Goal: Task Accomplishment & Management: Manage account settings

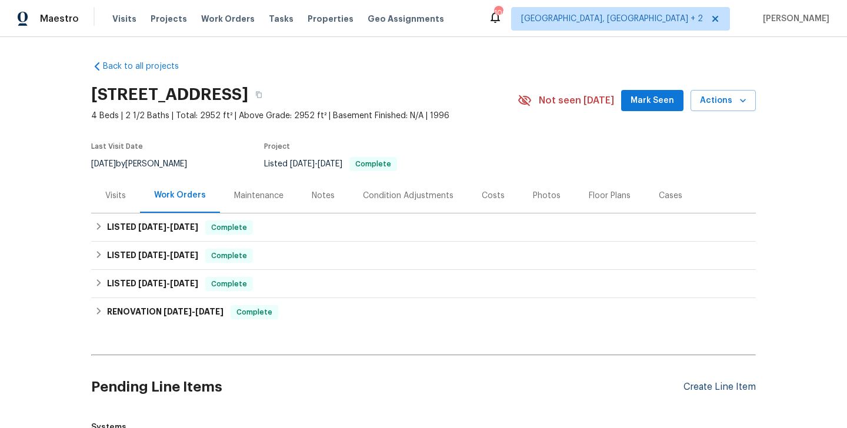
click at [704, 384] on div "Create Line Item" at bounding box center [720, 387] width 72 height 11
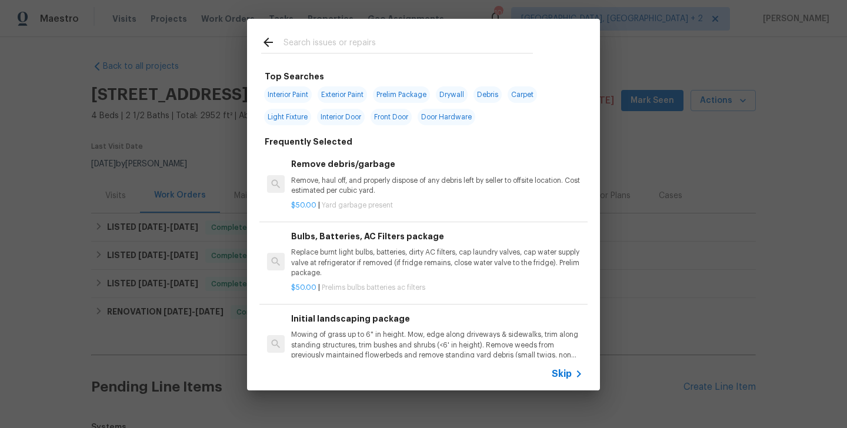
click at [558, 371] on span "Skip" at bounding box center [562, 374] width 20 height 12
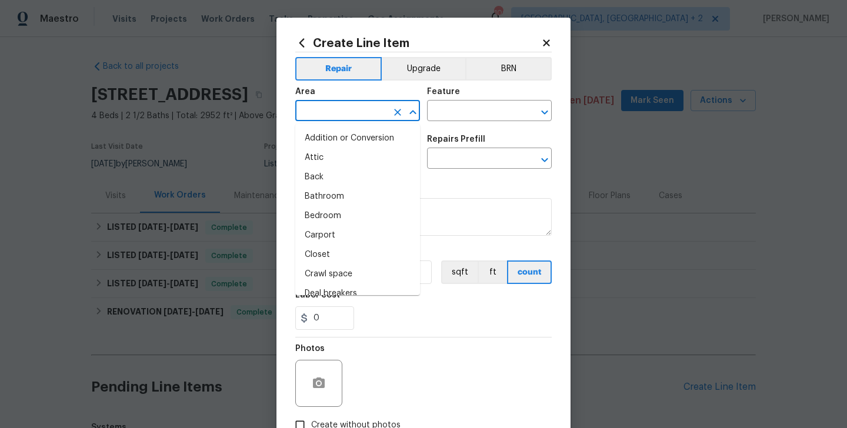
click at [319, 112] on input "text" at bounding box center [341, 112] width 92 height 18
type input "I"
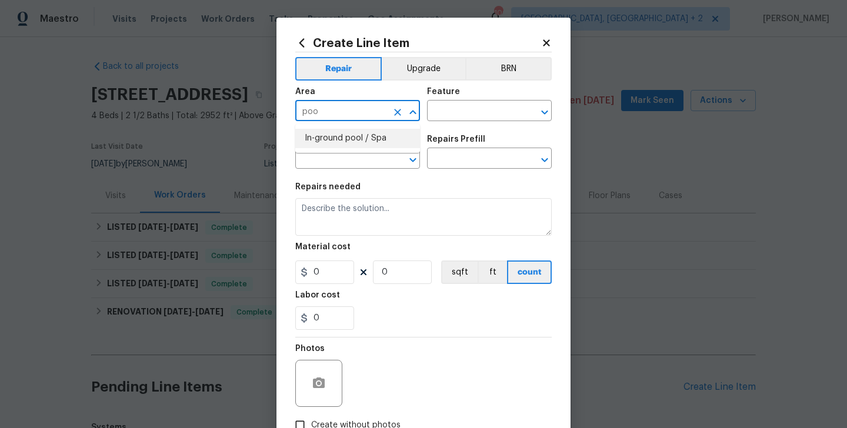
click at [332, 139] on li "In-ground pool / Spa" at bounding box center [357, 138] width 125 height 19
type input "In-ground pool / Spa"
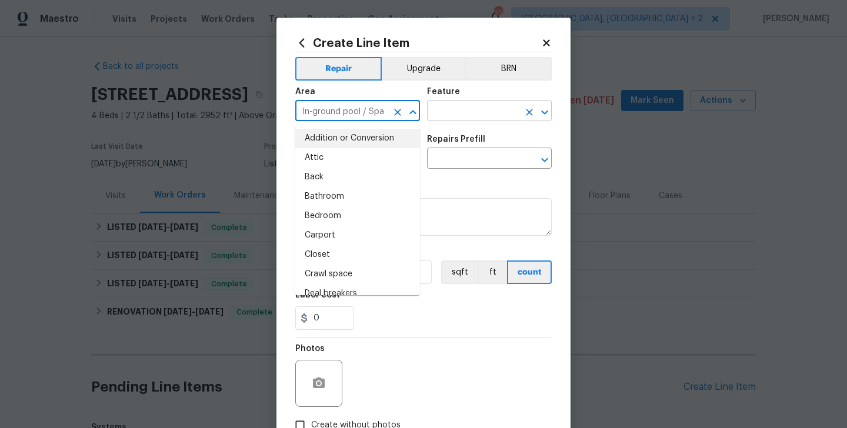
click at [478, 111] on input "text" at bounding box center [473, 112] width 92 height 18
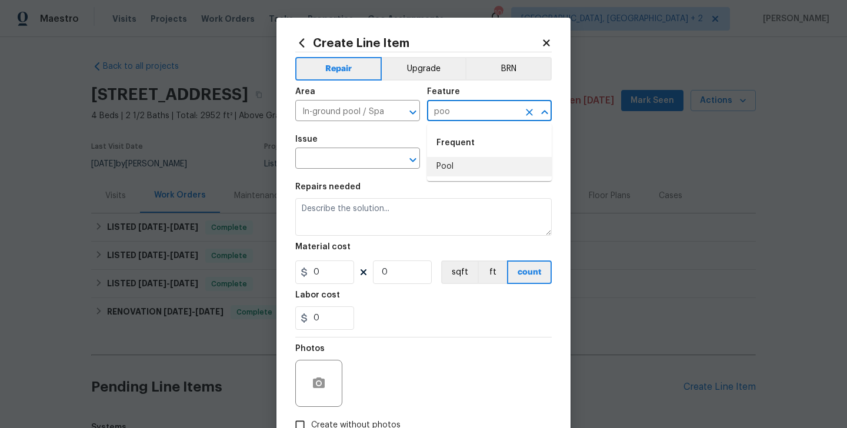
click at [458, 169] on li "Pool" at bounding box center [489, 166] width 125 height 19
type input "Pool"
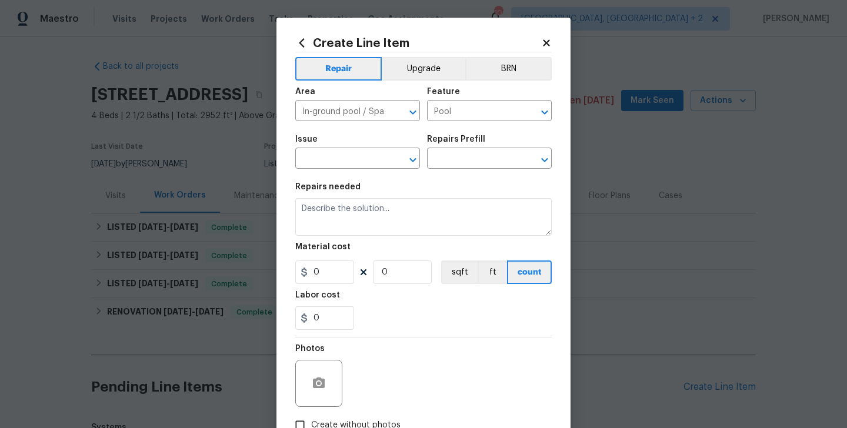
click at [323, 169] on span "Issue ​" at bounding box center [357, 152] width 125 height 48
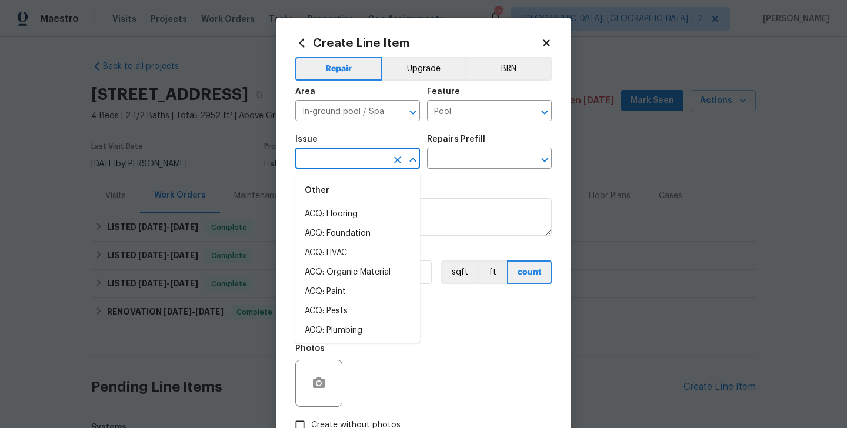
click at [308, 164] on input "text" at bounding box center [341, 160] width 92 height 18
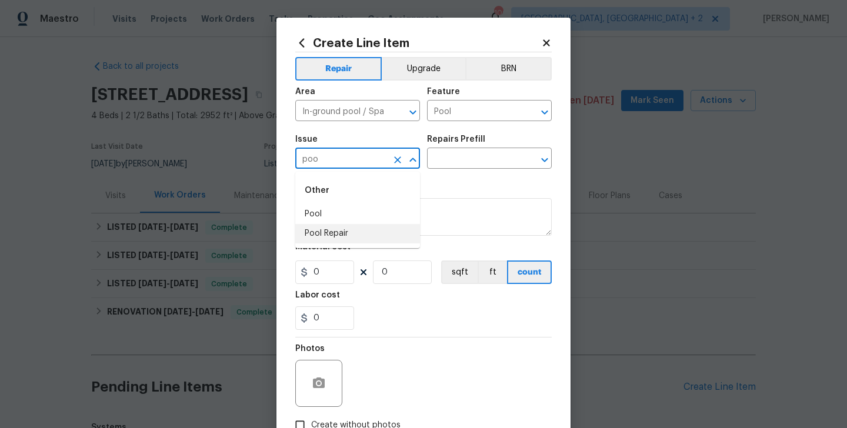
click at [307, 232] on li "Pool Repair" at bounding box center [357, 233] width 125 height 19
type input "Pool Repair"
click at [471, 159] on input "text" at bounding box center [473, 160] width 92 height 18
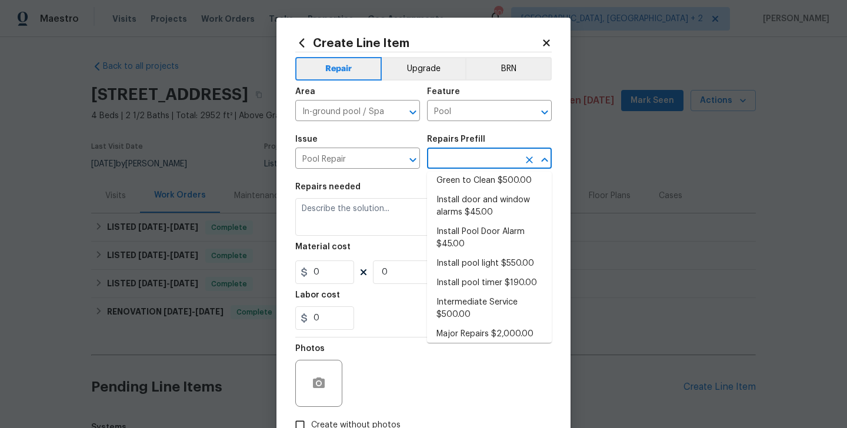
scroll to position [108, 0]
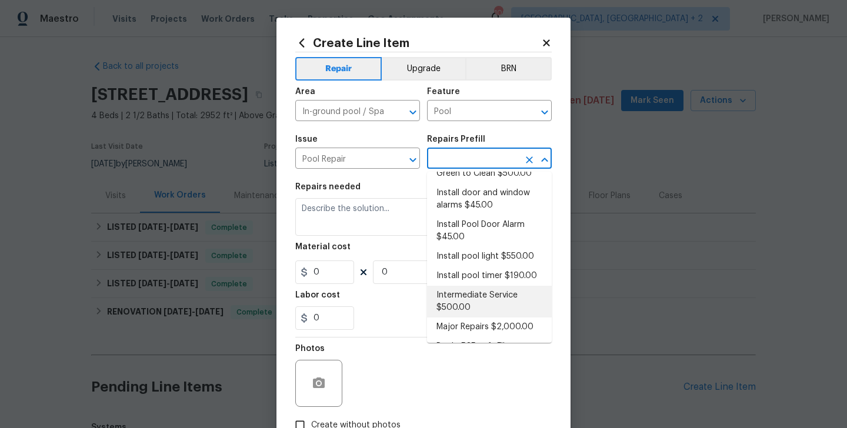
click at [475, 289] on li "Intermediate Service $500.00" at bounding box center [489, 302] width 125 height 32
type input "Intermediate Service $500.00"
type textarea "filter clean and service, balance chems, repair leaks at equipment, etc"
type input "500"
type input "1"
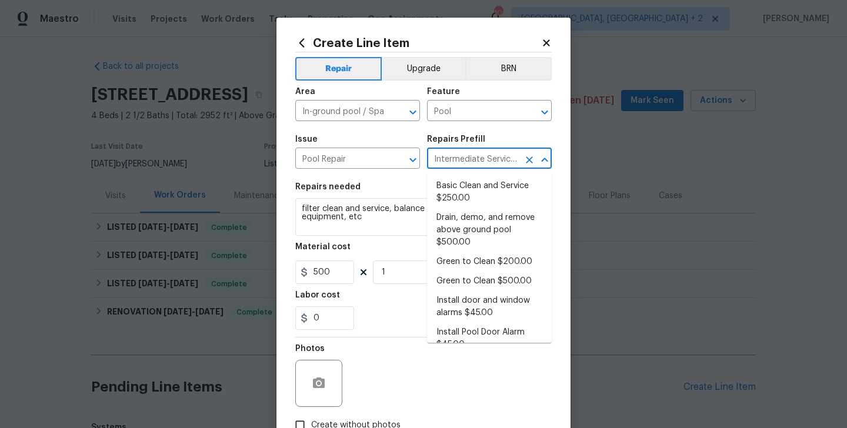
scroll to position [82, 0]
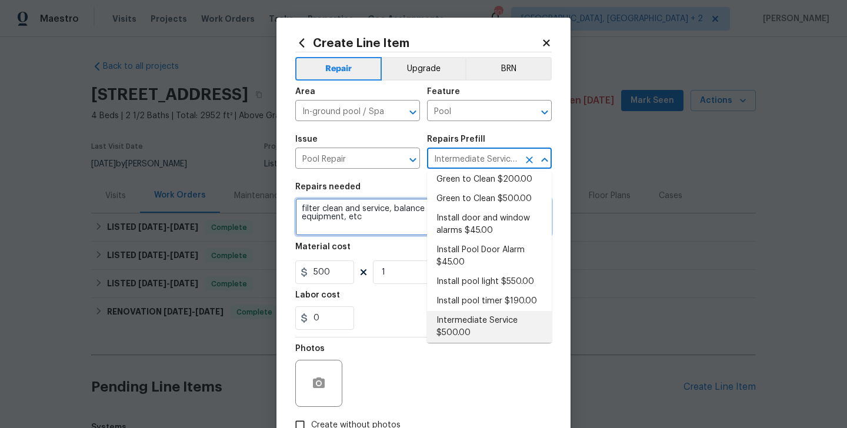
click at [352, 223] on textarea "filter clean and service, balance chems, repair leaks at equipment, etc" at bounding box center [423, 217] width 257 height 38
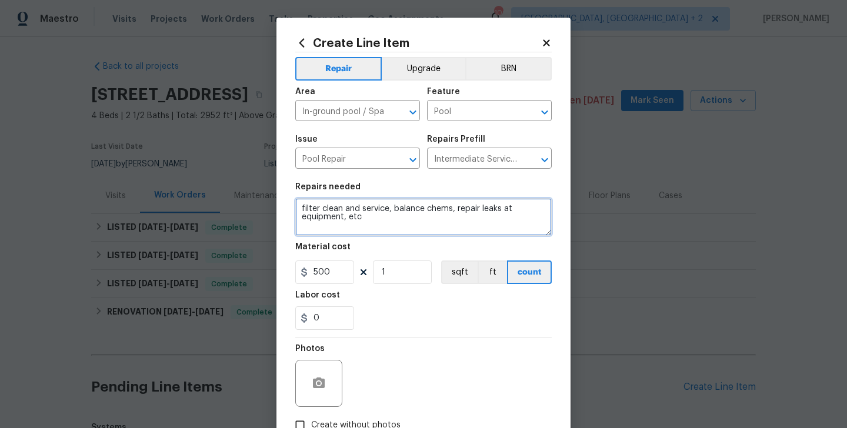
click at [352, 223] on textarea "filter clean and service, balance chems, repair leaks at equipment, etc" at bounding box center [423, 217] width 257 height 38
paste textarea "As per the request, WO for Autofill"
type textarea "As per the request, WO for Autofill"
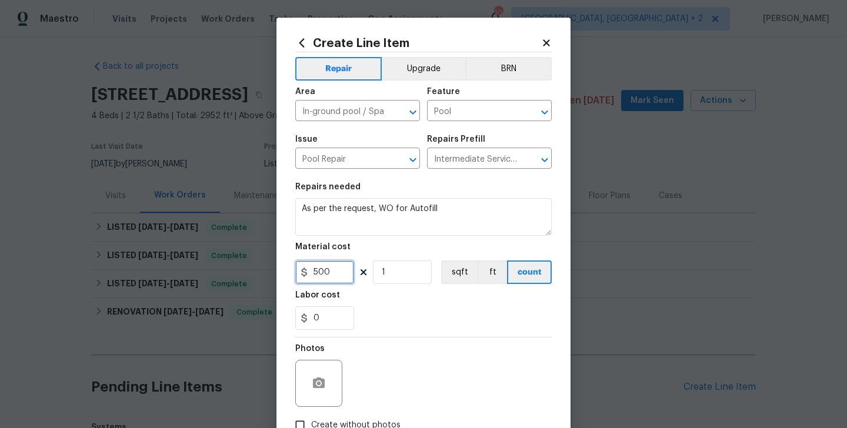
click at [331, 264] on input "500" at bounding box center [324, 273] width 59 height 24
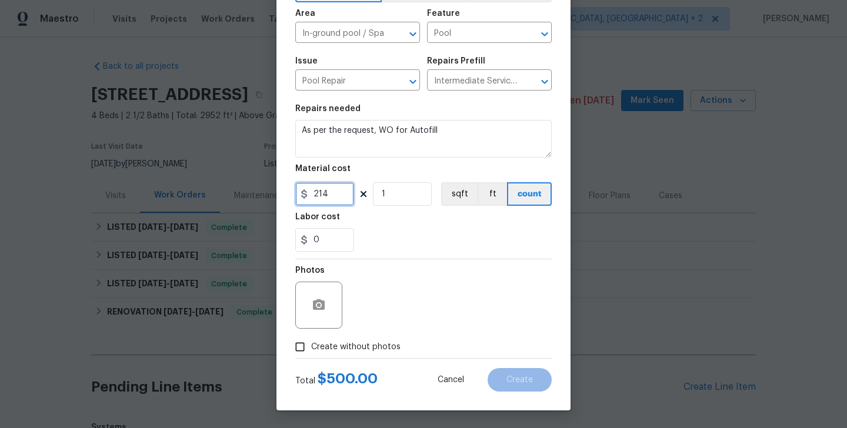
type input "214"
click at [357, 354] on label "Create without photos" at bounding box center [345, 347] width 112 height 22
click at [311, 354] on input "Create without photos" at bounding box center [300, 347] width 22 height 22
checkbox input "true"
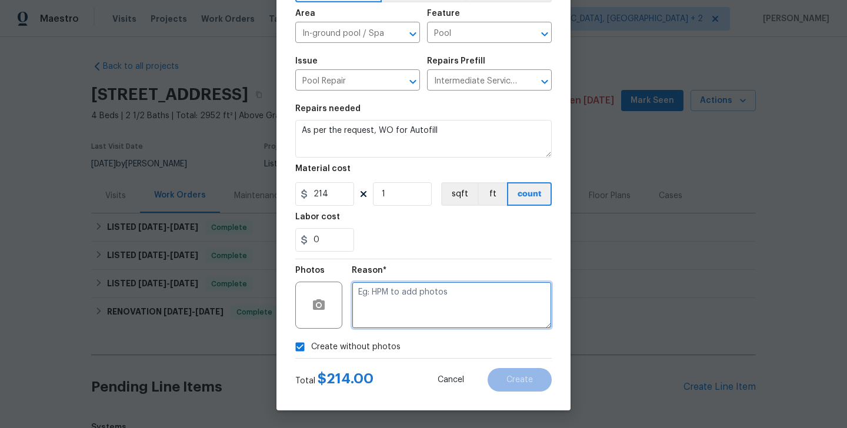
click at [416, 328] on textarea at bounding box center [452, 305] width 200 height 47
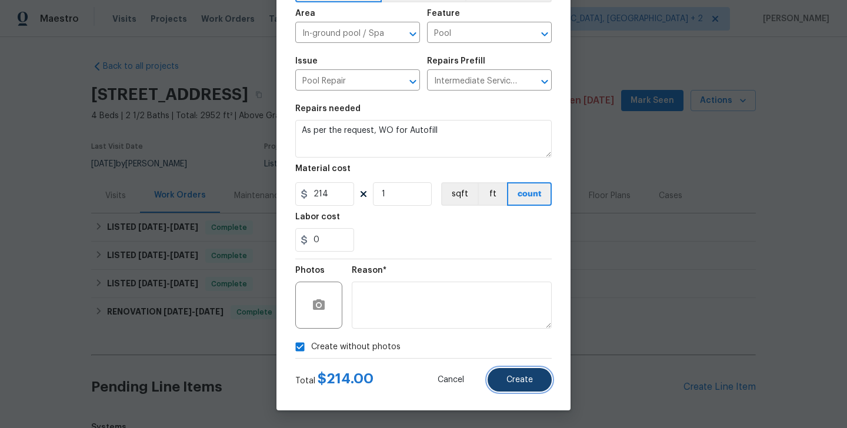
click at [510, 390] on button "Create" at bounding box center [520, 380] width 64 height 24
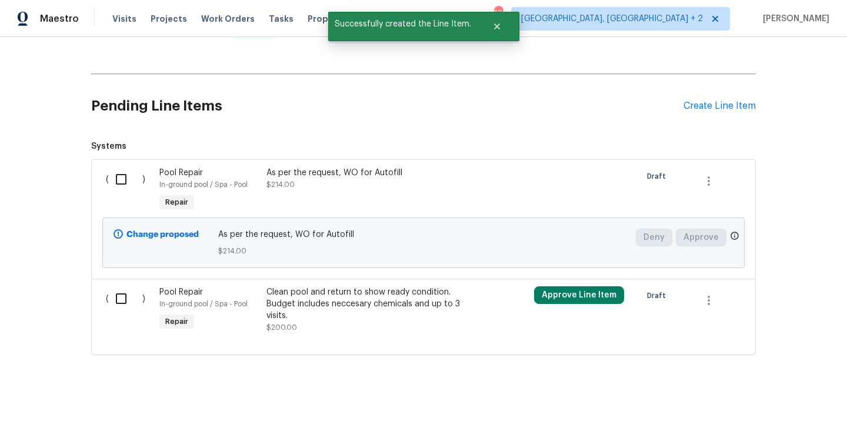
scroll to position [289, 0]
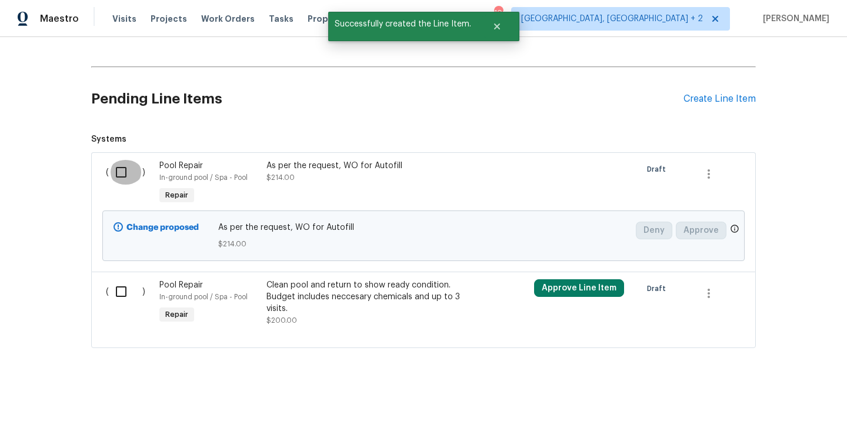
click at [128, 161] on input "checkbox" at bounding box center [126, 172] width 34 height 25
checkbox input "true"
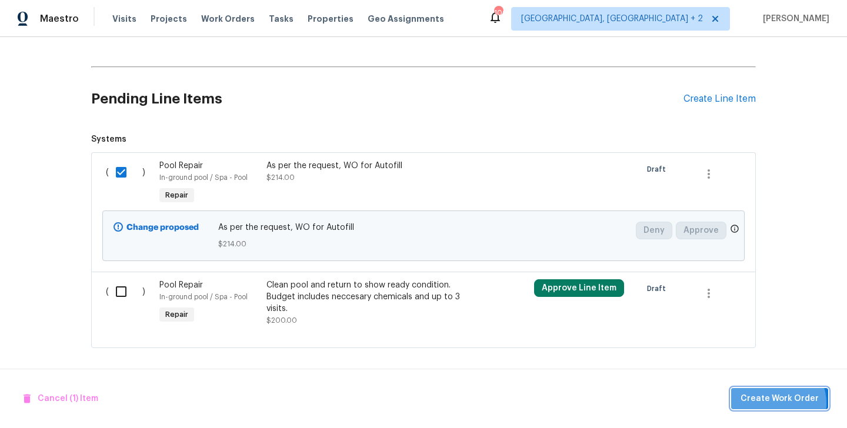
click at [781, 403] on span "Create Work Order" at bounding box center [780, 399] width 78 height 15
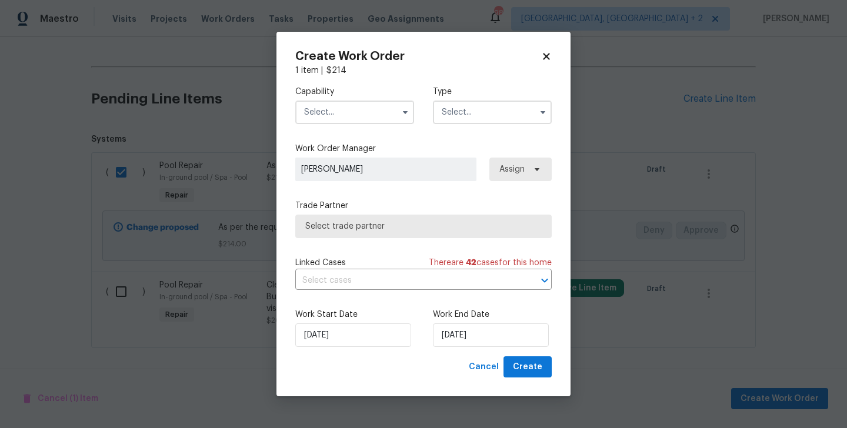
click at [350, 118] on input "text" at bounding box center [354, 113] width 119 height 24
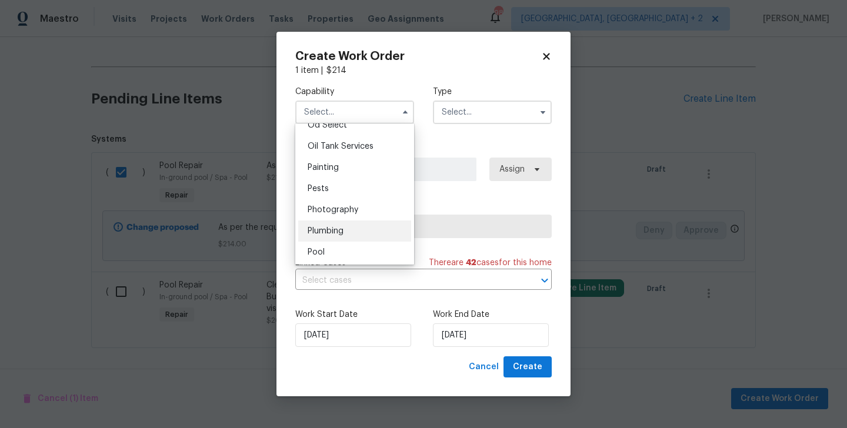
scroll to position [960, 0]
click at [333, 246] on div "Pool" at bounding box center [354, 249] width 113 height 21
type input "Pool"
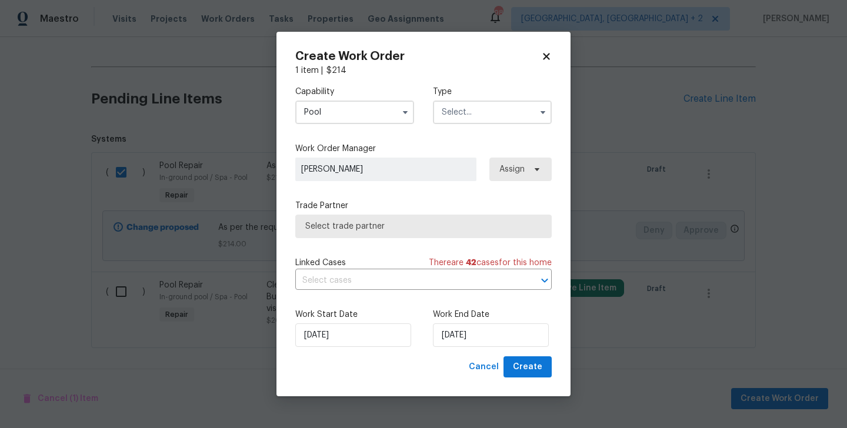
click at [478, 120] on input "text" at bounding box center [492, 113] width 119 height 24
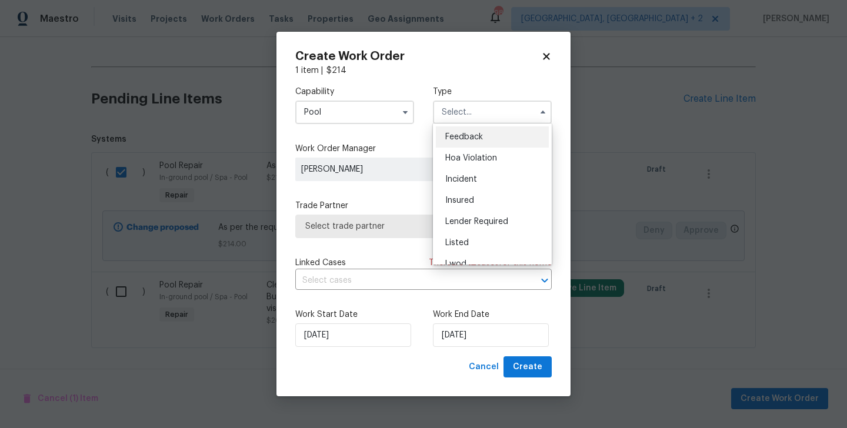
click at [479, 129] on div "Feedback" at bounding box center [492, 136] width 113 height 21
type input "Feedback"
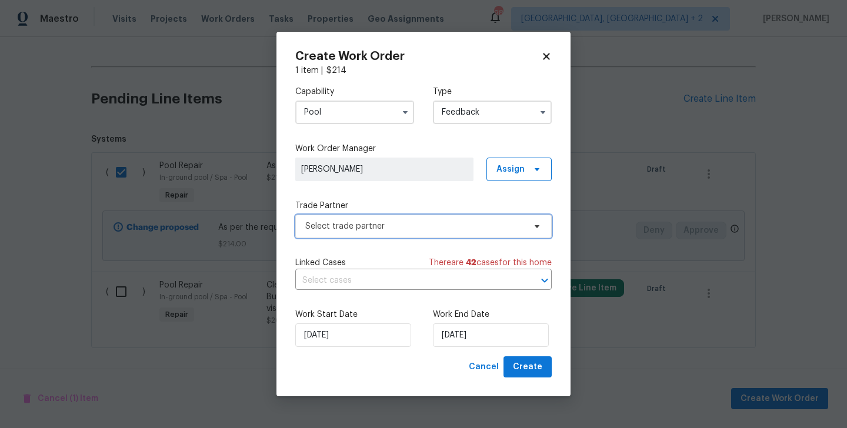
click at [385, 217] on span "Select trade partner" at bounding box center [423, 227] width 257 height 24
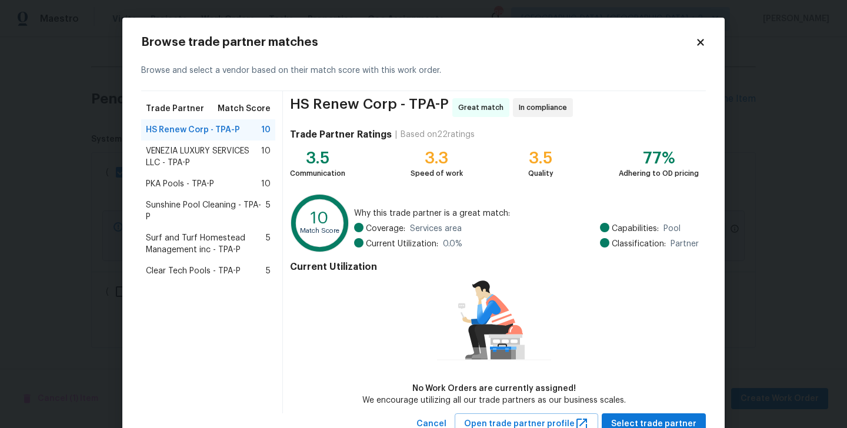
click at [190, 179] on span "PKA Pools - TPA-P" at bounding box center [180, 184] width 68 height 12
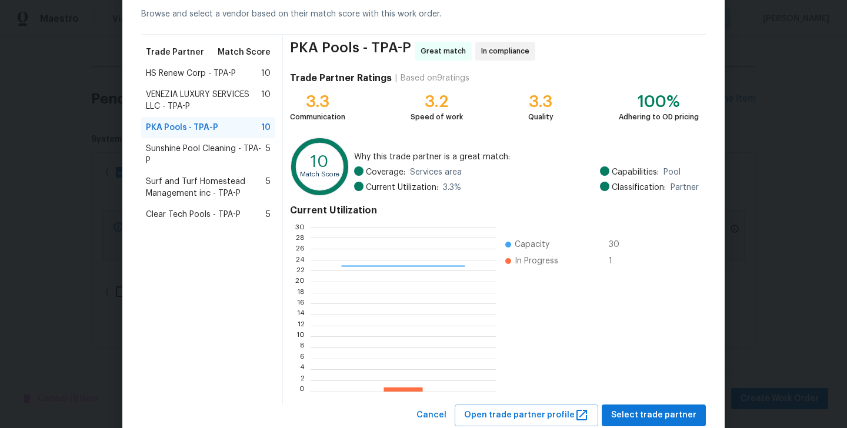
scroll to position [91, 0]
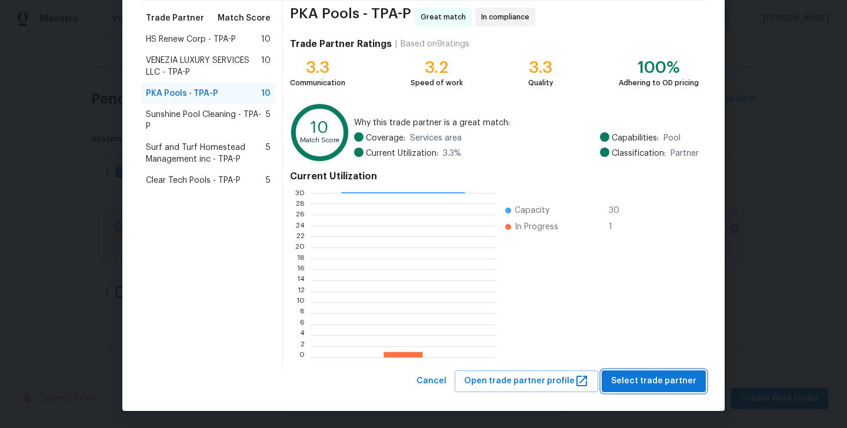
click at [642, 375] on span "Select trade partner" at bounding box center [653, 381] width 85 height 15
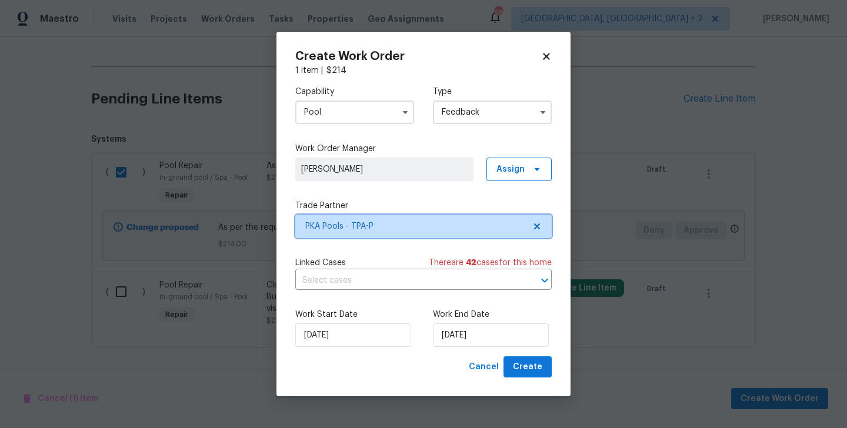
scroll to position [0, 0]
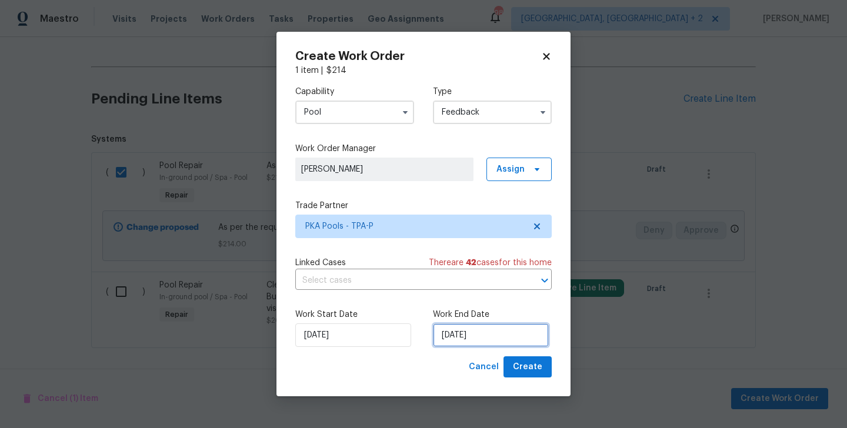
click at [475, 337] on input "26/09/2025" at bounding box center [491, 336] width 116 height 24
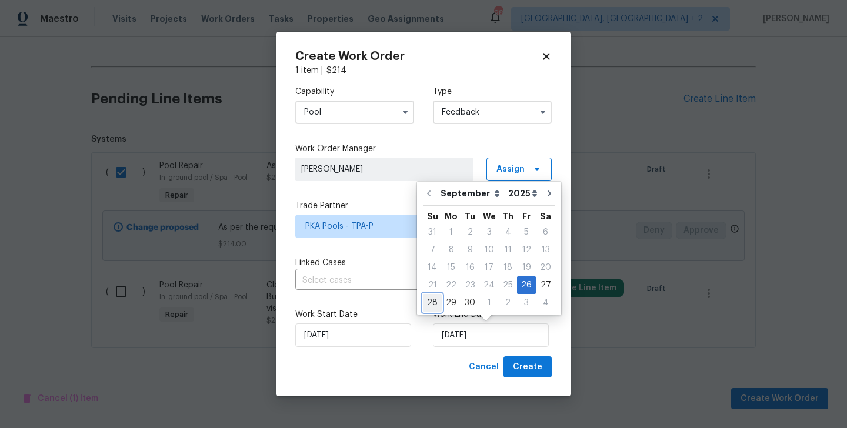
click at [431, 300] on div "28" at bounding box center [432, 303] width 19 height 16
type input "28/09/2025"
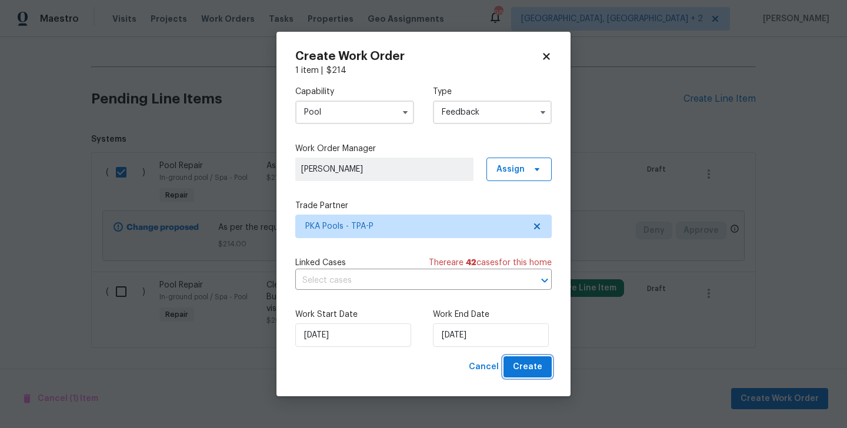
click at [538, 374] on span "Create" at bounding box center [527, 367] width 29 height 15
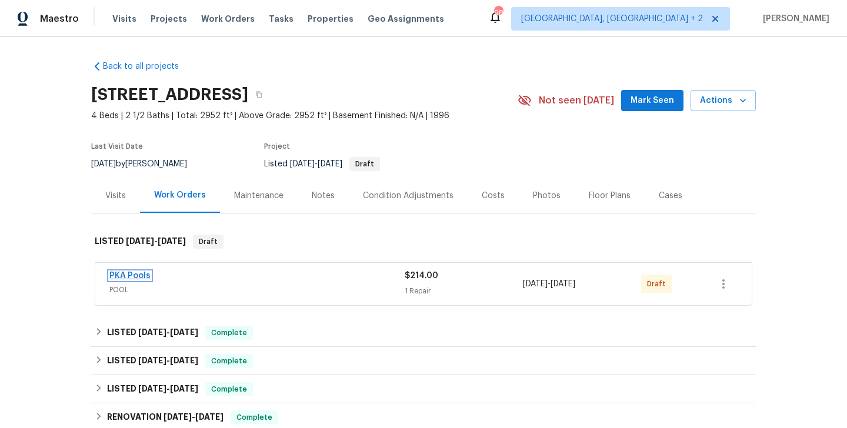
click at [135, 278] on link "PKA Pools" at bounding box center [129, 276] width 41 height 8
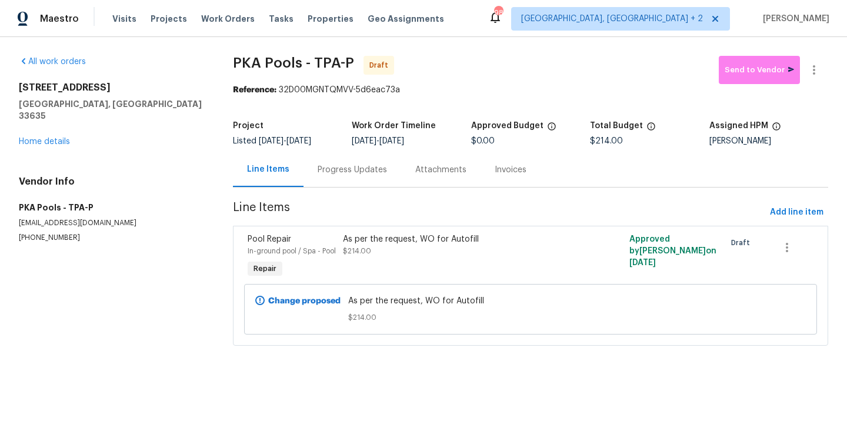
click at [812, 46] on div "All work orders 8114 Pond Shadow Ln Tampa, FL 33635 Home details Vendor Info PK…" at bounding box center [423, 208] width 847 height 342
click at [812, 60] on button "button" at bounding box center [814, 70] width 28 height 28
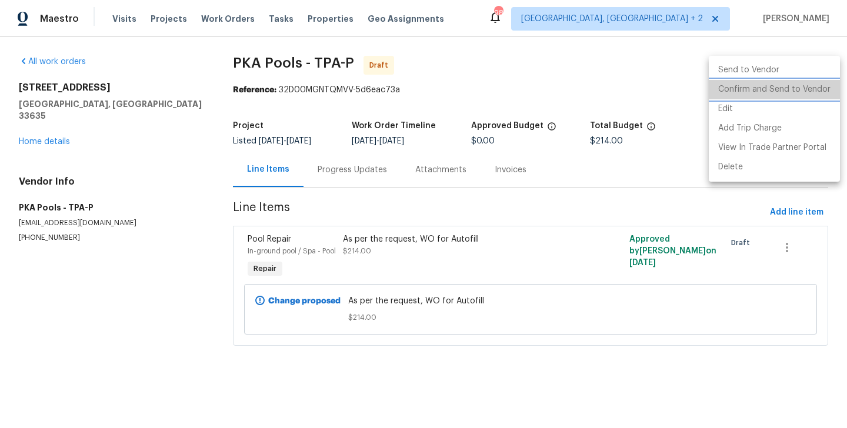
click at [813, 81] on li "Confirm and Send to Vendor" at bounding box center [774, 89] width 131 height 19
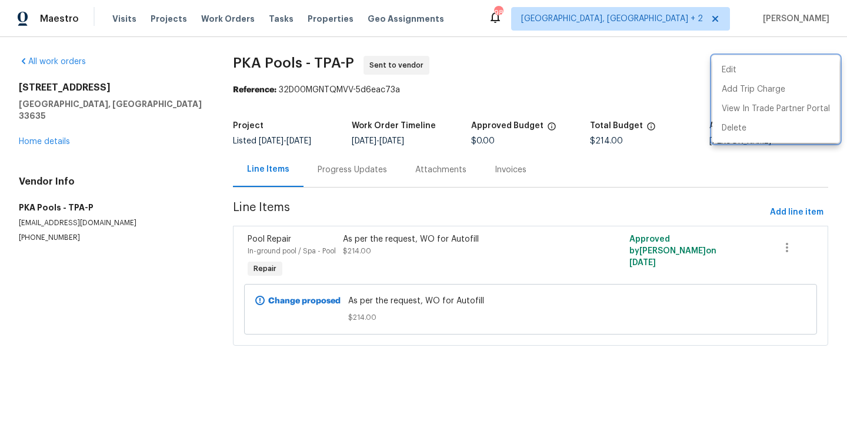
click at [367, 175] on div at bounding box center [423, 214] width 847 height 428
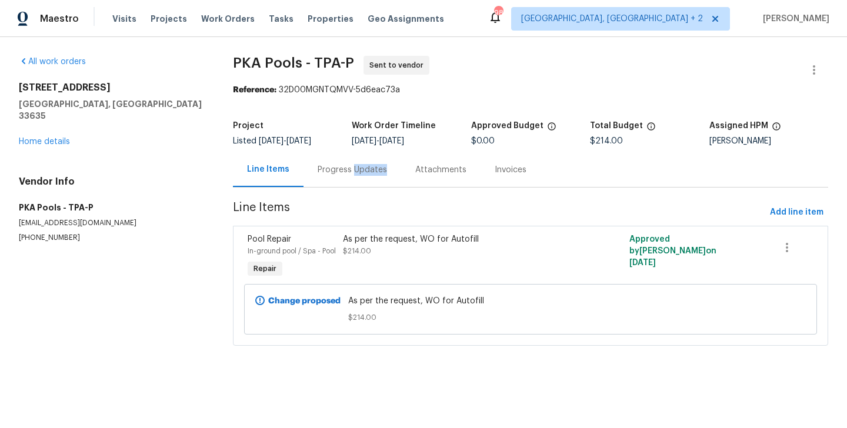
click at [367, 175] on div "Progress Updates" at bounding box center [352, 170] width 69 height 12
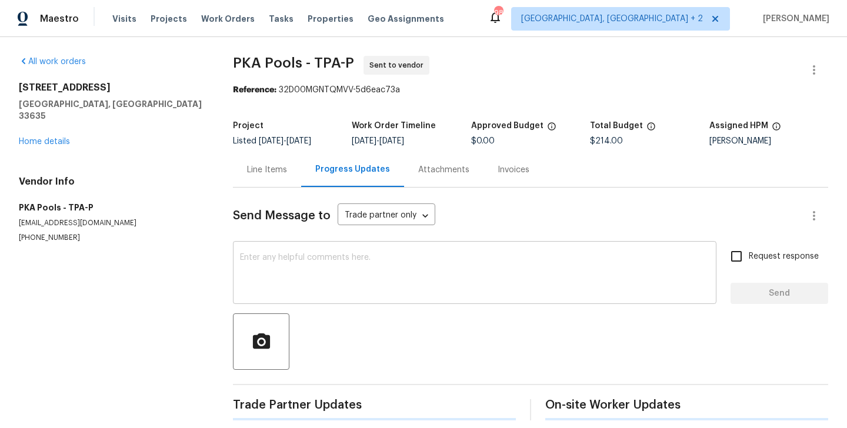
click at [366, 248] on div "x ​" at bounding box center [475, 274] width 484 height 60
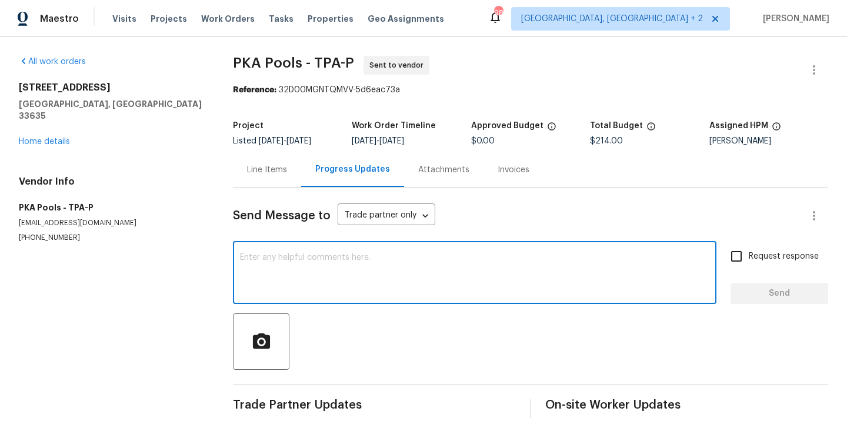
paste textarea "Hi this is Blessida with Opendoor. I’m confirming you received the WO for the p…"
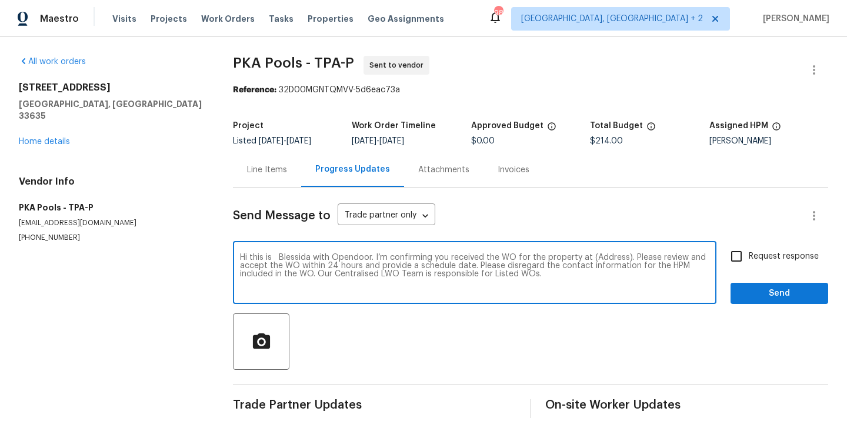
click at [610, 259] on textarea "Hi this is Blessida with Opendoor. I’m confirming you received the WO for the p…" at bounding box center [474, 274] width 469 height 41
paste textarea "8114 Pond Shadow Ln, Tampa, FL 33635"
type textarea "Hi this is Blessida with Opendoor. I’m confirming you received the WO for the p…"
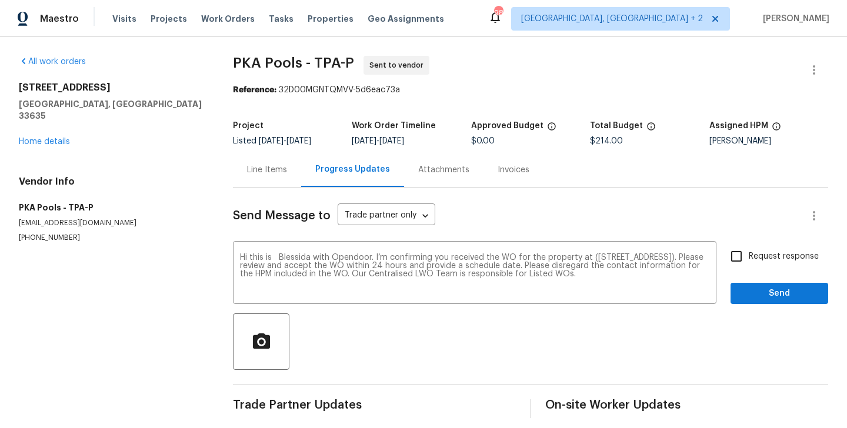
click at [761, 257] on span "Request response" at bounding box center [784, 257] width 70 height 12
click at [749, 257] on input "Request response" at bounding box center [736, 256] width 25 height 25
checkbox input "true"
click at [745, 295] on span "Send" at bounding box center [779, 294] width 79 height 15
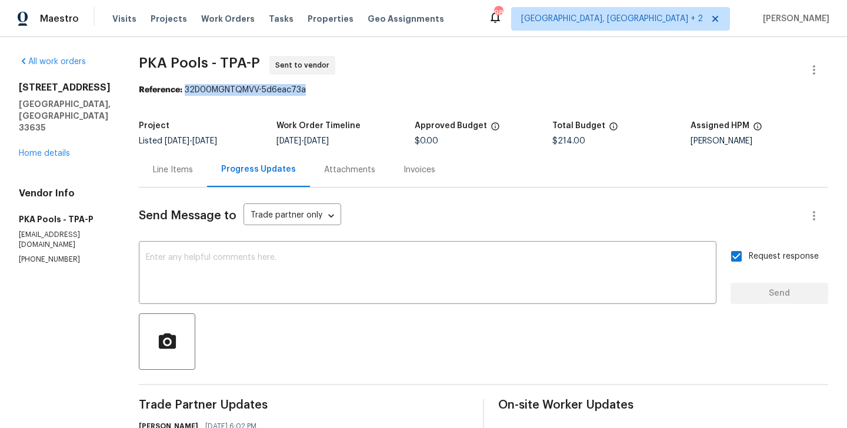
drag, startPoint x: 181, startPoint y: 91, endPoint x: 331, endPoint y: 91, distance: 149.4
click at [331, 91] on div "Reference: 32D00MGNTQMVV-5d6eac73a" at bounding box center [484, 90] width 690 height 12
copy div "32D00MGNTQMVV-5d6eac73a"
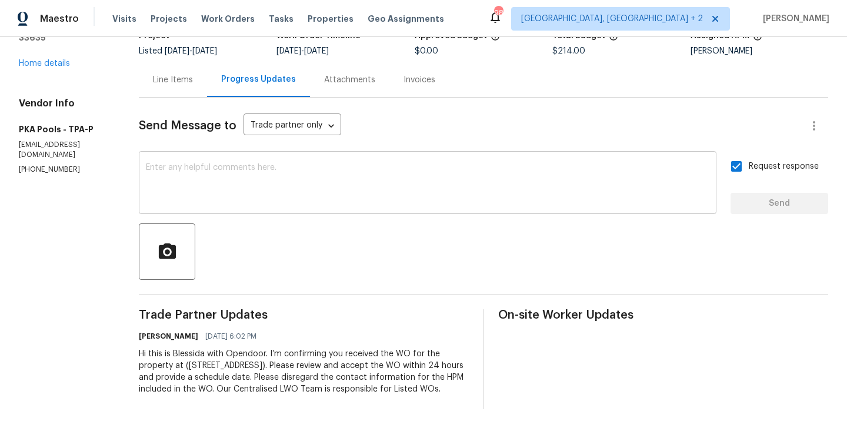
click at [287, 175] on textarea at bounding box center [428, 184] width 564 height 41
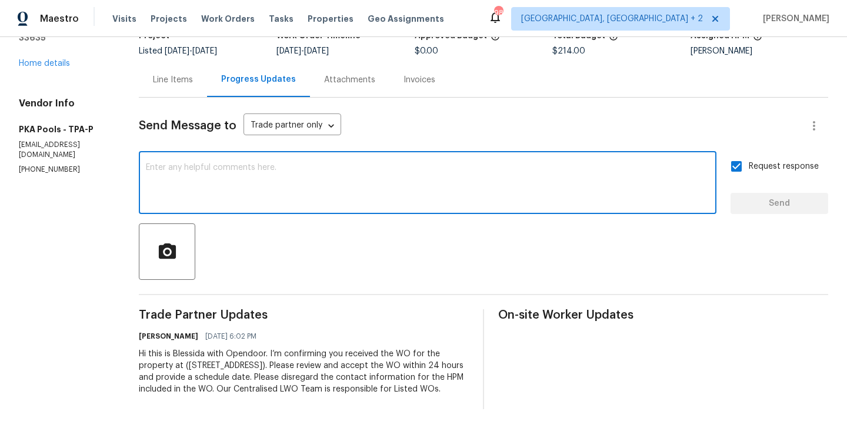
paste textarea "The Work Orders must include before-photos (both close-up and wide-angle) and a…"
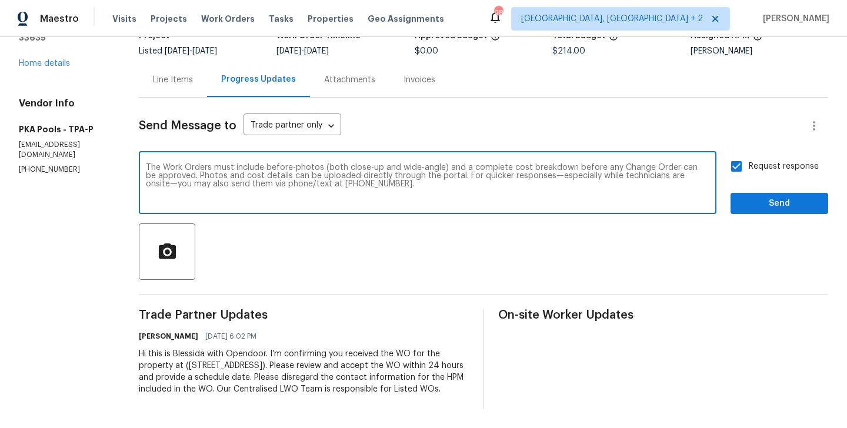
type textarea "The Work Orders must include before-photos (both close-up and wide-angle) and a…"
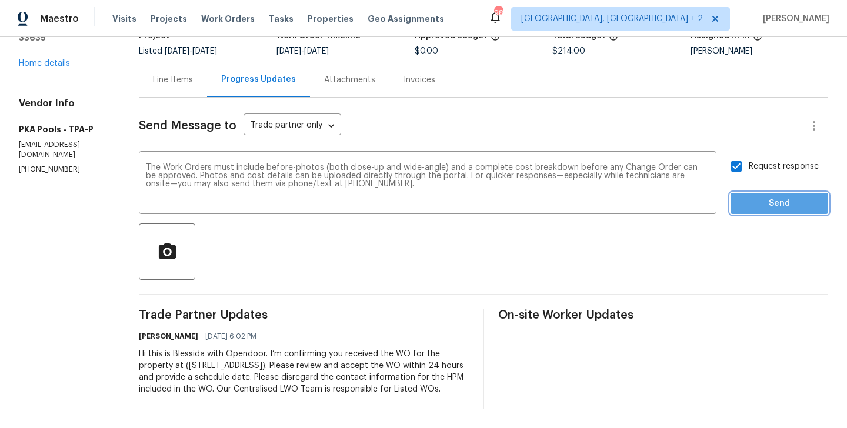
click at [785, 197] on span "Send" at bounding box center [779, 204] width 79 height 15
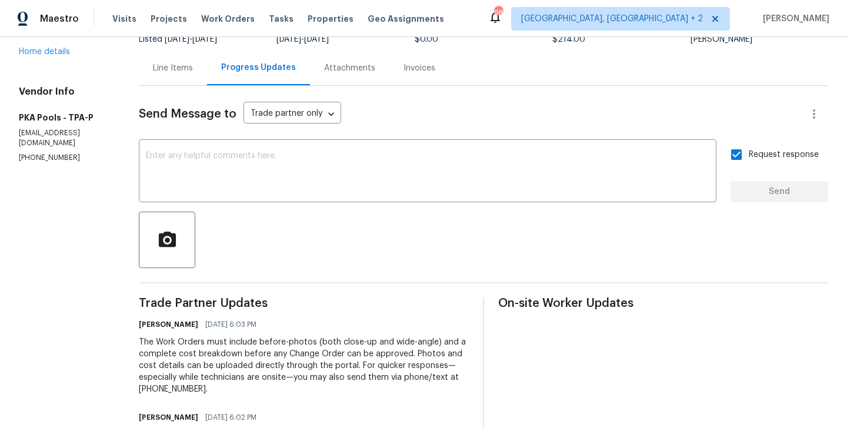
click at [150, 97] on div "Send Message to Trade partner only Trade partner only ​ x ​ Request response Se…" at bounding box center [484, 288] width 690 height 405
click at [39, 48] on link "Home details" at bounding box center [44, 52] width 51 height 8
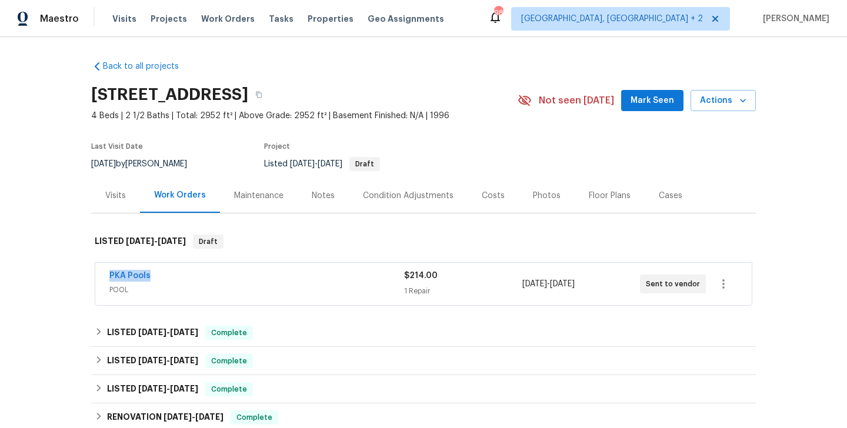
drag, startPoint x: 159, startPoint y: 277, endPoint x: 68, endPoint y: 277, distance: 91.2
click at [68, 277] on div "Back to all projects 8114 Pond Shadow Ln, Tampa, FL 33635 4 Beds | 2 1/2 Baths …" at bounding box center [423, 232] width 847 height 391
copy link "PKA Pools"
click at [119, 277] on link "PKA Pools" at bounding box center [129, 276] width 41 height 8
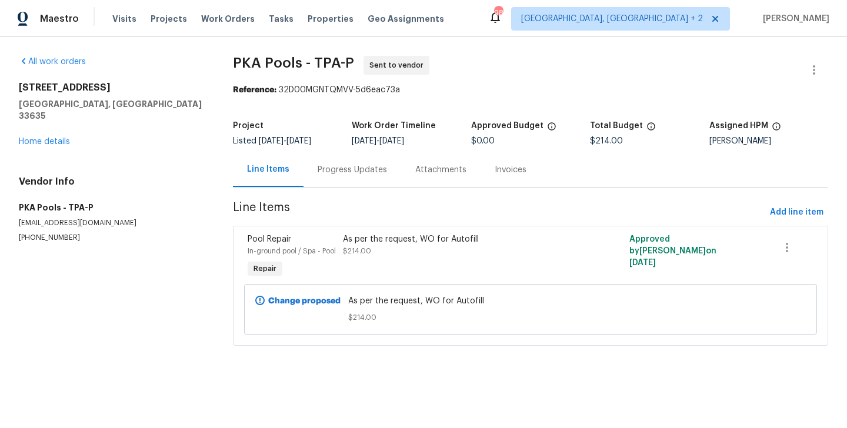
click at [315, 178] on div "Progress Updates" at bounding box center [353, 169] width 98 height 35
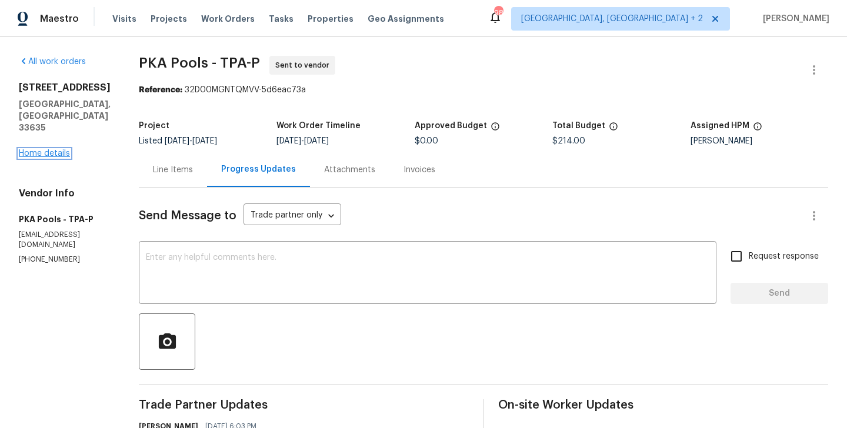
click at [62, 149] on link "Home details" at bounding box center [44, 153] width 51 height 8
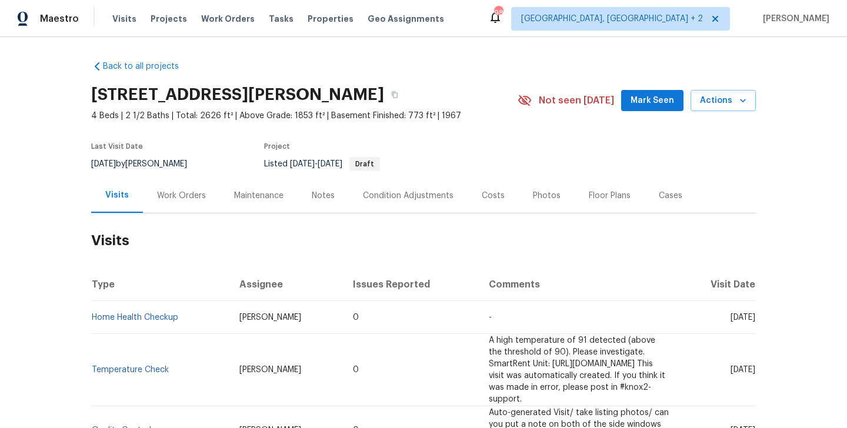
click at [211, 175] on div "Last Visit Date 9/26/2025 by Marissa Casias Project Listed 9/25/2025 - 9/27/202…" at bounding box center [290, 157] width 399 height 42
click at [201, 197] on div "Work Orders" at bounding box center [181, 196] width 49 height 12
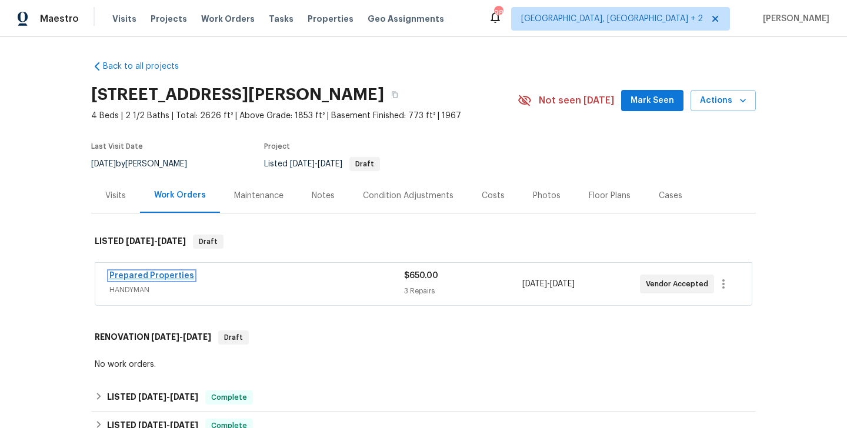
click at [179, 276] on link "Prepared Properties" at bounding box center [151, 276] width 85 height 8
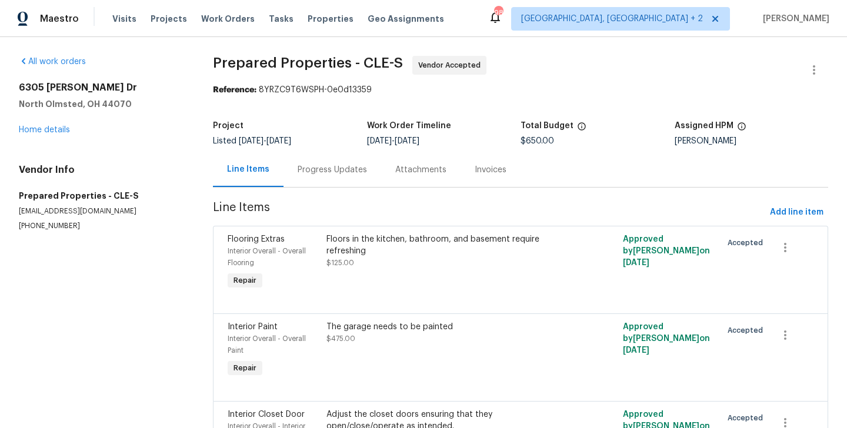
click at [71, 224] on p "(216) 644-3545" at bounding box center [102, 226] width 166 height 10
copy p "(216) 644-3545"
click at [335, 173] on div "Progress Updates" at bounding box center [332, 170] width 69 height 12
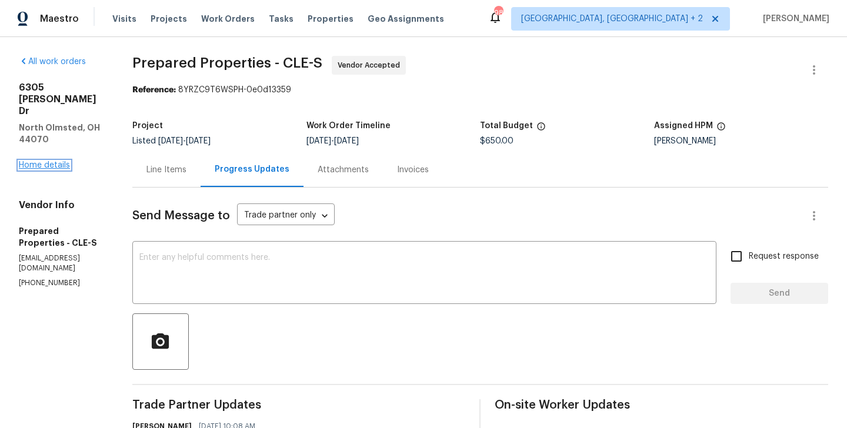
click at [49, 161] on link "Home details" at bounding box center [44, 165] width 51 height 8
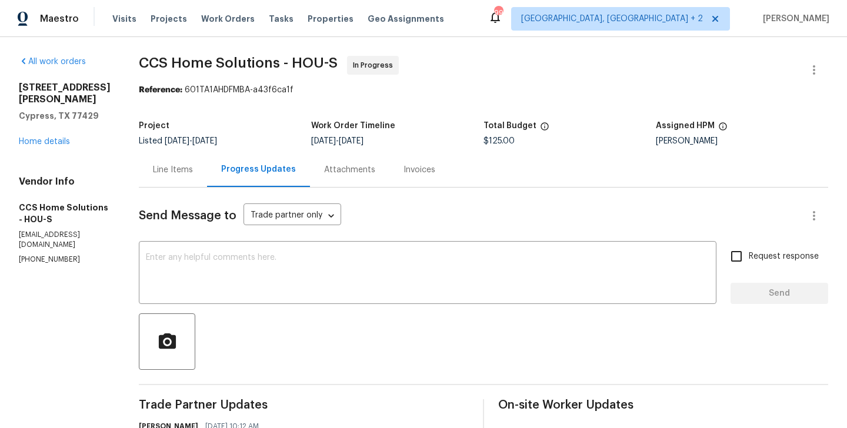
click at [77, 256] on section "All work orders [STREET_ADDRESS][PERSON_NAME] Home details Vendor Info CCS Home…" at bounding box center [65, 353] width 92 height 594
copy p "[PHONE_NUMBER]"
click at [40, 260] on section "All work orders [STREET_ADDRESS][PERSON_NAME] Home details Vendor Info CCS Home…" at bounding box center [65, 353] width 92 height 594
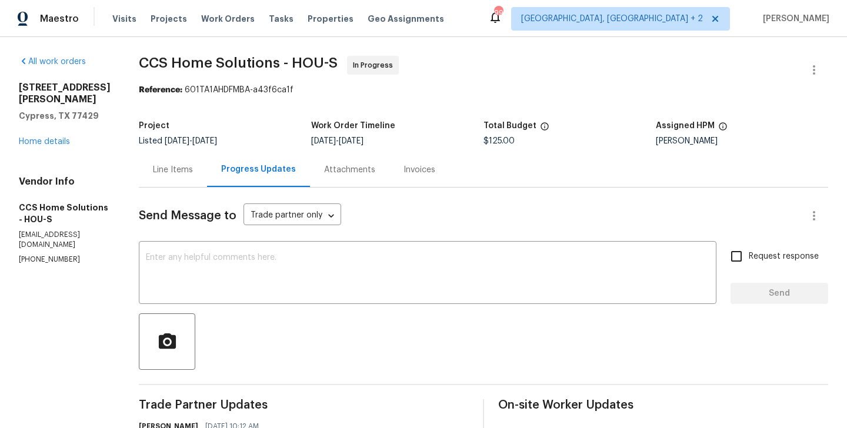
click at [40, 260] on section "All work orders [STREET_ADDRESS][PERSON_NAME] Home details Vendor Info CCS Home…" at bounding box center [65, 353] width 92 height 594
copy p "(832) 512-4250"
drag, startPoint x: 101, startPoint y: 124, endPoint x: 5, endPoint y: 82, distance: 104.1
click at [5, 82] on div "All work orders 12803 Shady Knoll Ln Cypress, TX 77429 Home details Vendor Info…" at bounding box center [423, 353] width 847 height 632
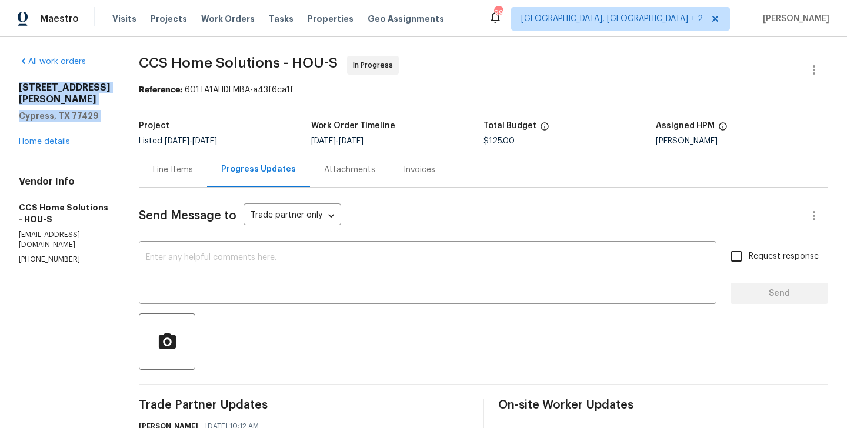
copy div "12803 Shady Knoll Ln Cypress, TX 77429"
click at [62, 144] on link "Home details" at bounding box center [44, 142] width 51 height 8
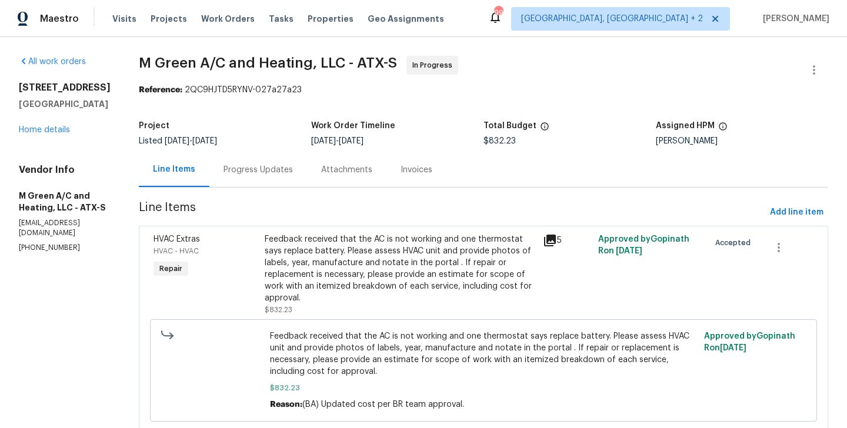
click at [285, 175] on div "Progress Updates" at bounding box center [258, 170] width 69 height 12
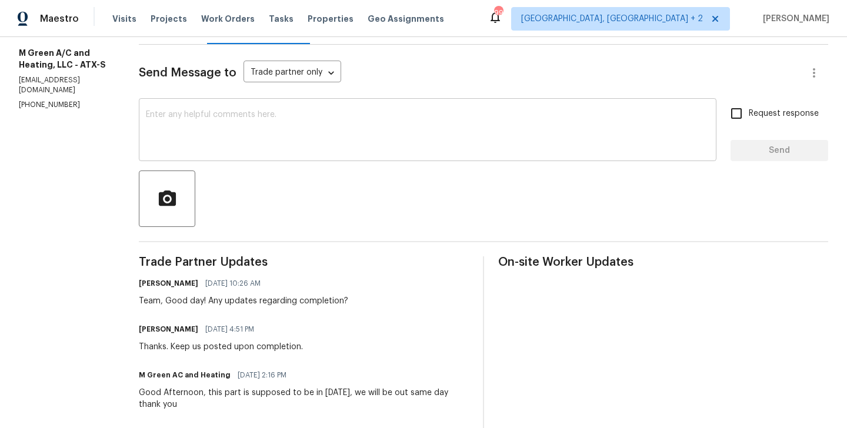
scroll to position [145, 0]
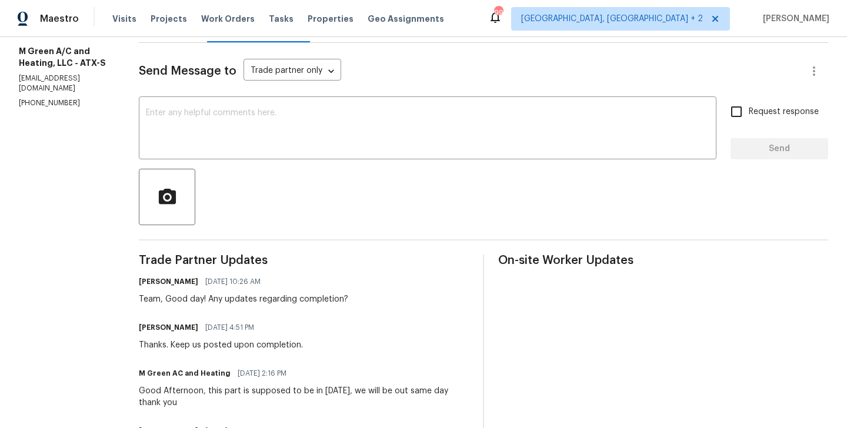
click at [67, 98] on p "(972) 415-3696" at bounding box center [65, 103] width 92 height 10
copy p "(972) 415-3696"
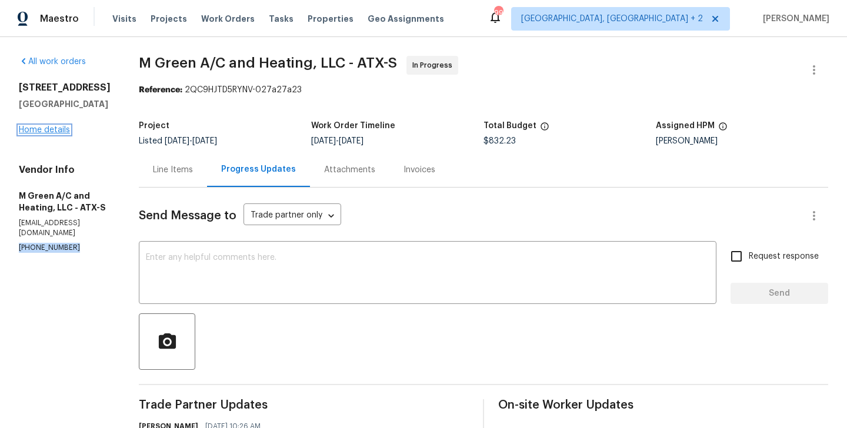
click at [48, 132] on link "Home details" at bounding box center [44, 130] width 51 height 8
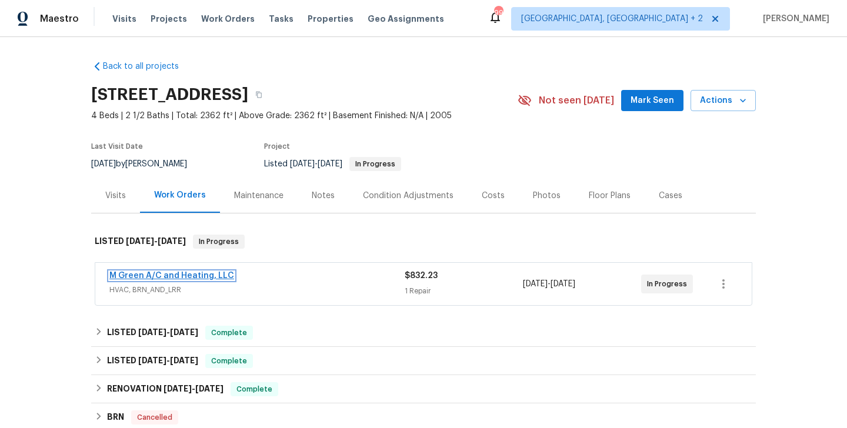
click at [196, 278] on link "M Green A/C and Heating, LLC" at bounding box center [171, 276] width 125 height 8
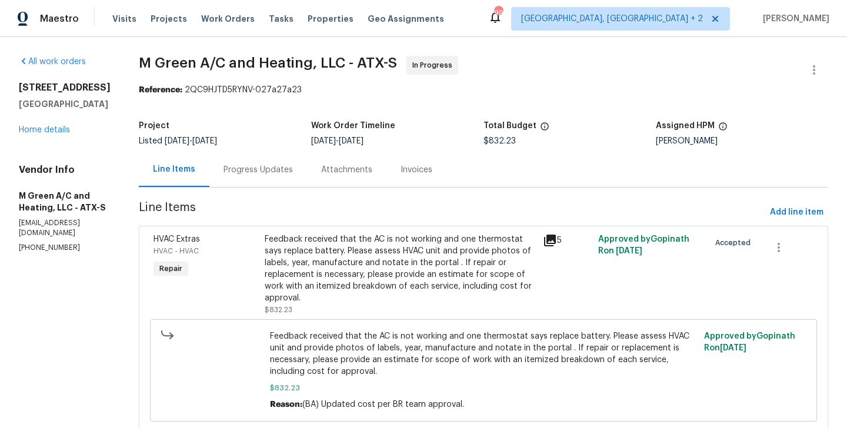
click at [293, 169] on div "Progress Updates" at bounding box center [258, 170] width 69 height 12
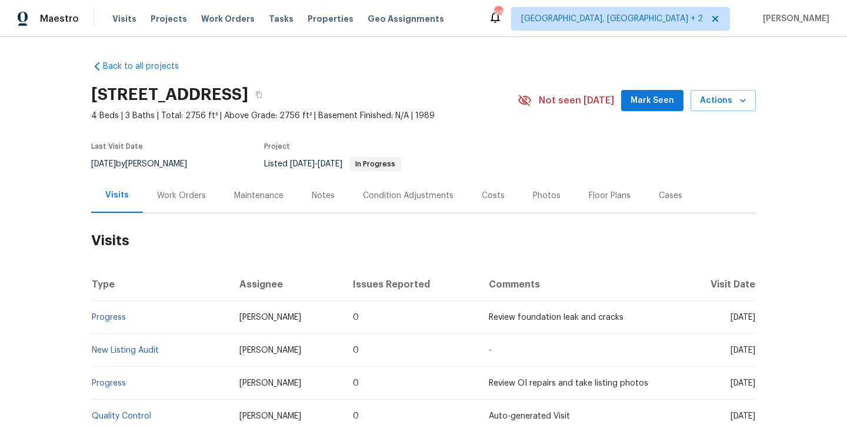
click at [198, 192] on div "Work Orders" at bounding box center [181, 196] width 49 height 12
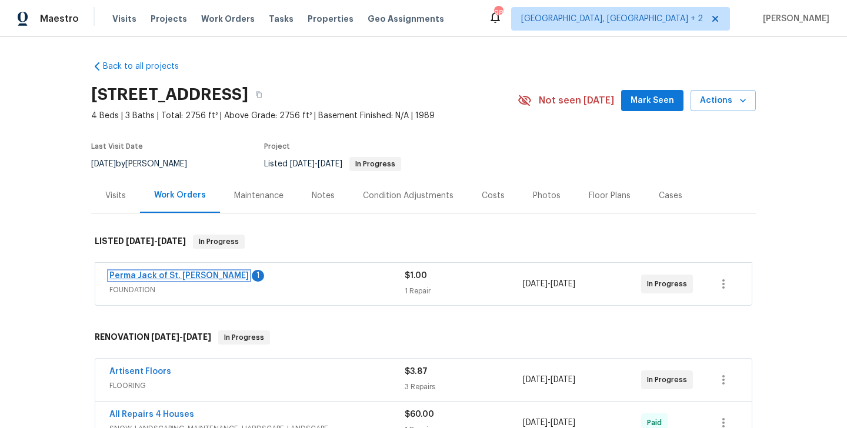
click at [193, 278] on link "Perma Jack of St. [PERSON_NAME]" at bounding box center [178, 276] width 139 height 8
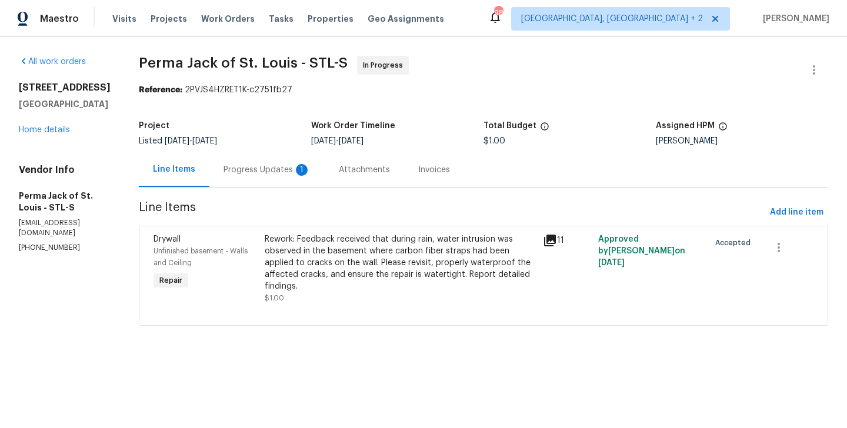
click at [258, 179] on div "Progress Updates 1" at bounding box center [266, 169] width 115 height 35
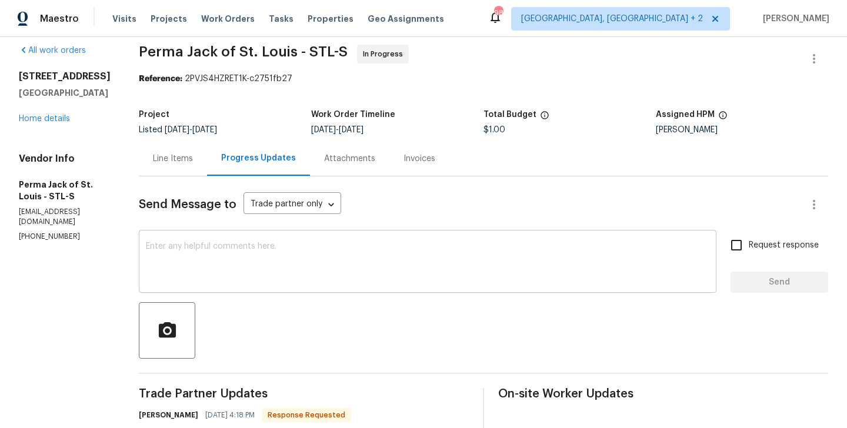
scroll to position [186, 0]
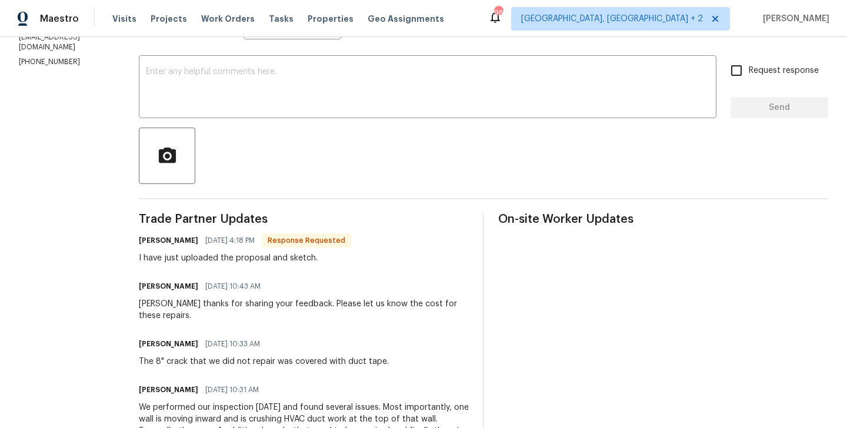
click at [139, 236] on h6 "Karen Fink" at bounding box center [168, 241] width 59 height 12
copy h6 "Karen"
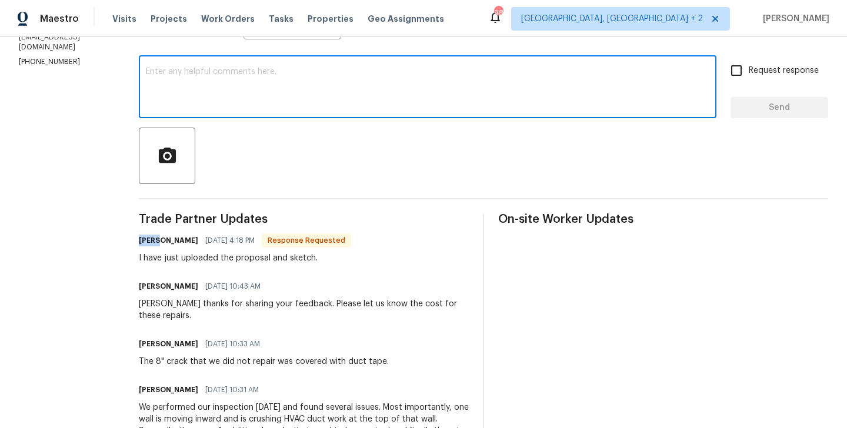
click at [193, 80] on textarea at bounding box center [428, 88] width 564 height 41
paste textarea "Karen"
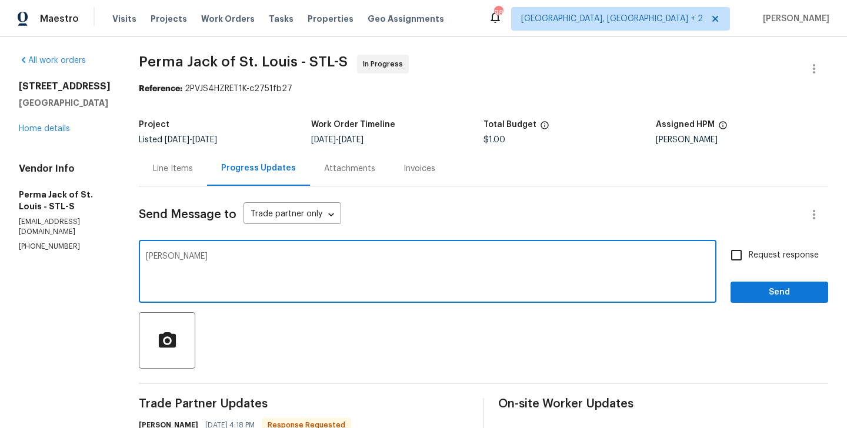
scroll to position [0, 0]
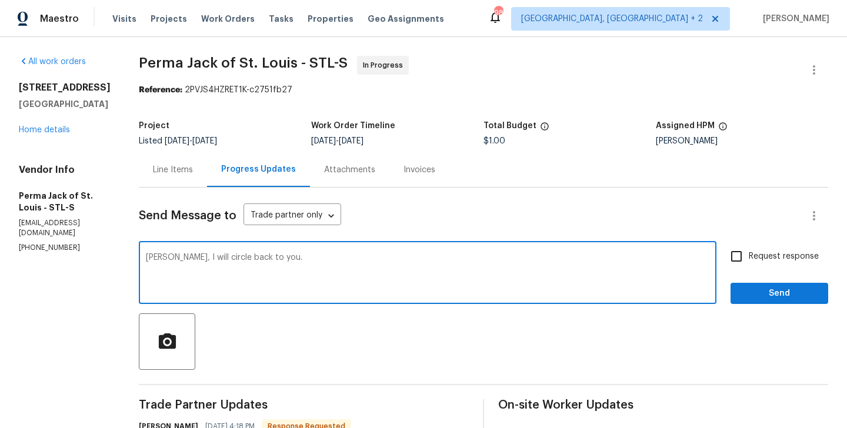
type textarea "Karen, I will circle back to you."
click at [749, 255] on input "Request response" at bounding box center [736, 256] width 25 height 25
checkbox input "true"
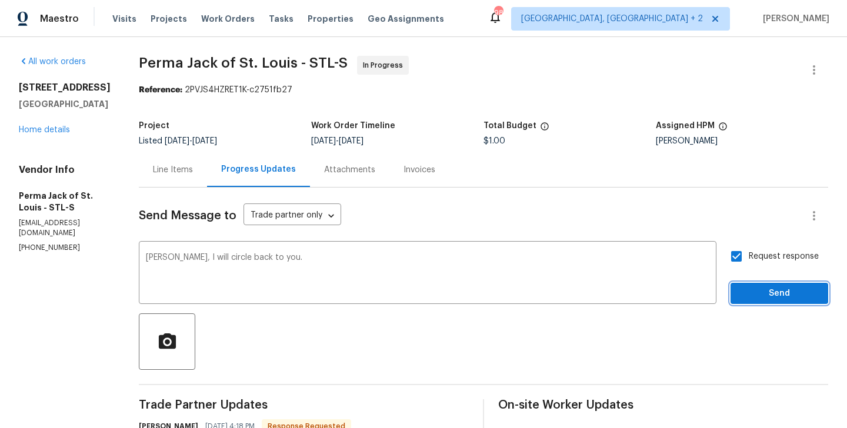
click at [749, 289] on span "Send" at bounding box center [779, 294] width 79 height 15
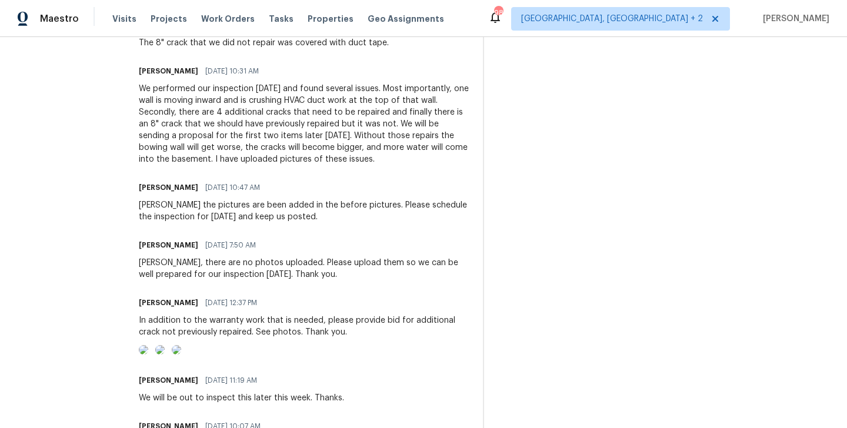
scroll to position [552, 0]
drag, startPoint x: 168, startPoint y: 294, endPoint x: 101, endPoint y: 294, distance: 67.1
click at [101, 294] on div "All work orders 2381 Gross Point Ln Wildwood, MO 63011 Home details Vendor Info…" at bounding box center [423, 70] width 847 height 1171
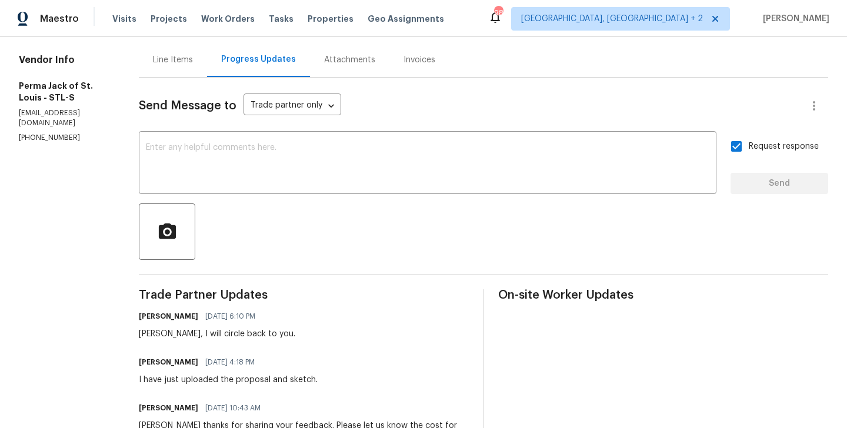
scroll to position [0, 0]
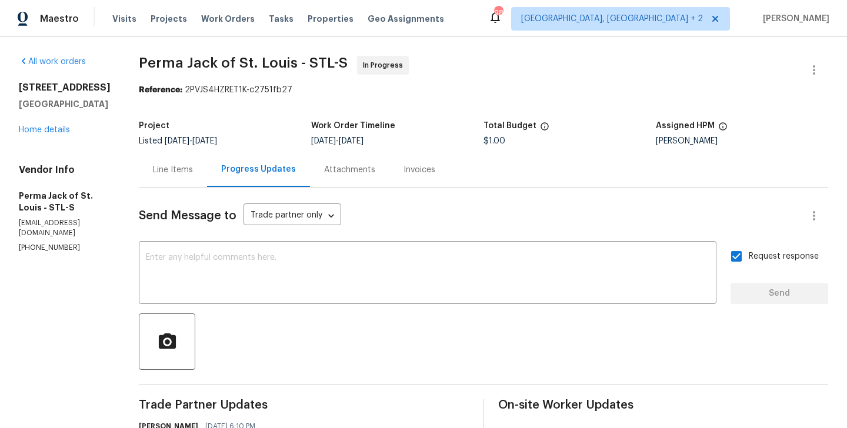
click at [56, 136] on div "2381 Gross Point Ln Wildwood, MO 63011 Home details" at bounding box center [65, 109] width 92 height 54
click at [46, 134] on link "Home details" at bounding box center [44, 130] width 51 height 8
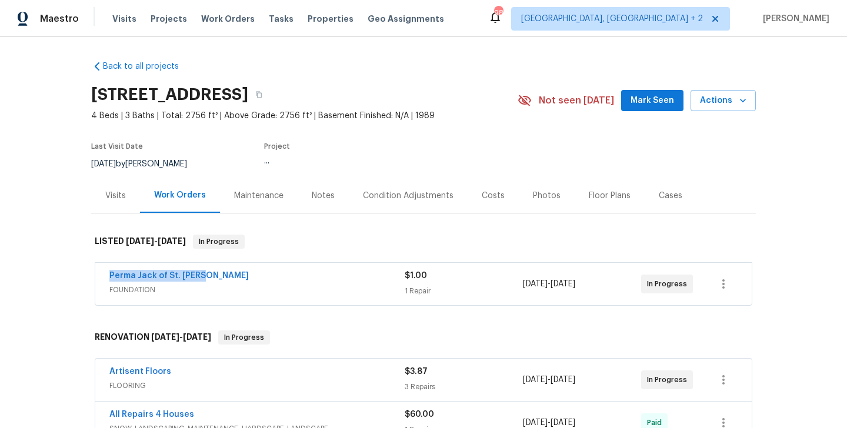
drag, startPoint x: 220, startPoint y: 279, endPoint x: 95, endPoint y: 278, distance: 125.3
click at [95, 278] on div "Perma Jack of St. Louis FOUNDATION $1.00 1 Repair 9/22/2025 - 9/24/2025 In Prog…" at bounding box center [423, 284] width 657 height 42
copy link "Perma Jack of St. Louis"
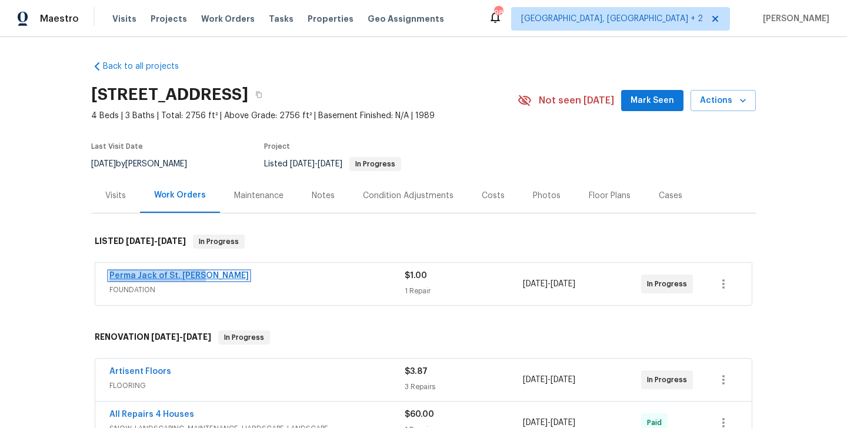
click at [156, 273] on link "Perma Jack of St. Louis" at bounding box center [178, 276] width 139 height 8
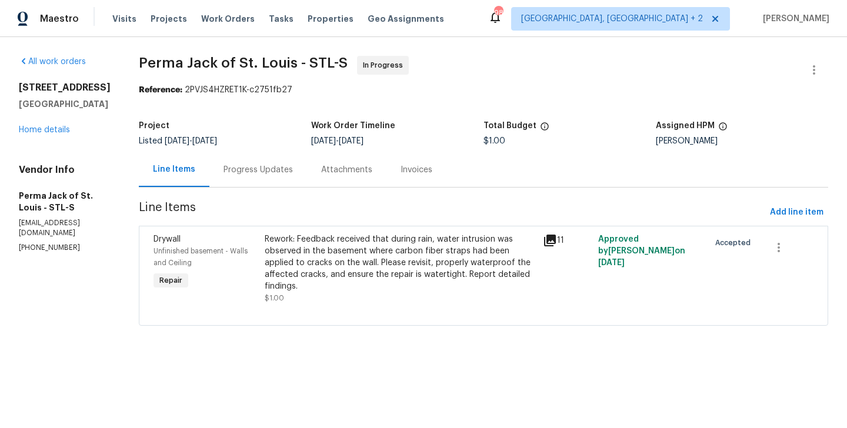
click at [348, 235] on div "Rework: Feedback received that during rain, water intrusion was observed in the…" at bounding box center [400, 263] width 271 height 59
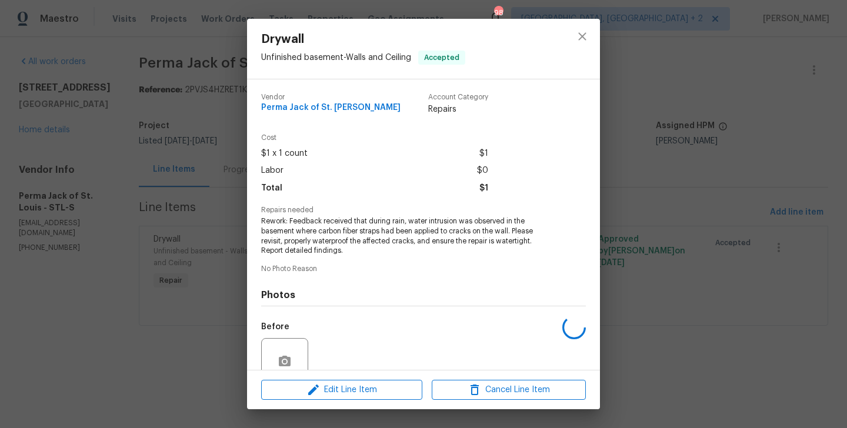
click at [325, 234] on span "Rework: Feedback received that during rain, water intrusion was observed in the…" at bounding box center [407, 236] width 292 height 39
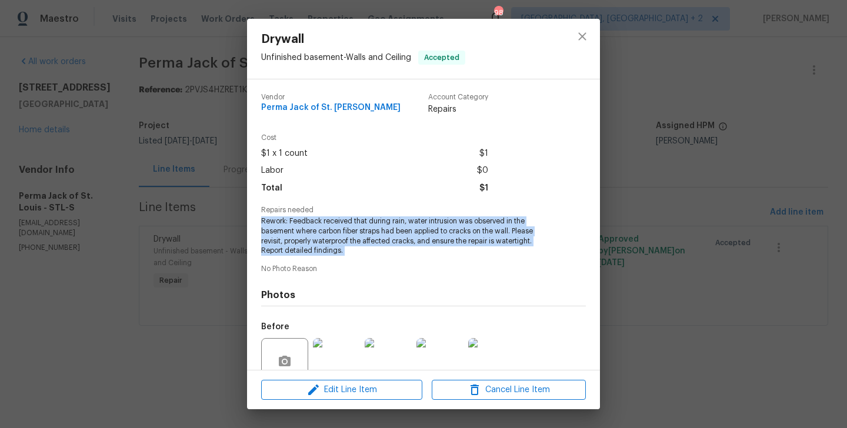
click at [325, 234] on span "Rework: Feedback received that during rain, water intrusion was observed in the…" at bounding box center [407, 236] width 292 height 39
copy span "Rework: Feedback received that during rain, water intrusion was observed in the…"
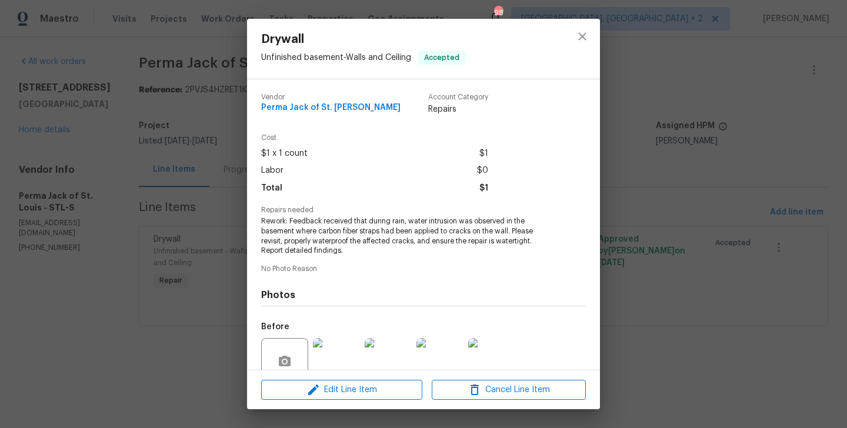
click at [199, 176] on div "Drywall Unfinished basement - Walls and Ceiling Accepted Vendor Perma Jack of S…" at bounding box center [423, 214] width 847 height 428
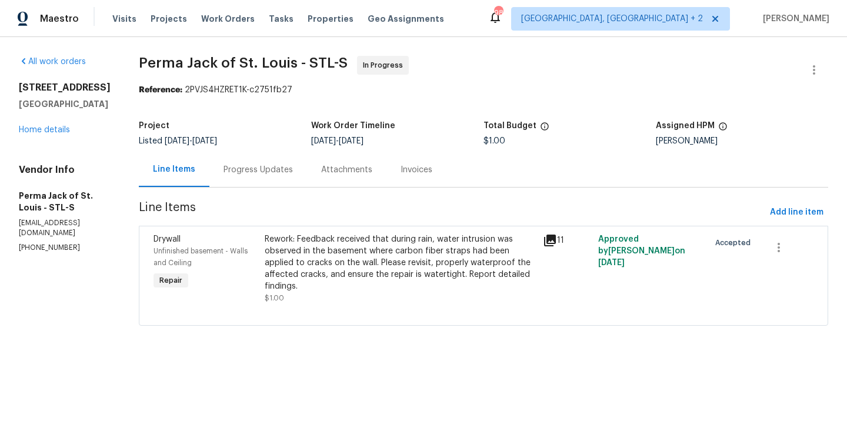
click at [247, 176] on div "Progress Updates" at bounding box center [258, 169] width 98 height 35
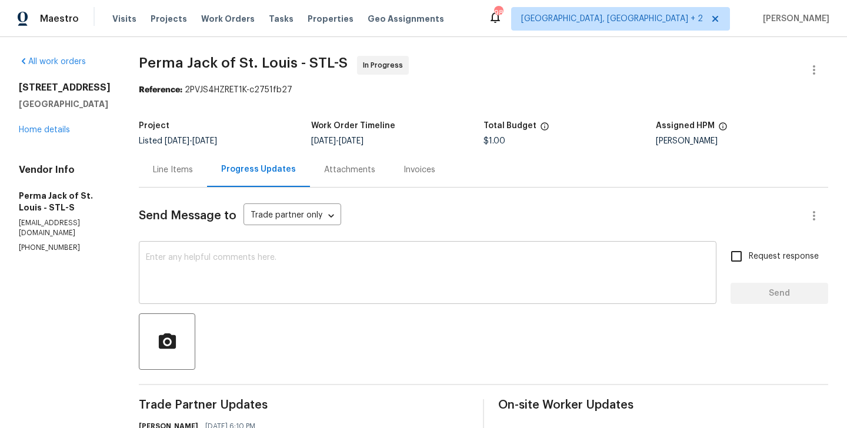
scroll to position [409, 0]
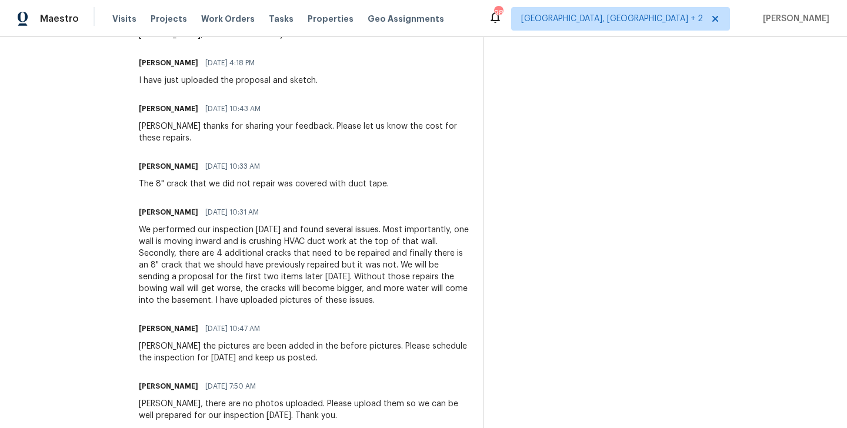
click at [226, 253] on div "We performed our inspection yesterday and found several issues. Most importantl…" at bounding box center [304, 265] width 330 height 82
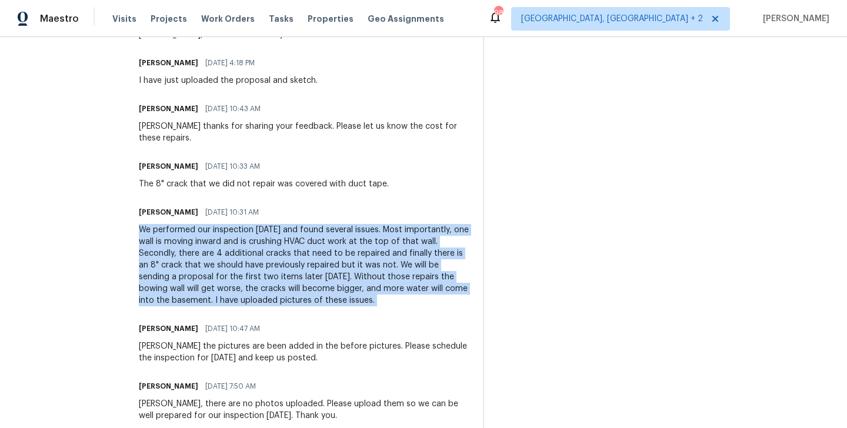
click at [226, 253] on div "We performed our inspection yesterday and found several issues. Most importantl…" at bounding box center [304, 265] width 330 height 82
copy div "We performed our inspection yesterday and found several issues. Most importantl…"
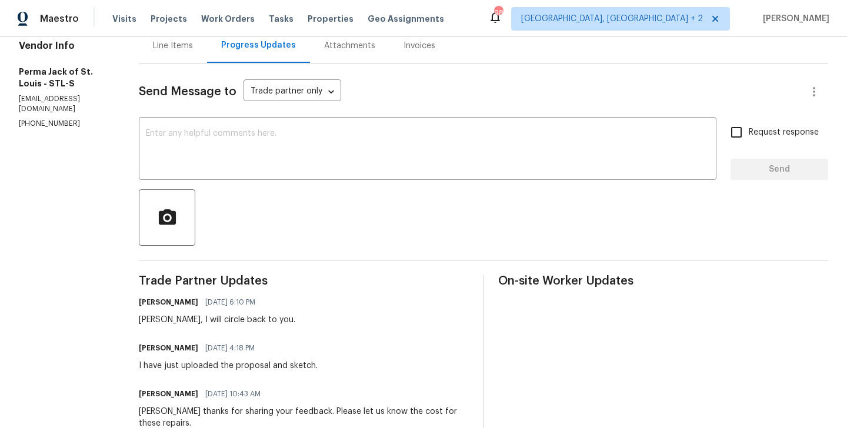
scroll to position [0, 0]
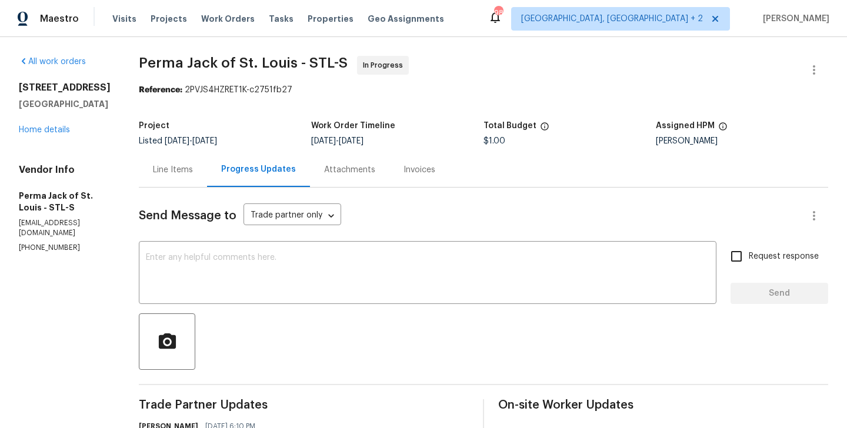
click at [477, 155] on div "Line Items Progress Updates Attachments Invoices" at bounding box center [484, 169] width 690 height 35
click at [475, 147] on div "Project Listed 9/22/2025 - 9/24/2025 Work Order Timeline 9/22/2025 - 9/24/2025 …" at bounding box center [484, 134] width 690 height 38
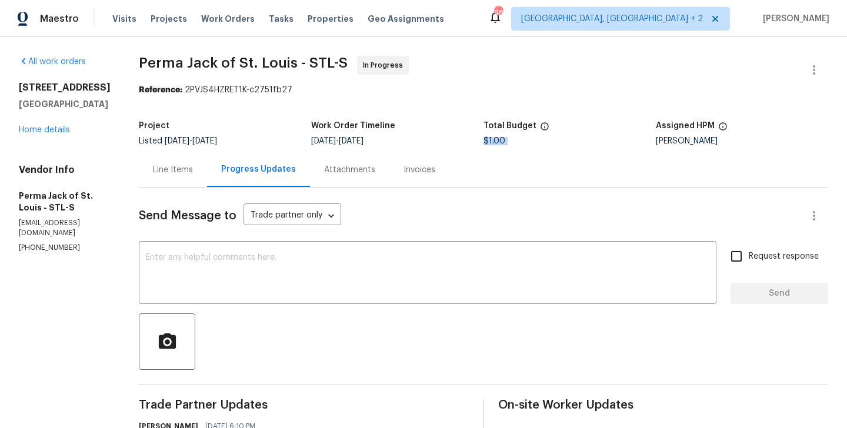
click at [475, 147] on div "Project Listed 9/22/2025 - 9/24/2025 Work Order Timeline 9/22/2025 - 9/24/2025 …" at bounding box center [484, 134] width 690 height 38
copy span "$1.00"
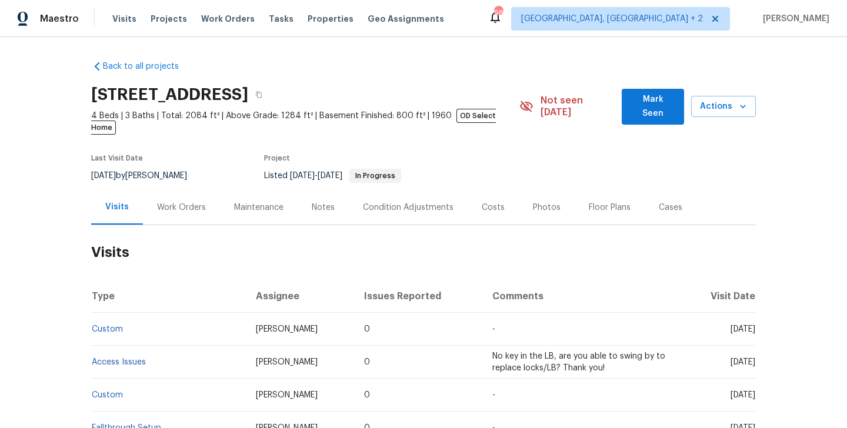
click at [183, 202] on div "Work Orders" at bounding box center [181, 208] width 49 height 12
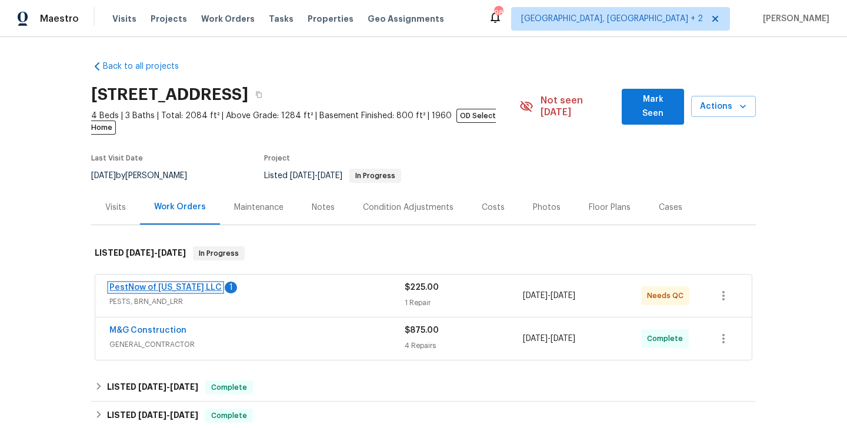
click at [194, 284] on link "PestNow of [US_STATE] LLC" at bounding box center [165, 288] width 112 height 8
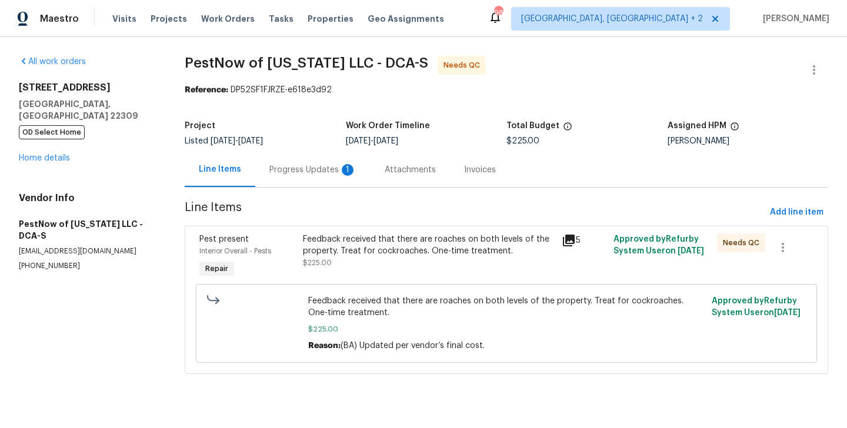
click at [323, 175] on div "Progress Updates 1" at bounding box center [312, 170] width 87 height 12
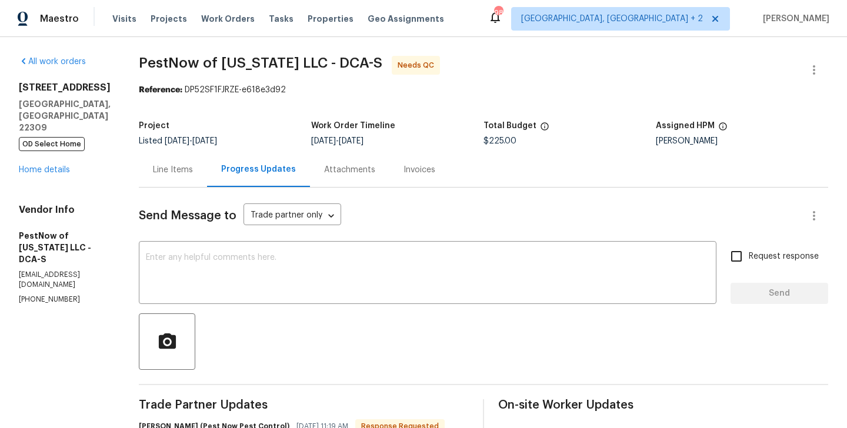
click at [178, 182] on div "Line Items" at bounding box center [173, 169] width 68 height 35
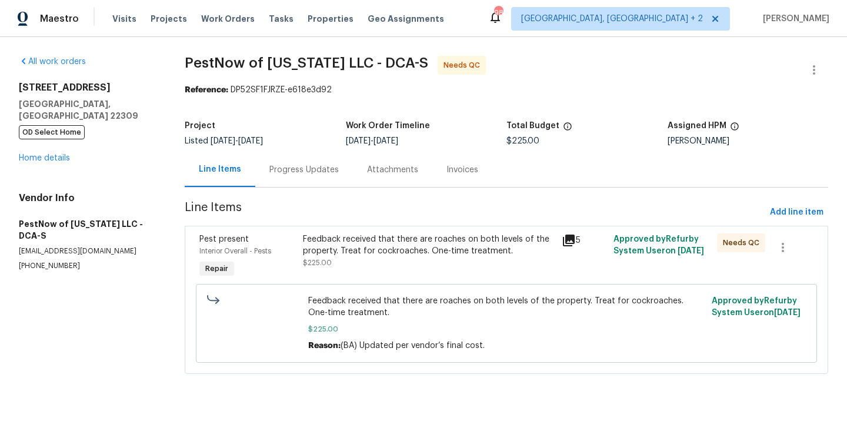
click at [411, 234] on div "Feedback received that there are roaches on both levels of the property. Treat …" at bounding box center [429, 246] width 252 height 24
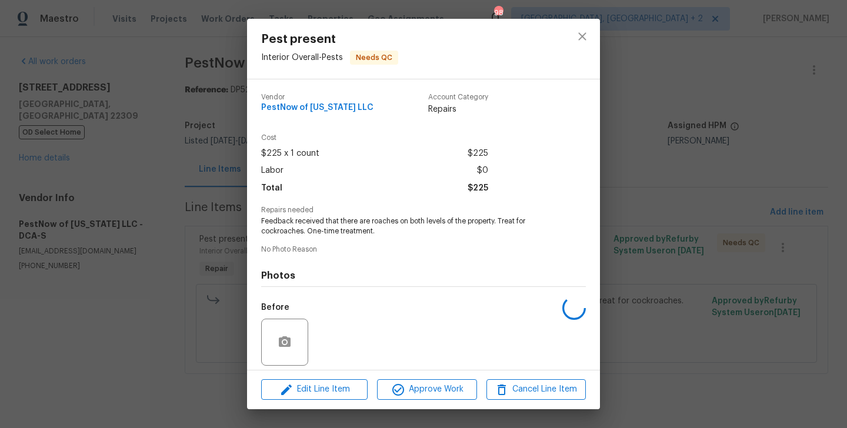
scroll to position [84, 0]
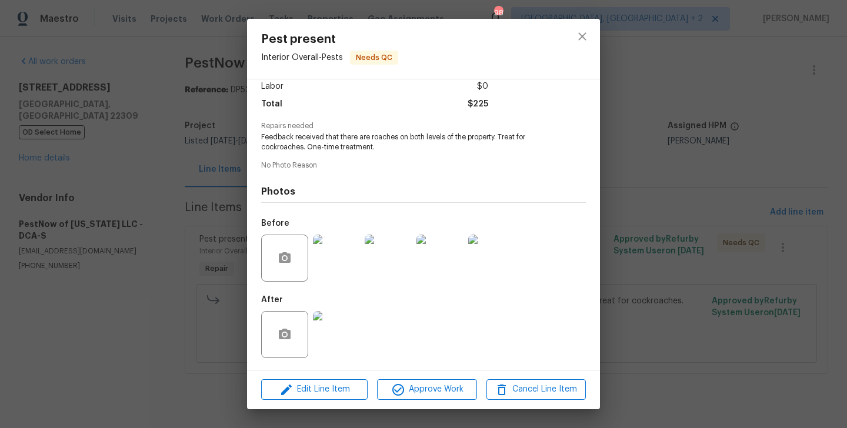
click at [342, 251] on img at bounding box center [336, 258] width 47 height 47
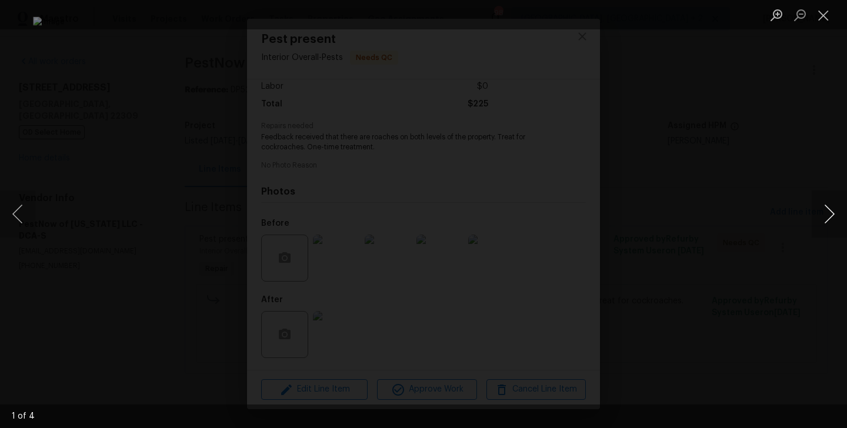
click at [835, 220] on button "Next image" at bounding box center [829, 214] width 35 height 47
click at [730, 272] on div "Lightbox" at bounding box center [423, 214] width 847 height 428
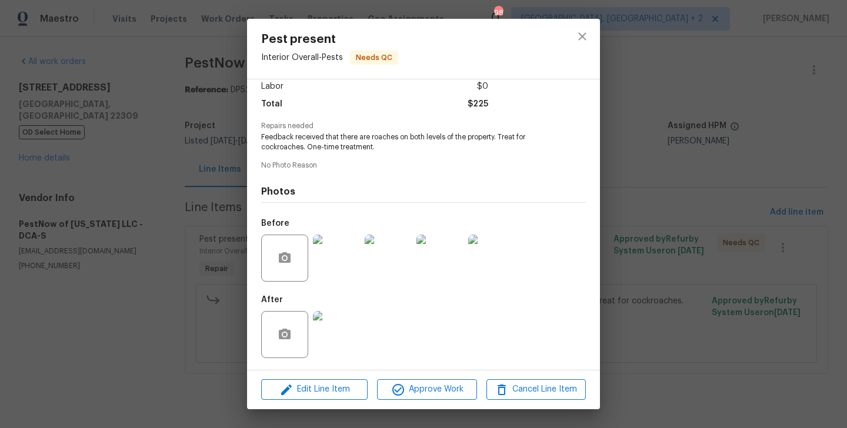
click at [730, 272] on div "Pest present Interior Overall - Pests Needs QC Vendor PestNow of Virginia LLC A…" at bounding box center [423, 214] width 847 height 428
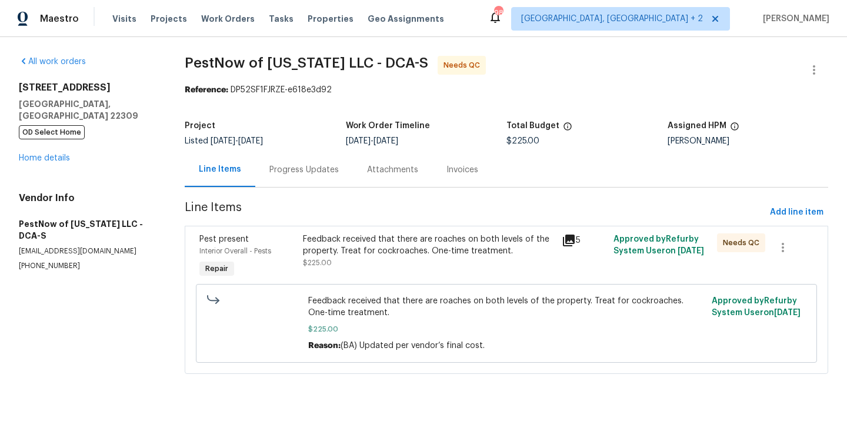
click at [298, 170] on div "Progress Updates" at bounding box center [303, 170] width 69 height 12
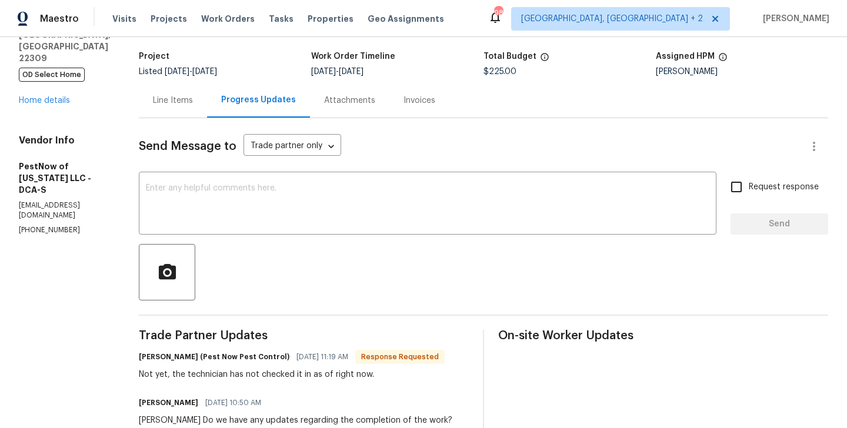
scroll to position [154, 0]
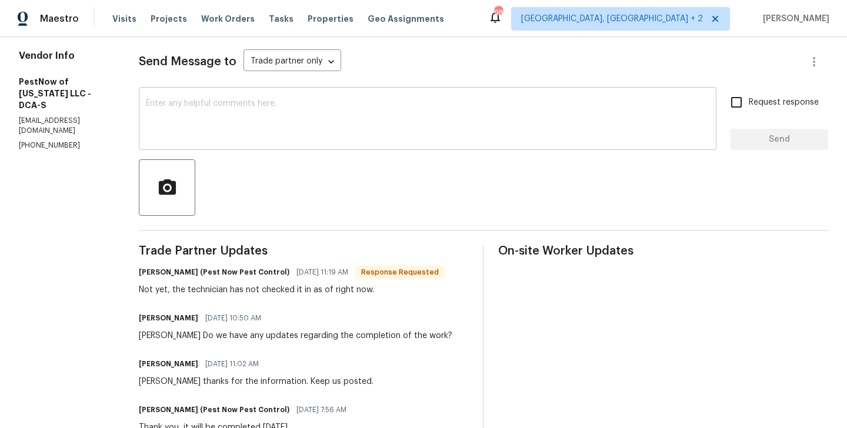
click at [215, 143] on div "x ​" at bounding box center [428, 120] width 578 height 60
click at [149, 274] on h6 "Michelle Krstulovic (Pest Now Pest Control)" at bounding box center [214, 273] width 151 height 12
copy h6 "Michelle"
click at [217, 133] on textarea at bounding box center [428, 119] width 564 height 41
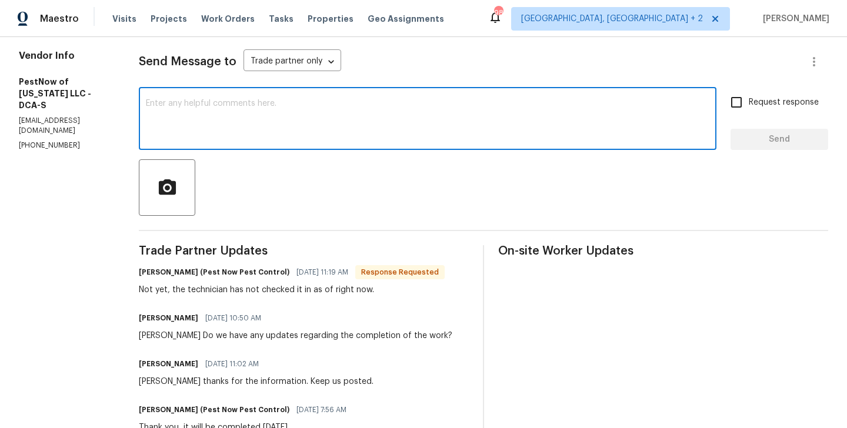
paste textarea "Michelle"
type textarea "Michelle thanks. WO approved."
click at [770, 145] on span "Send" at bounding box center [779, 139] width 79 height 15
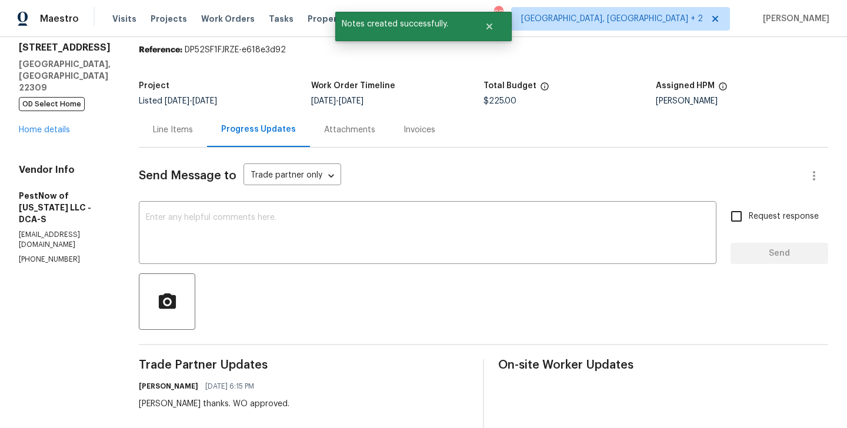
scroll to position [0, 0]
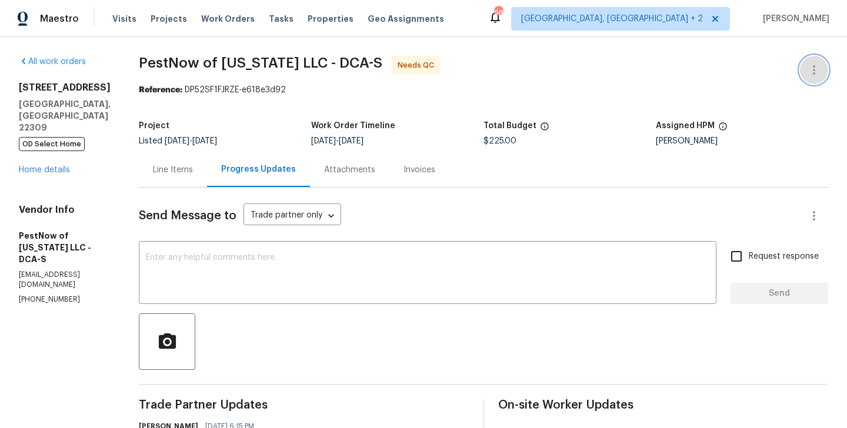
click at [814, 71] on icon "button" at bounding box center [814, 69] width 2 height 9
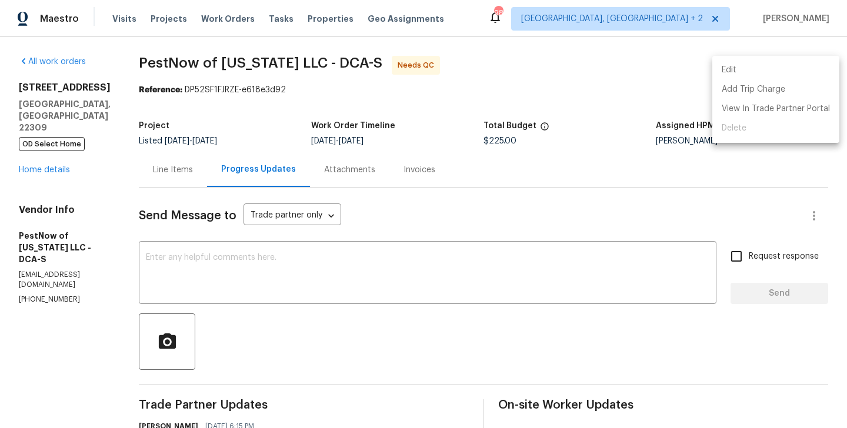
click at [792, 71] on li "Edit" at bounding box center [775, 70] width 127 height 19
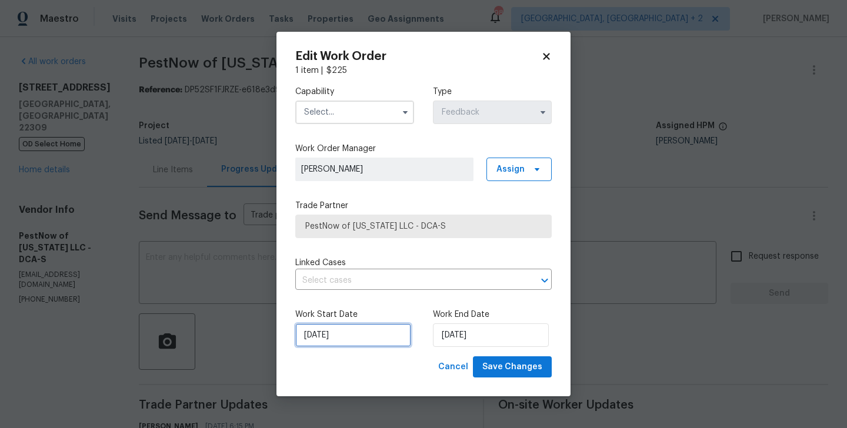
click at [360, 331] on input "23/09/2025" at bounding box center [353, 336] width 116 height 24
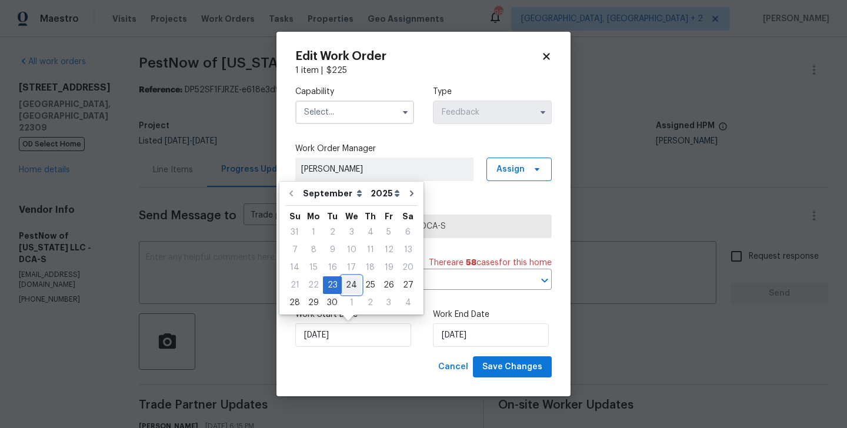
click at [347, 288] on div "24" at bounding box center [351, 285] width 19 height 16
type input "24/09/2025"
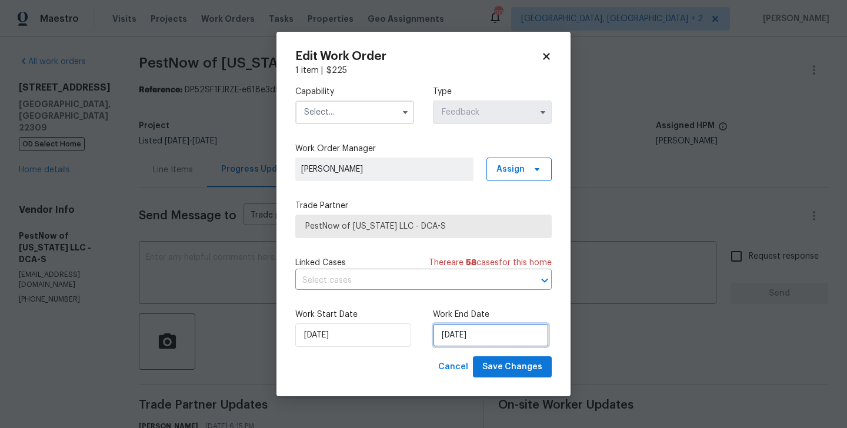
click at [465, 335] on input "25/09/2025" at bounding box center [491, 336] width 116 height 24
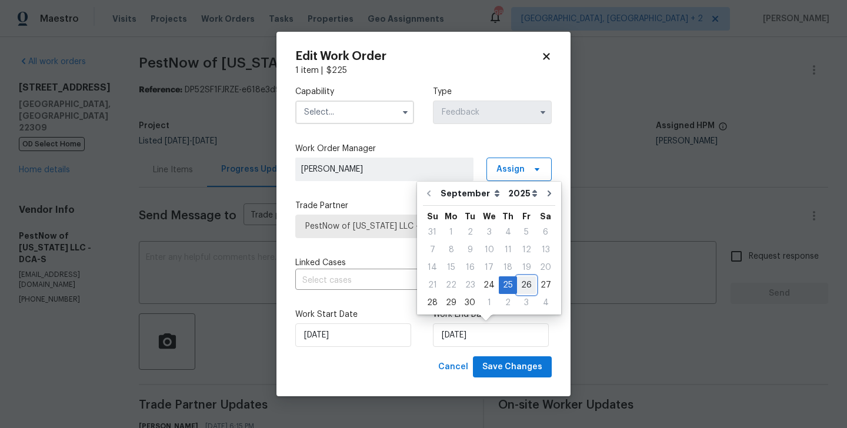
click at [528, 285] on div "26" at bounding box center [526, 285] width 19 height 16
type input "26/09/2025"
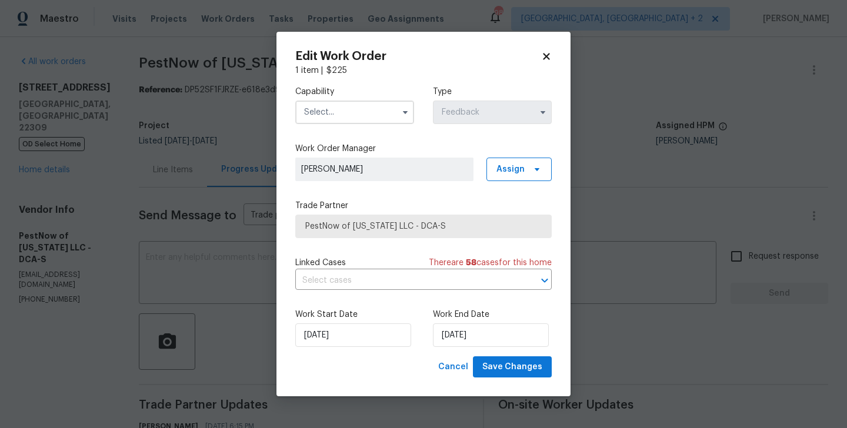
click at [335, 108] on input "text" at bounding box center [354, 113] width 119 height 24
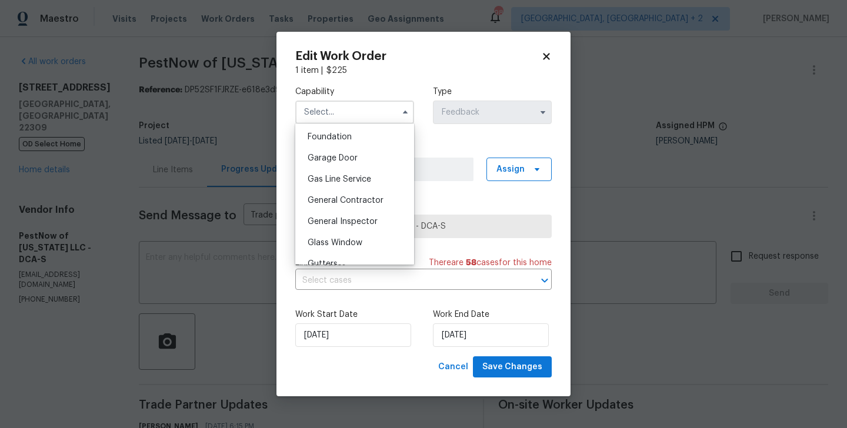
scroll to position [555, 0]
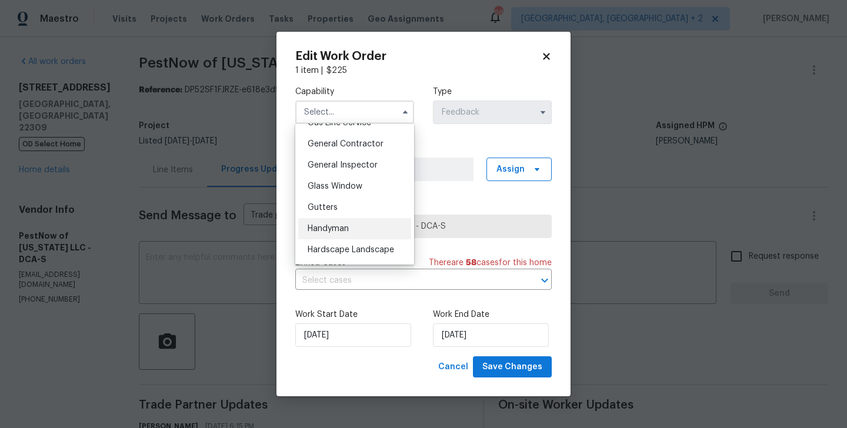
click at [351, 225] on div "Handyman" at bounding box center [354, 228] width 113 height 21
type input "Handyman"
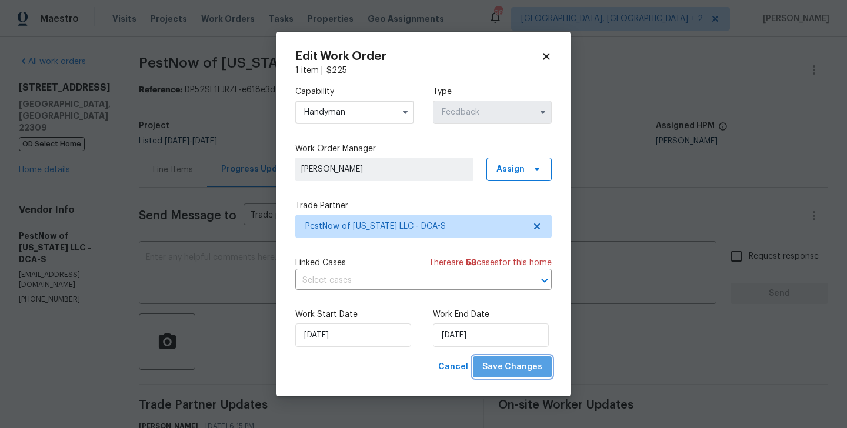
click at [518, 367] on span "Save Changes" at bounding box center [512, 367] width 60 height 15
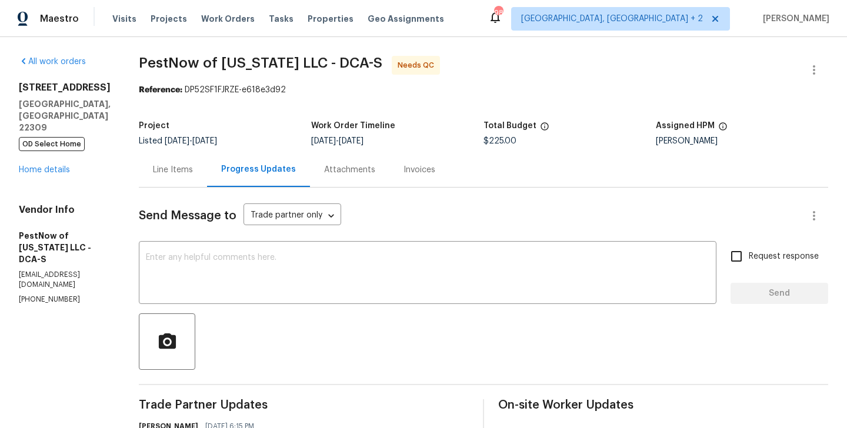
click at [183, 169] on div "Line Items" at bounding box center [173, 170] width 40 height 12
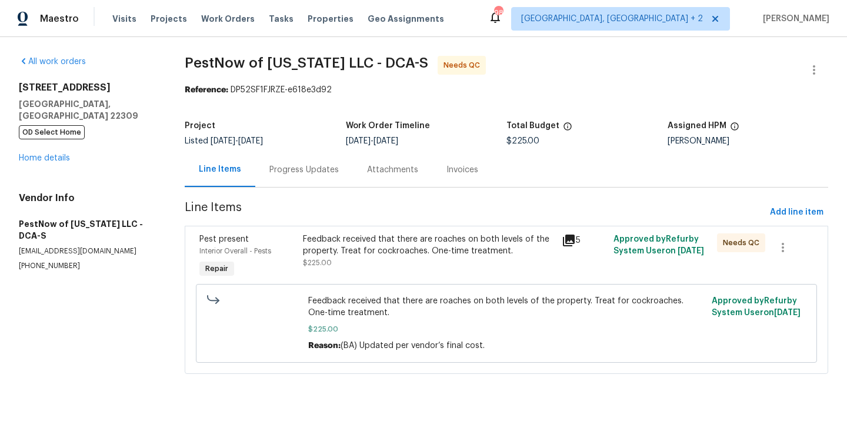
click at [404, 258] on div "Feedback received that there are roaches on both levels of the property. Treat …" at bounding box center [429, 251] width 252 height 35
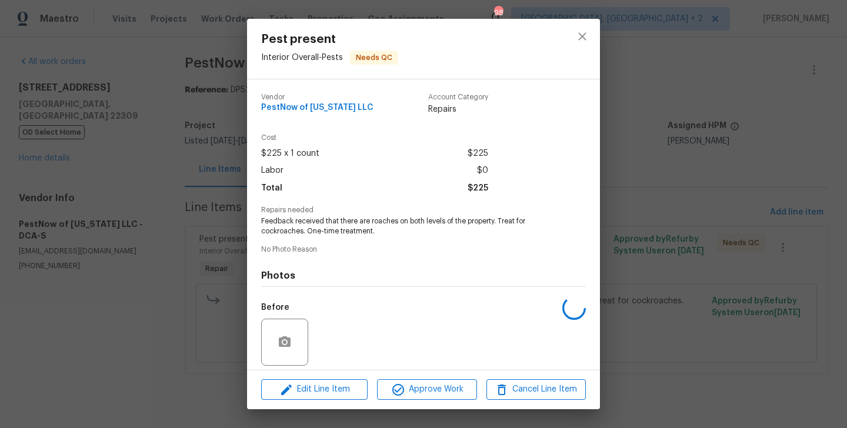
scroll to position [84, 0]
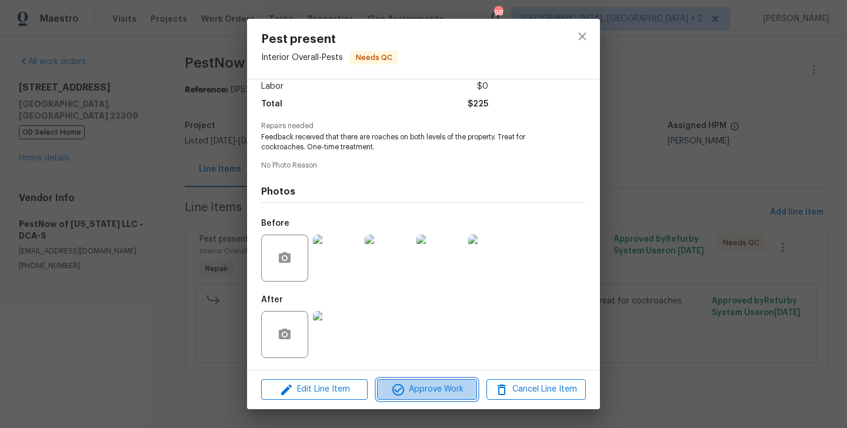
click at [422, 384] on span "Approve Work" at bounding box center [427, 389] width 92 height 15
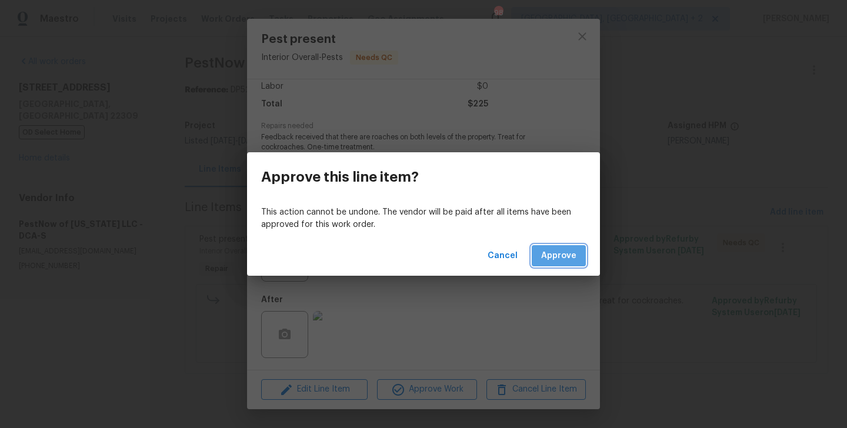
click at [568, 261] on span "Approve" at bounding box center [558, 256] width 35 height 15
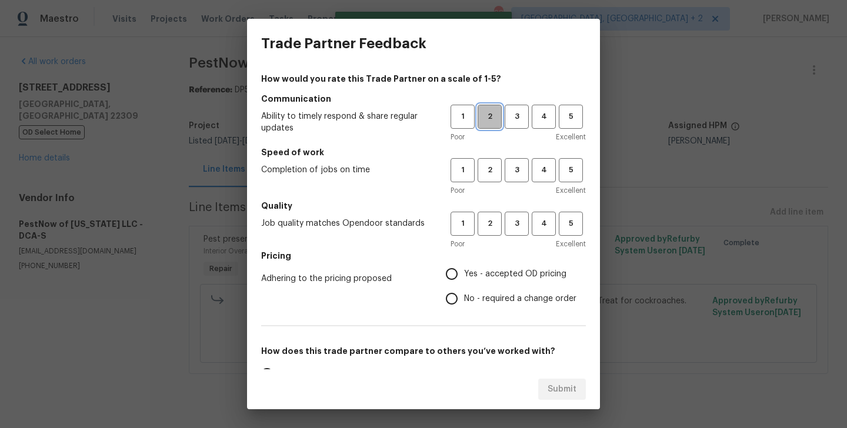
click at [491, 115] on span "2" at bounding box center [490, 117] width 22 height 14
click at [491, 162] on button "2" at bounding box center [490, 170] width 24 height 24
click at [491, 222] on span "2" at bounding box center [490, 224] width 22 height 14
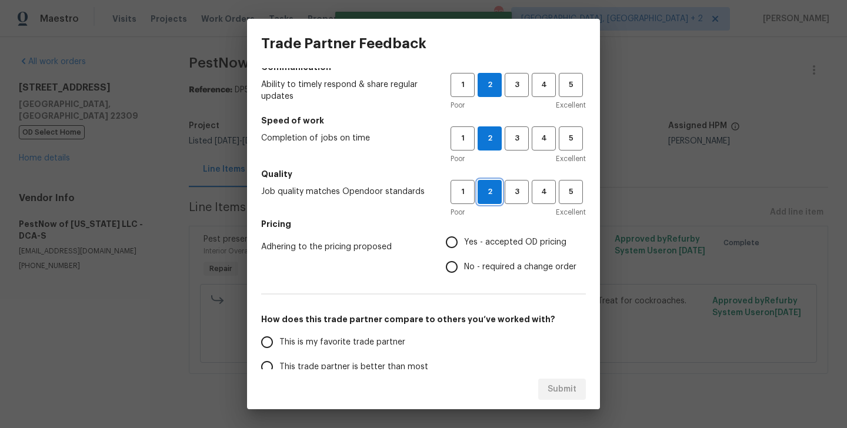
scroll to position [33, 0]
click at [479, 256] on label "No - required a change order" at bounding box center [507, 266] width 137 height 25
click at [464, 256] on input "No - required a change order" at bounding box center [451, 266] width 25 height 25
radio input "true"
click at [515, 193] on span "3" at bounding box center [517, 191] width 22 height 14
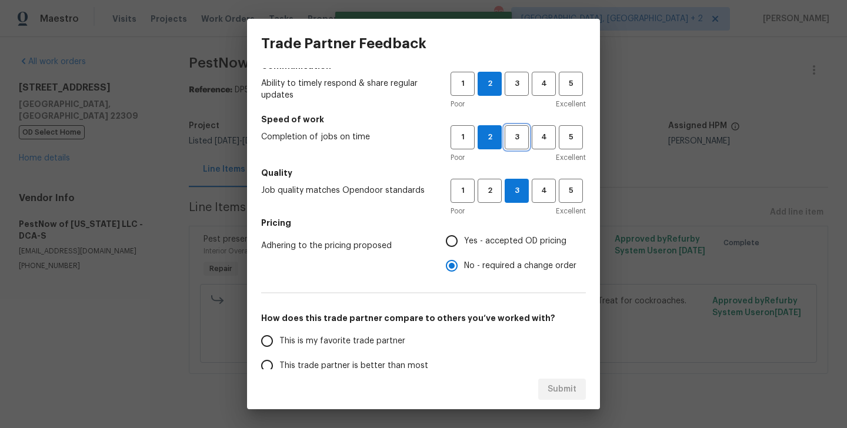
click at [514, 138] on span "3" at bounding box center [517, 138] width 22 height 14
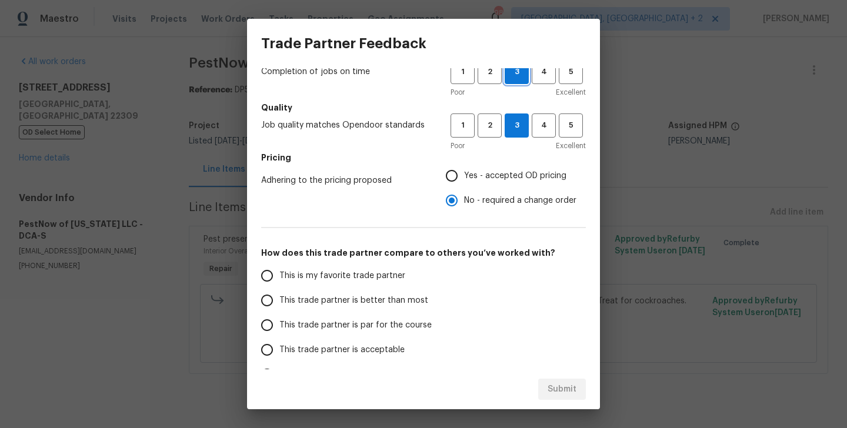
scroll to position [112, 0]
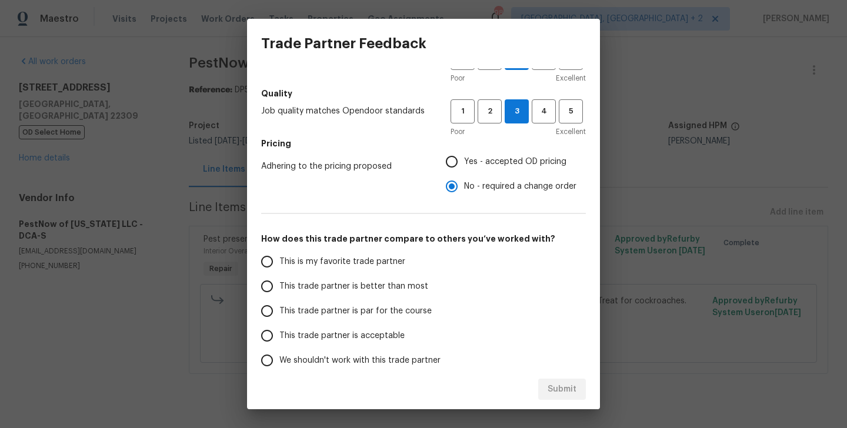
click at [380, 295] on label "This trade partner is better than most" at bounding box center [348, 286] width 186 height 25
click at [279, 295] on input "This trade partner is better than most" at bounding box center [267, 286] width 25 height 25
click at [559, 394] on span "Submit" at bounding box center [562, 389] width 29 height 15
radio input "true"
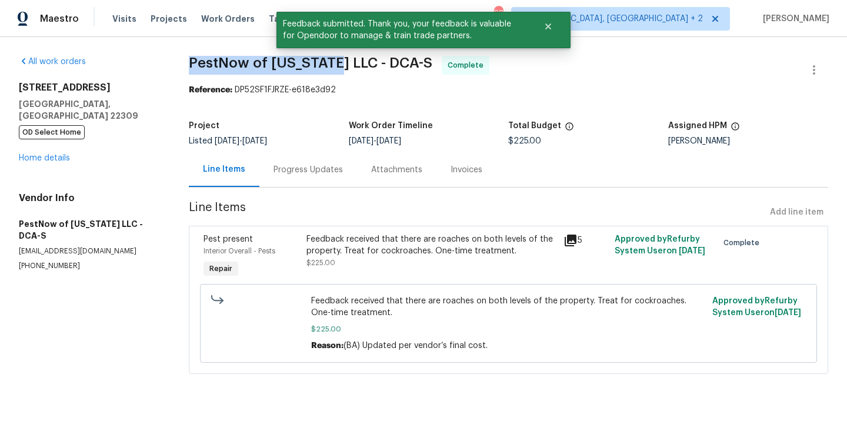
drag, startPoint x: 177, startPoint y: 66, endPoint x: 324, endPoint y: 65, distance: 147.1
click at [324, 65] on div "All work orders [STREET_ADDRESS] OD Select Home Home details Vendor Info PestNo…" at bounding box center [423, 222] width 847 height 370
copy span "PestNow of [US_STATE]"
click at [52, 154] on link "Home details" at bounding box center [44, 158] width 51 height 8
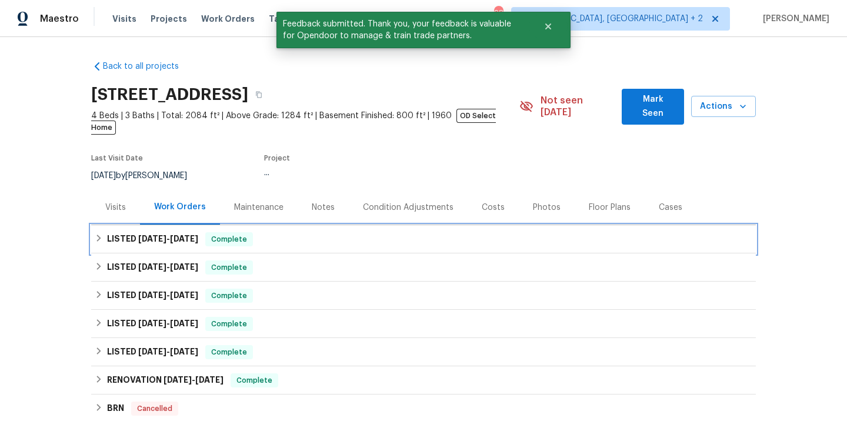
click at [211, 232] on div "LISTED [DATE] - [DATE] Complete" at bounding box center [424, 239] width 658 height 14
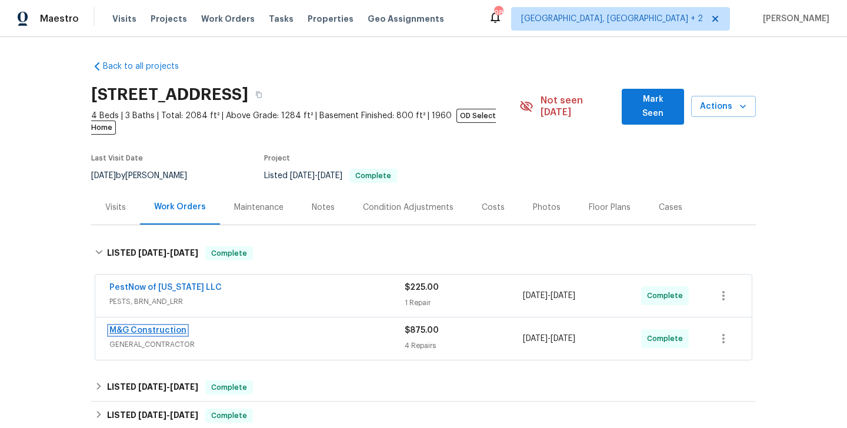
click at [161, 327] on link "M&G Construction" at bounding box center [147, 331] width 77 height 8
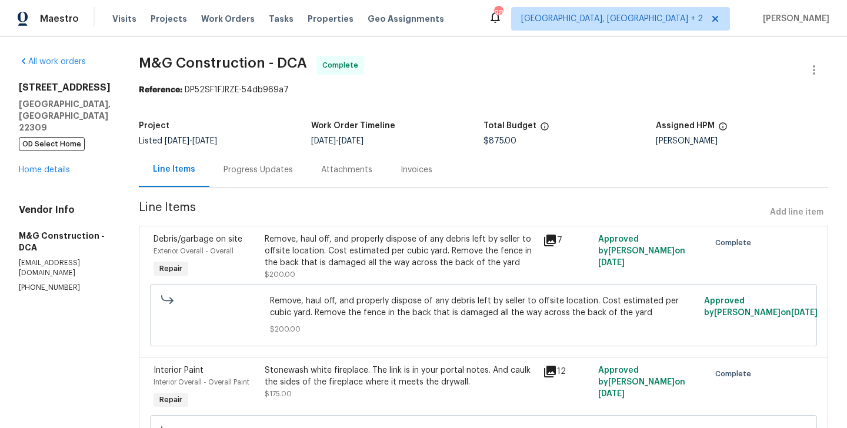
click at [287, 174] on div "Progress Updates" at bounding box center [258, 170] width 69 height 12
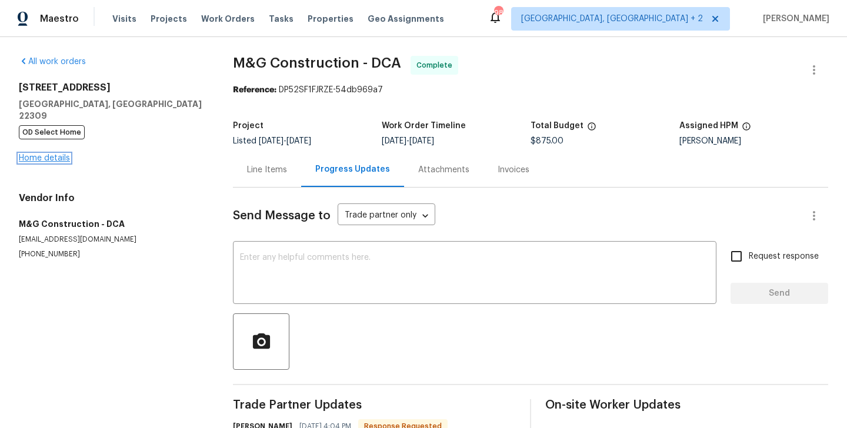
click at [67, 154] on link "Home details" at bounding box center [44, 158] width 51 height 8
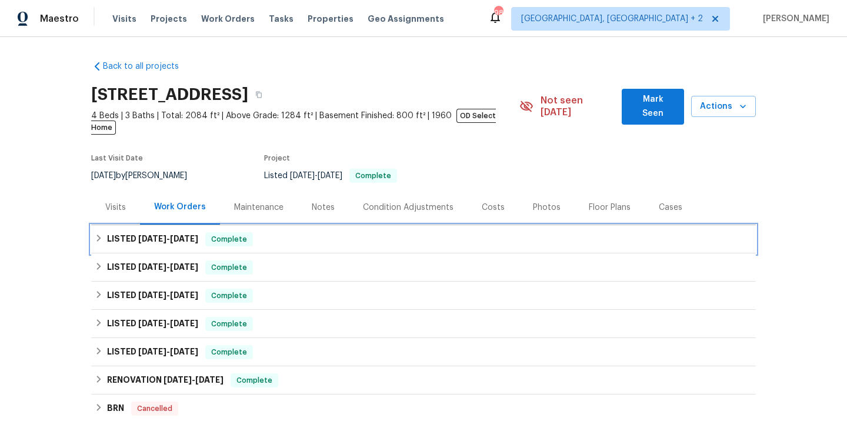
click at [252, 234] on span "Complete" at bounding box center [229, 240] width 45 height 12
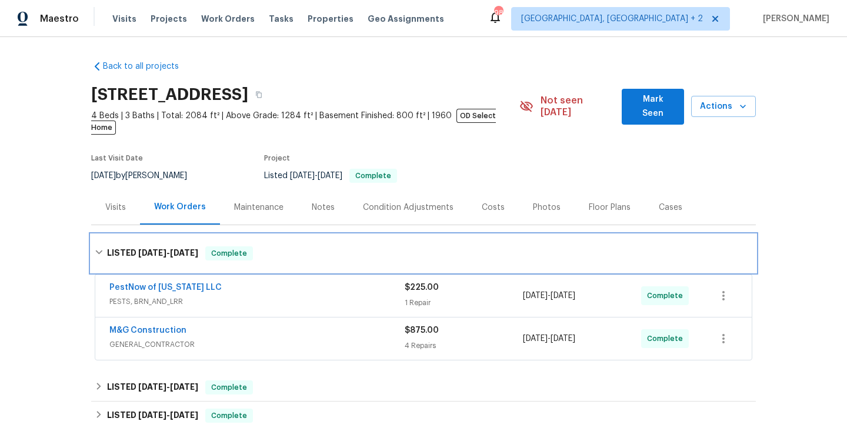
click at [253, 235] on div "LISTED [DATE] - [DATE] Complete" at bounding box center [423, 254] width 665 height 38
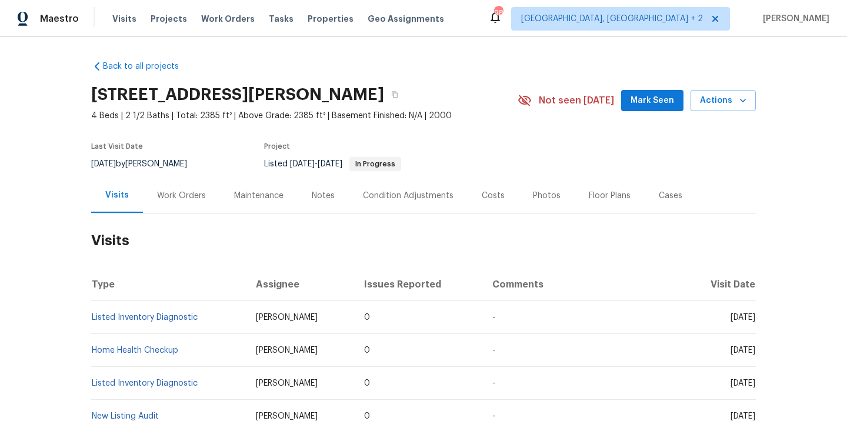
click at [196, 195] on div "Work Orders" at bounding box center [181, 196] width 49 height 12
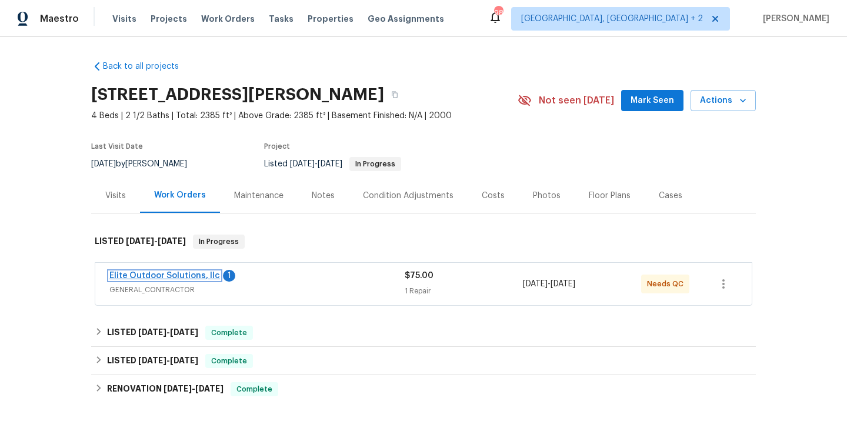
click at [199, 274] on link "Elite Outdoor Solutions, llc" at bounding box center [164, 276] width 111 height 8
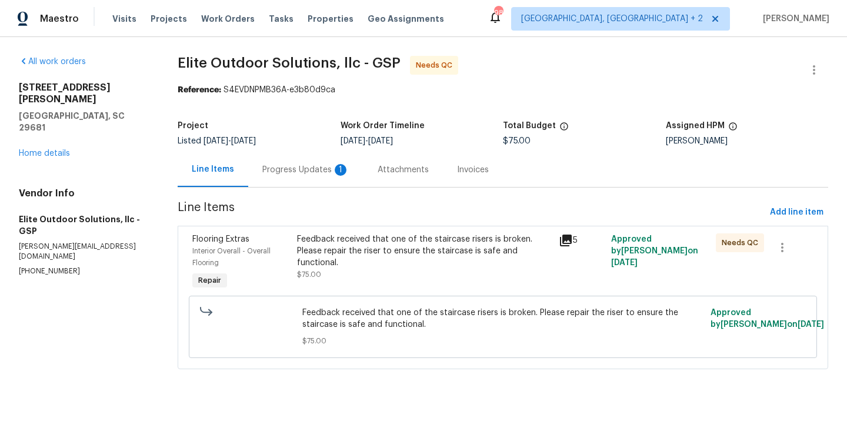
click at [319, 170] on div "Progress Updates 1" at bounding box center [305, 170] width 87 height 12
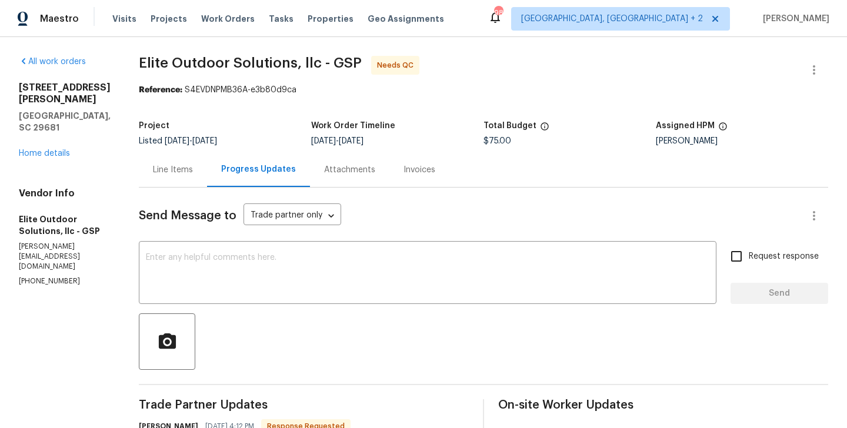
click at [188, 167] on div "Line Items" at bounding box center [173, 169] width 68 height 35
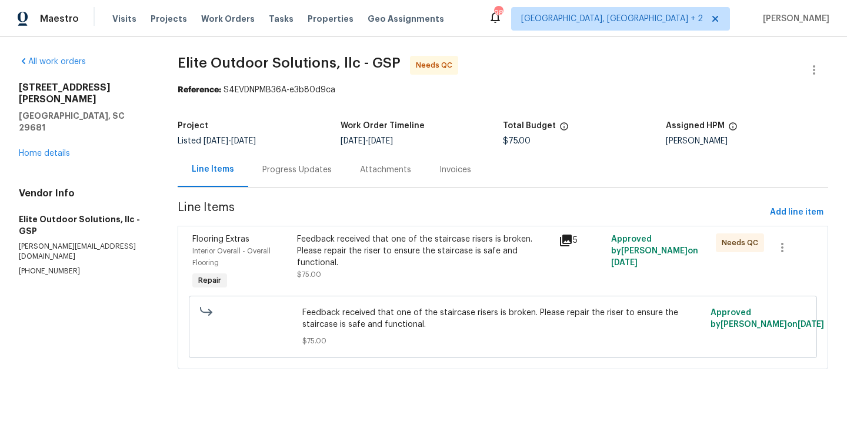
click at [375, 262] on div "Feedback received that one of the staircase risers is broken. Please repair the…" at bounding box center [424, 251] width 255 height 35
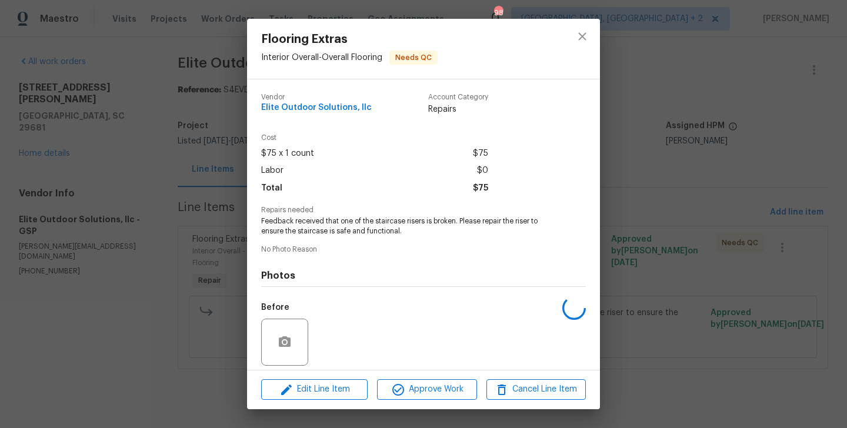
scroll to position [84, 0]
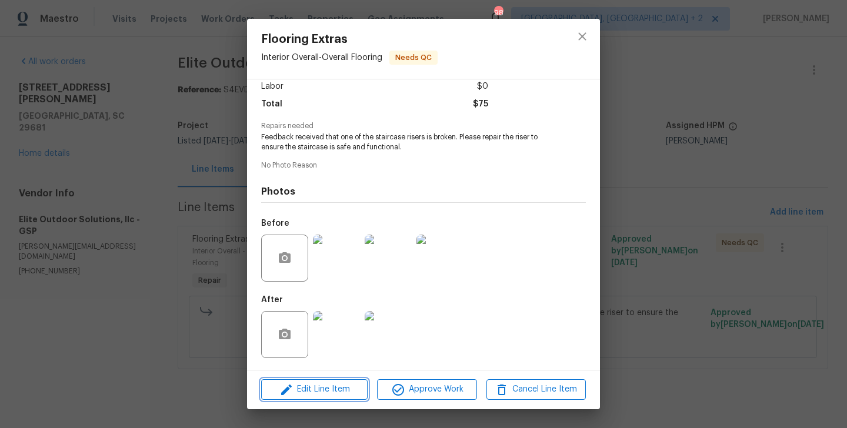
click at [319, 382] on button "Edit Line Item" at bounding box center [314, 389] width 106 height 21
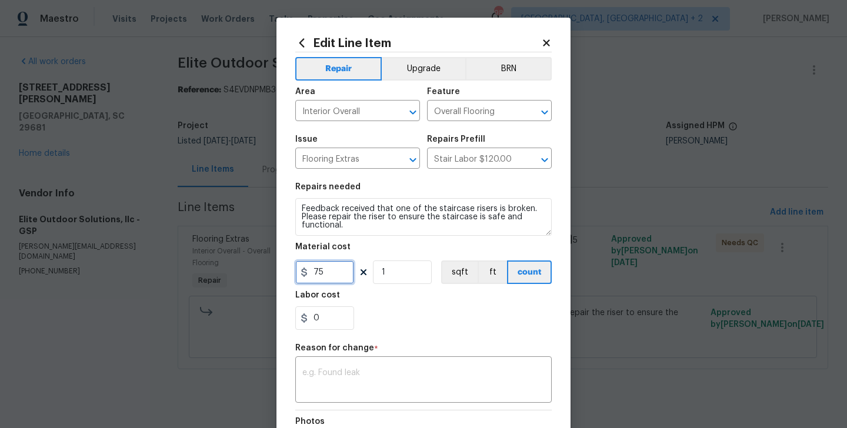
click at [316, 277] on input "75" at bounding box center [324, 273] width 59 height 24
type input "350"
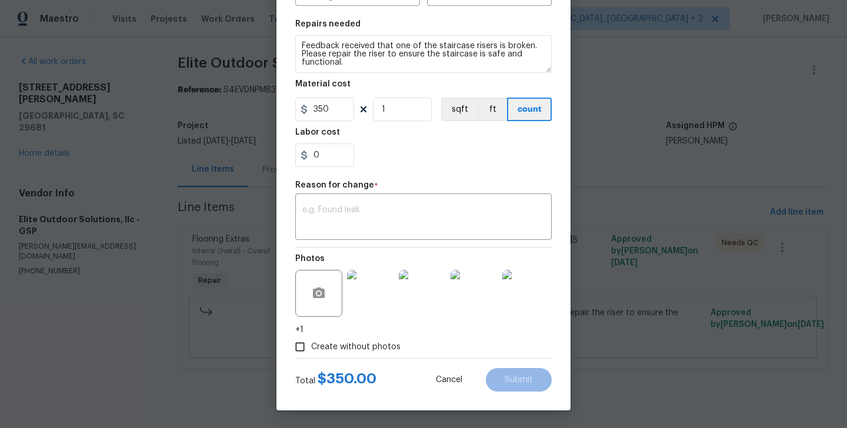
click at [384, 246] on div "Repair Upgrade BRN Area Interior Overall ​ Feature Overall Flooring ​ Issue Flo…" at bounding box center [423, 123] width 257 height 469
click at [360, 222] on textarea at bounding box center [423, 218] width 242 height 25
paste textarea "(BA) Updated per vendor’s final cost"
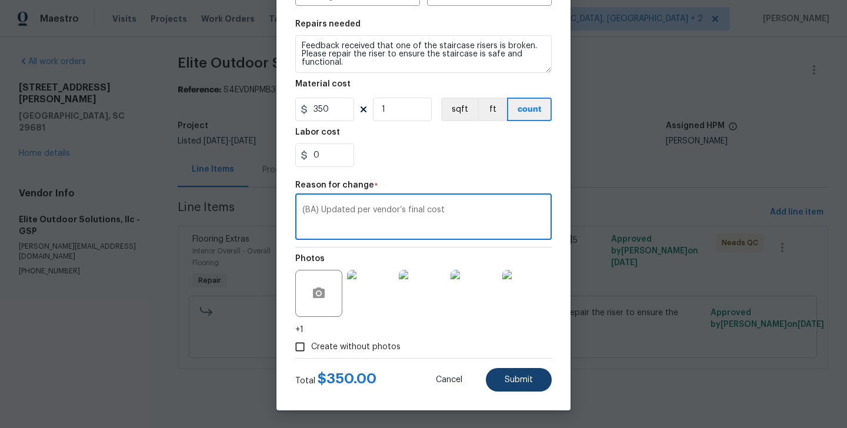
type textarea "(BA) Updated per vendor’s final cost"
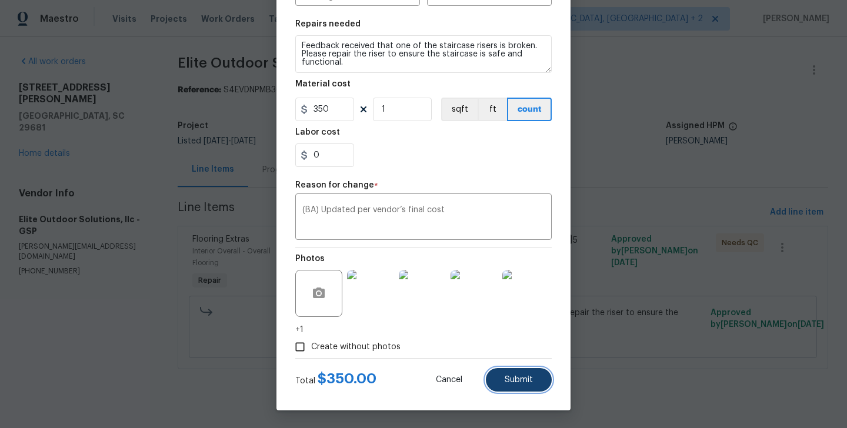
click at [509, 382] on span "Submit" at bounding box center [519, 380] width 28 height 9
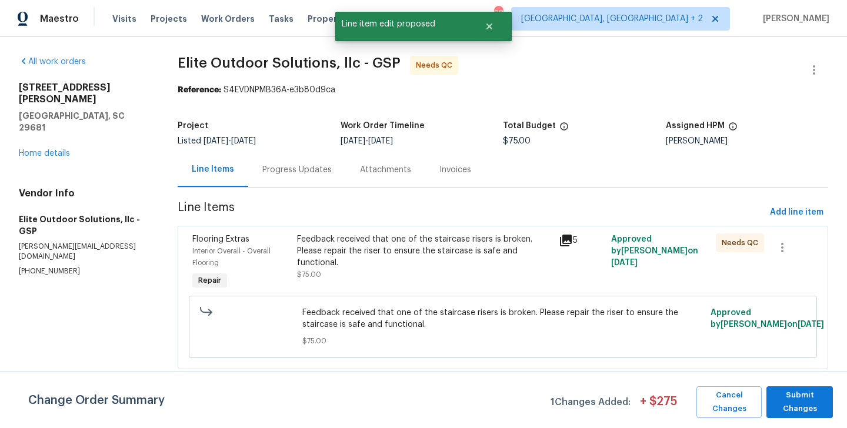
scroll to position [0, 0]
click at [795, 392] on span "Submit Changes" at bounding box center [799, 402] width 55 height 27
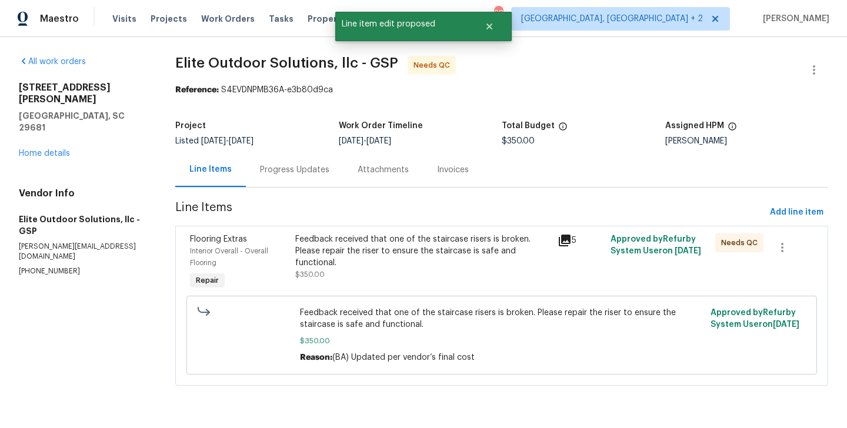
click at [302, 172] on div "Progress Updates" at bounding box center [294, 170] width 69 height 12
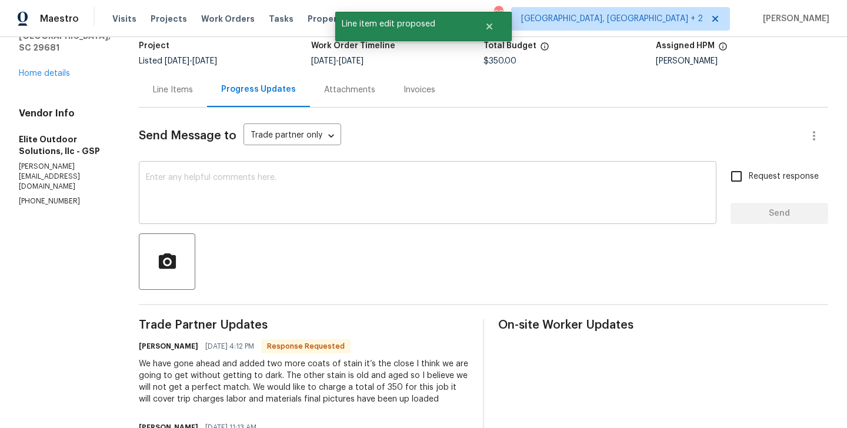
scroll to position [218, 0]
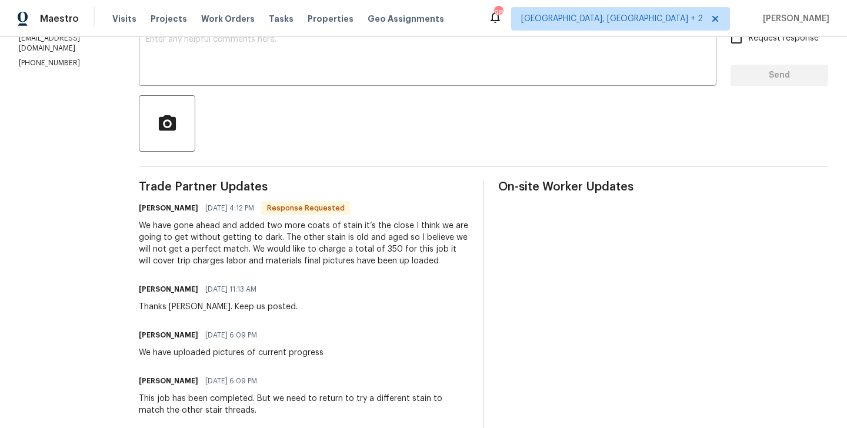
click at [142, 205] on h6 "[PERSON_NAME]" at bounding box center [168, 208] width 59 height 12
copy h6 "[PERSON_NAME]"
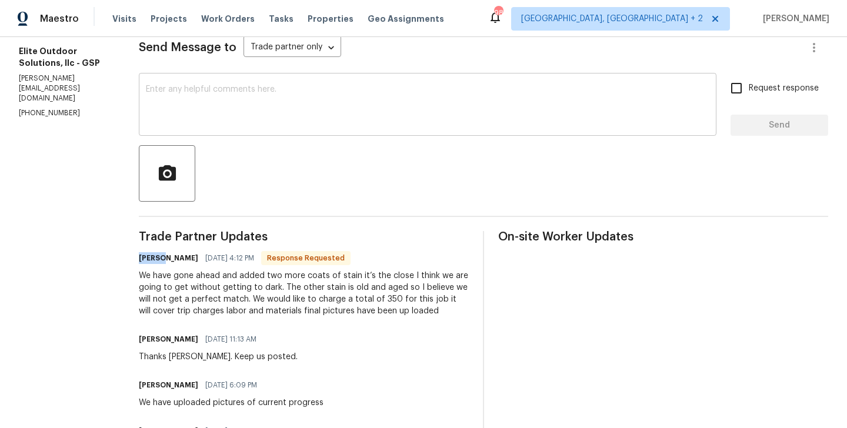
scroll to position [167, 0]
click at [216, 116] on textarea at bounding box center [428, 106] width 564 height 41
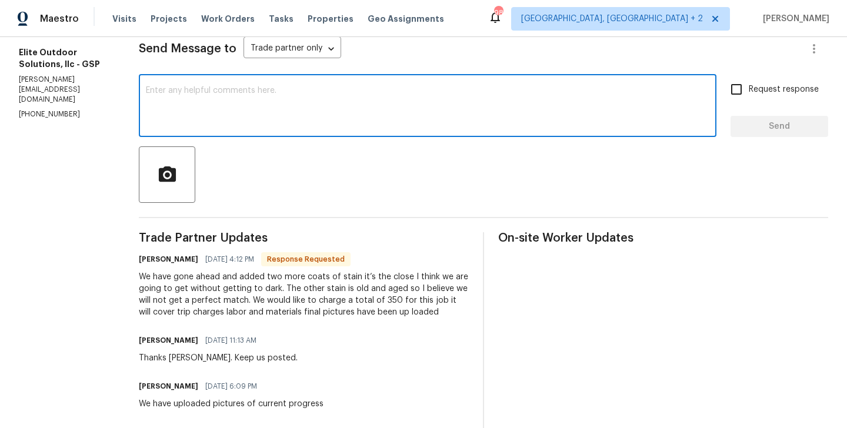
paste textarea "[PERSON_NAME]"
type textarea "[PERSON_NAME] the cost has been updated, WO approved."
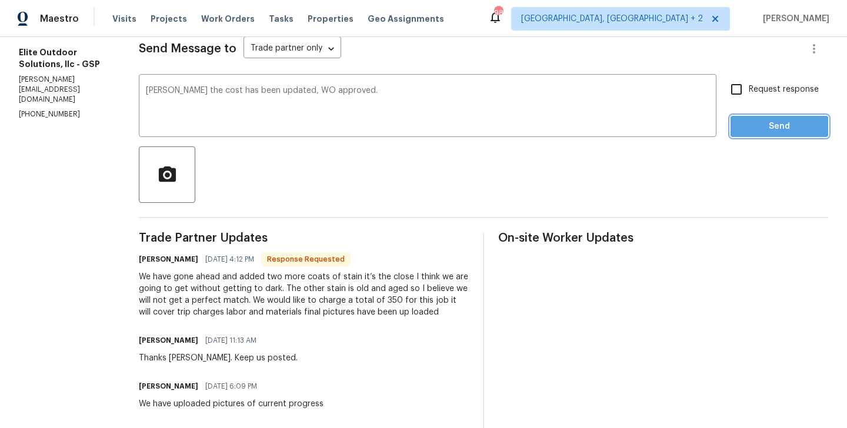
click at [753, 132] on span "Send" at bounding box center [779, 126] width 79 height 15
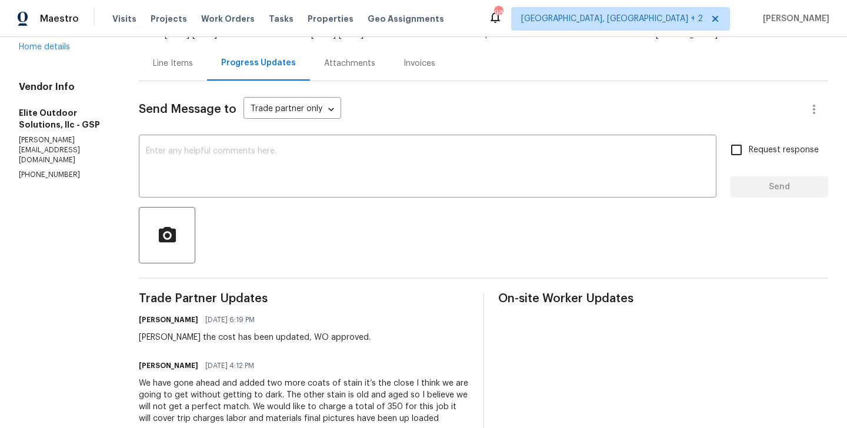
scroll to position [0, 0]
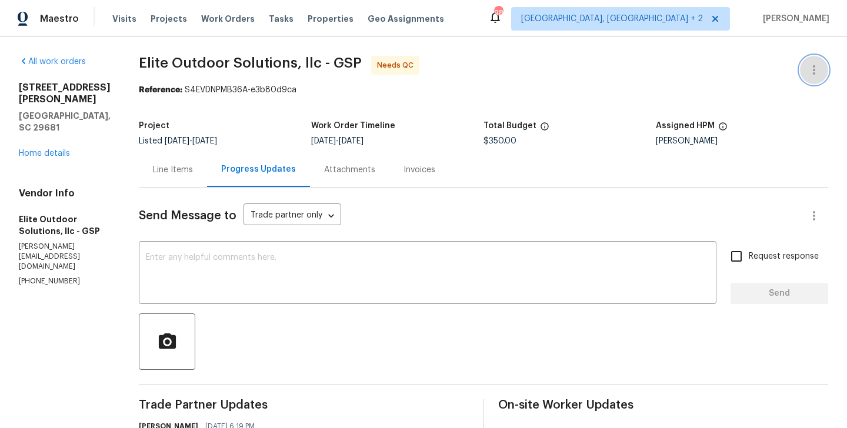
click at [819, 68] on icon "button" at bounding box center [814, 70] width 14 height 14
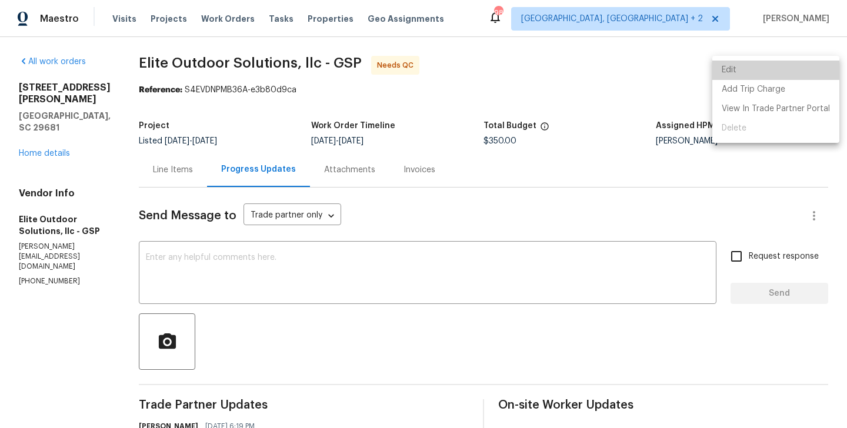
click at [787, 68] on li "Edit" at bounding box center [775, 70] width 127 height 19
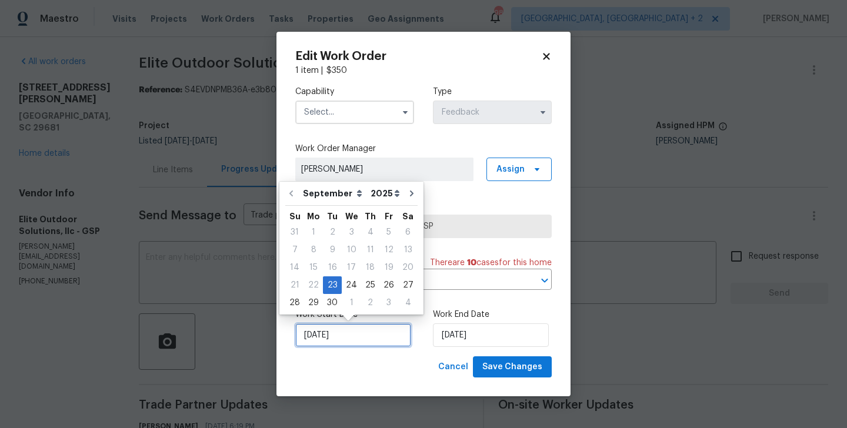
click at [357, 334] on input "[DATE]" at bounding box center [353, 336] width 116 height 24
click at [368, 291] on div "25" at bounding box center [370, 285] width 18 height 16
type input "[DATE]"
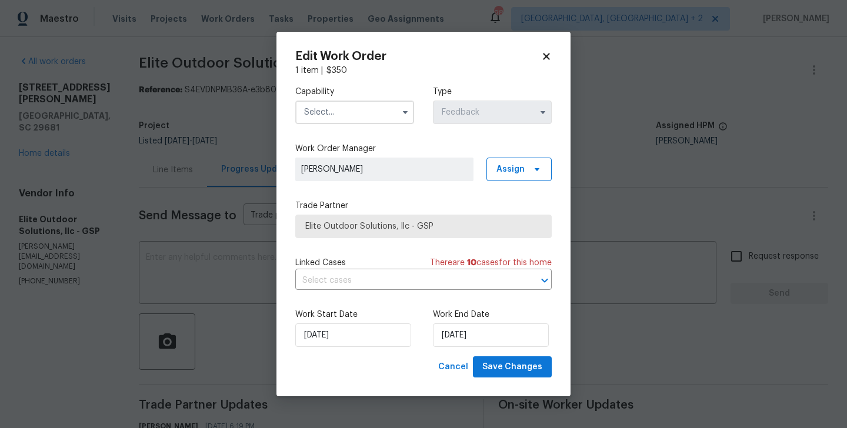
click at [470, 322] on div "Work End Date [DATE]" at bounding box center [492, 328] width 119 height 38
click at [466, 347] on div "Work Start Date [DATE] Work End Date [DATE]" at bounding box center [423, 327] width 257 height 57
click at [459, 329] on input "[DATE]" at bounding box center [491, 336] width 116 height 24
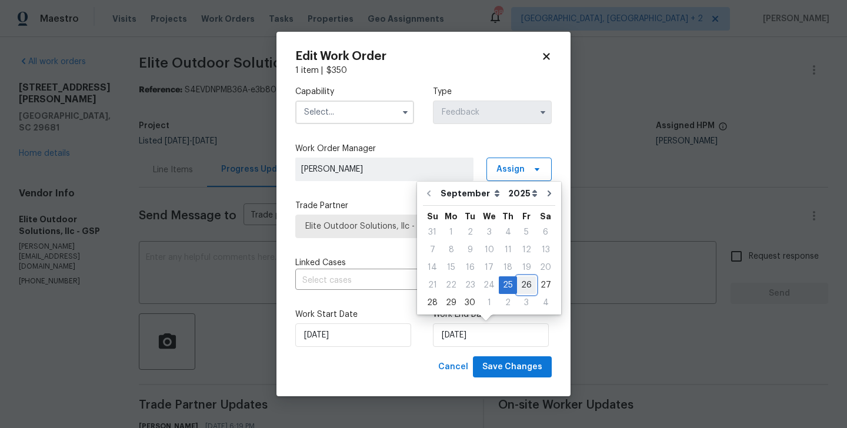
click at [528, 282] on div "26" at bounding box center [526, 285] width 19 height 16
type input "[DATE]"
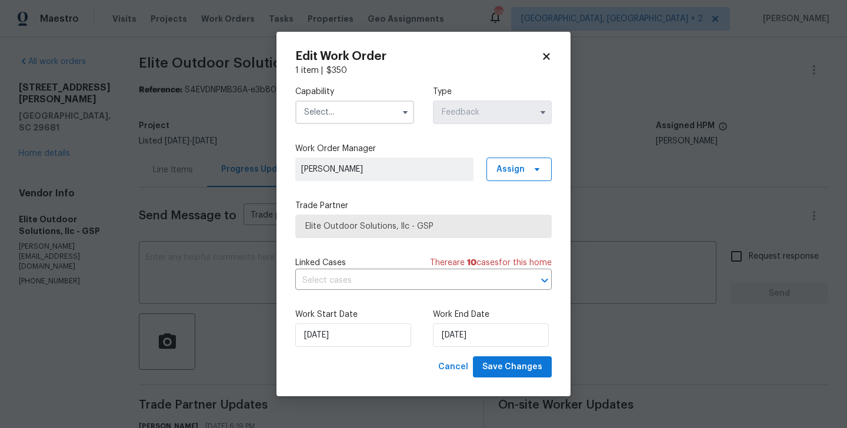
click at [350, 113] on input "text" at bounding box center [354, 113] width 119 height 24
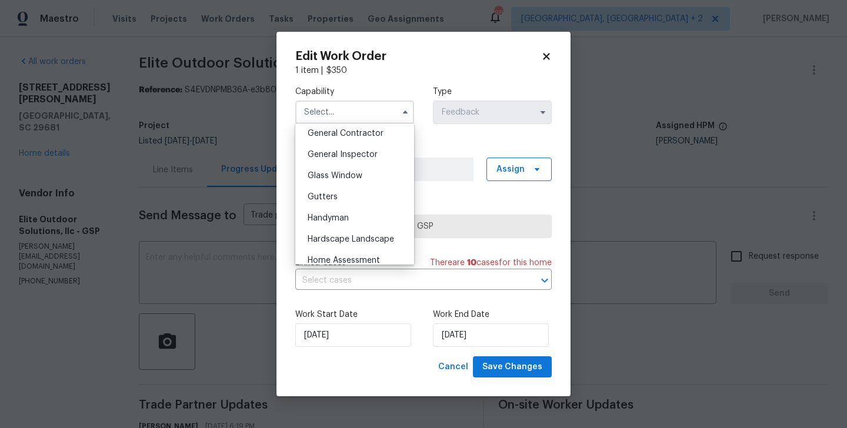
scroll to position [571, 0]
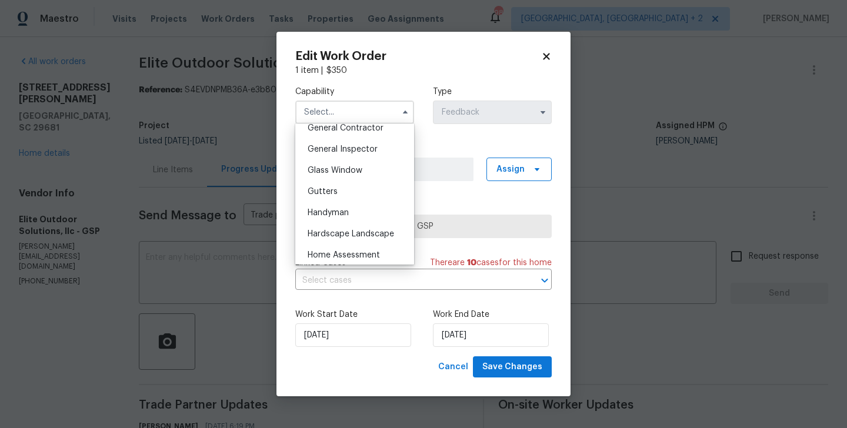
click at [365, 215] on div "Handyman" at bounding box center [354, 212] width 113 height 21
type input "Handyman"
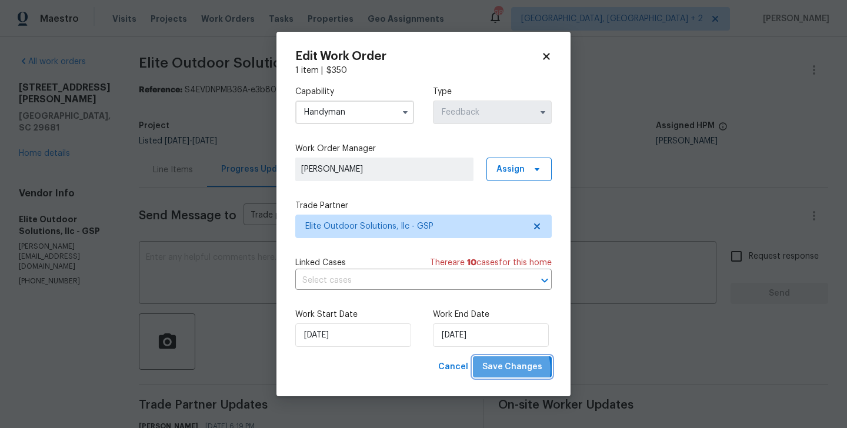
click at [508, 370] on span "Save Changes" at bounding box center [512, 367] width 60 height 15
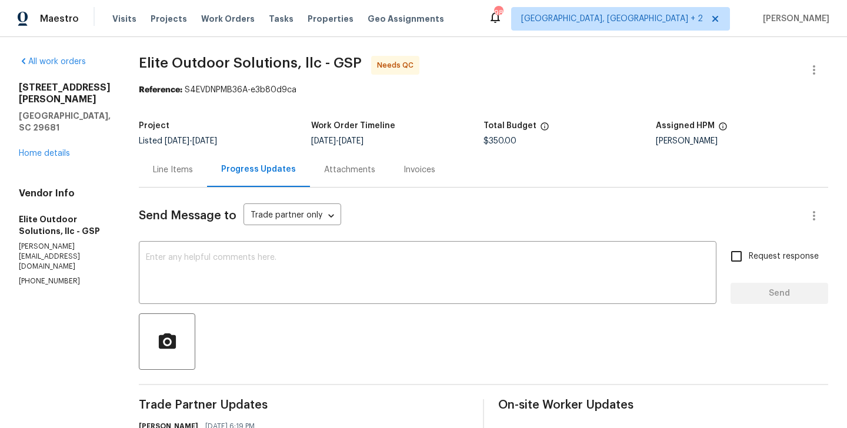
click at [189, 169] on div "Line Items" at bounding box center [173, 169] width 68 height 35
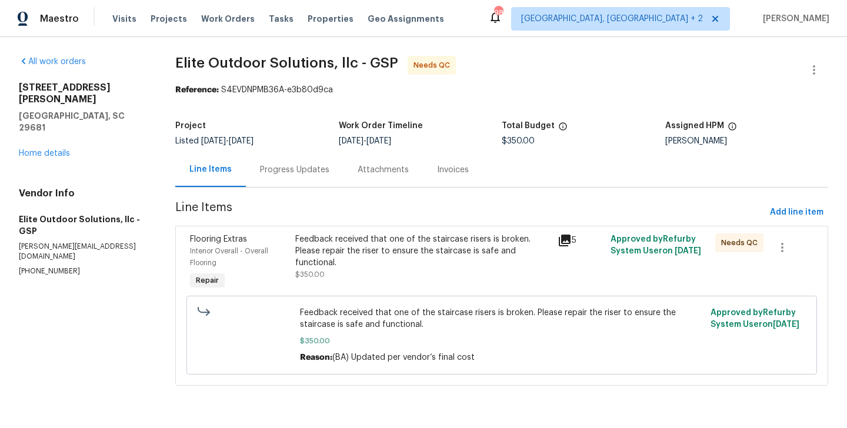
click at [398, 268] on div "Feedback received that one of the staircase risers is broken. Please repair the…" at bounding box center [423, 251] width 256 height 35
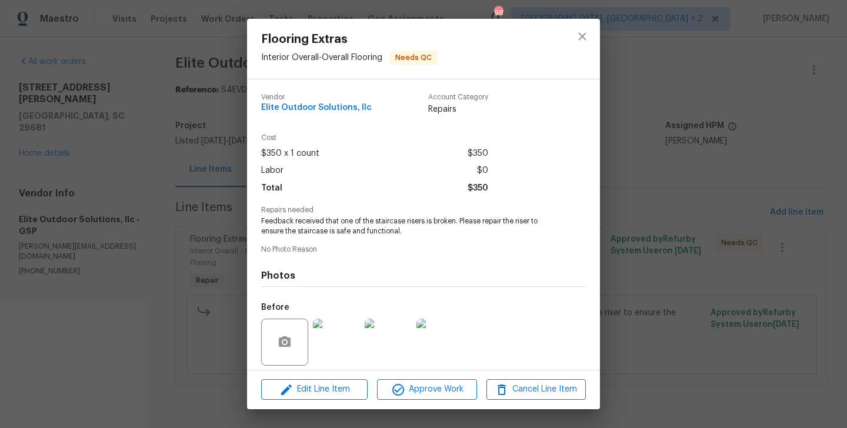
scroll to position [84, 0]
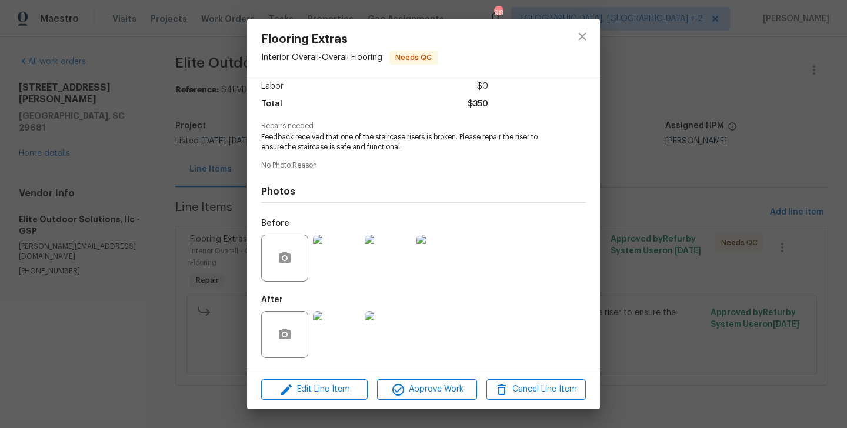
click at [347, 331] on img at bounding box center [336, 334] width 47 height 47
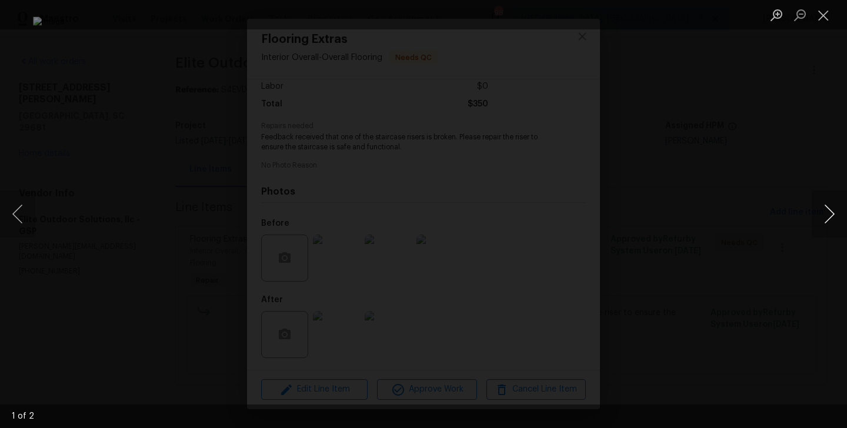
click at [821, 225] on button "Next image" at bounding box center [829, 214] width 35 height 47
click at [755, 223] on div "Lightbox" at bounding box center [423, 214] width 847 height 428
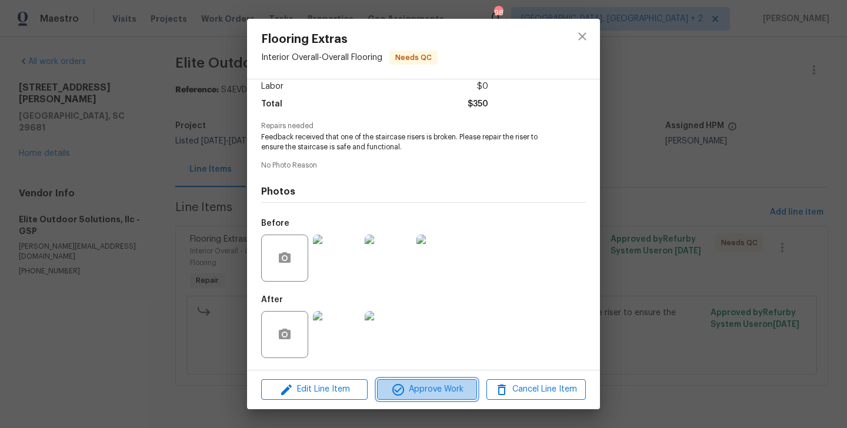
click at [427, 393] on span "Approve Work" at bounding box center [427, 389] width 92 height 15
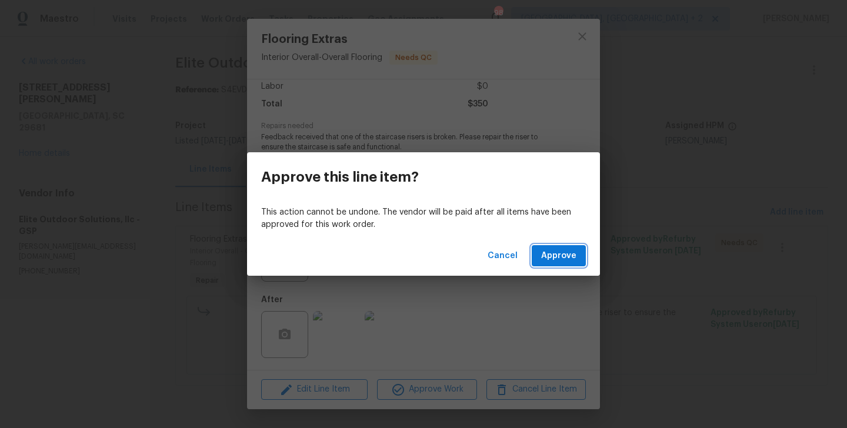
click at [574, 261] on span "Approve" at bounding box center [558, 256] width 35 height 15
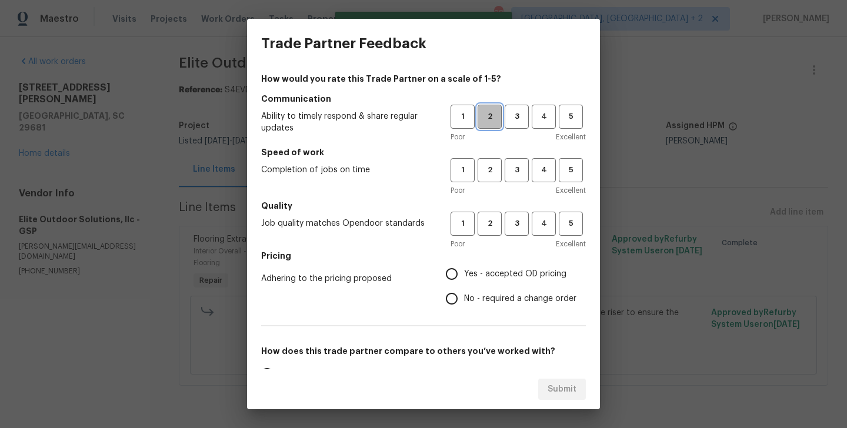
click at [488, 118] on span "2" at bounding box center [490, 117] width 22 height 14
click at [494, 178] on button "2" at bounding box center [490, 170] width 24 height 24
click at [510, 221] on span "3" at bounding box center [517, 224] width 22 height 14
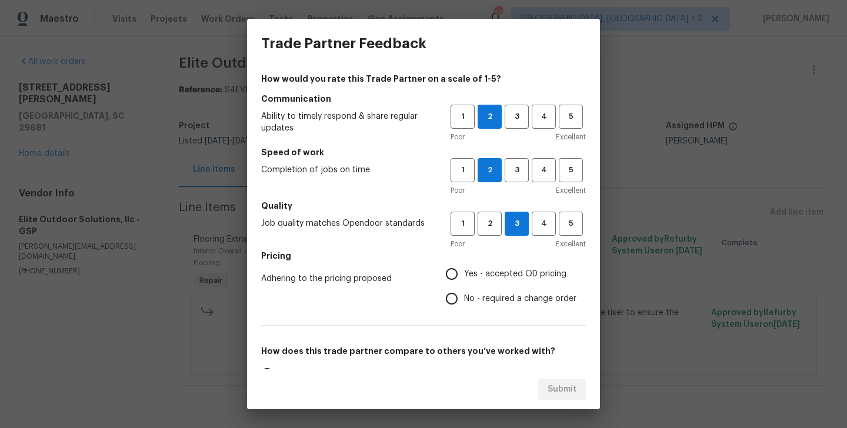
click at [478, 287] on label "No - required a change order" at bounding box center [507, 299] width 137 height 25
click at [464, 287] on input "No - required a change order" at bounding box center [451, 299] width 25 height 25
radio input "true"
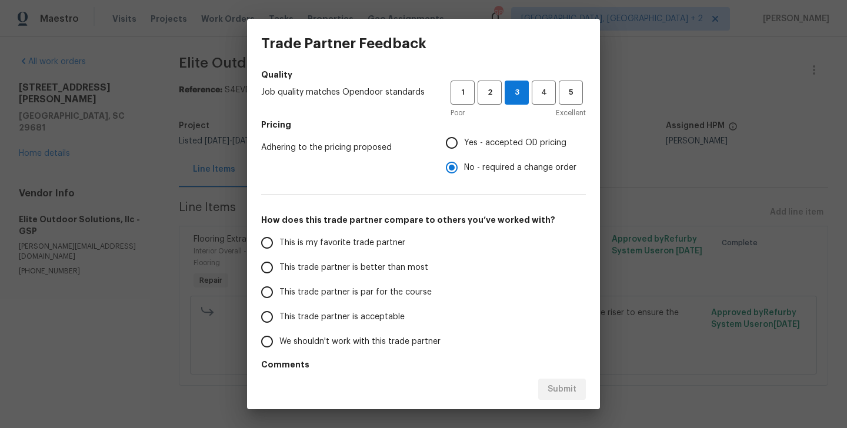
scroll to position [145, 0]
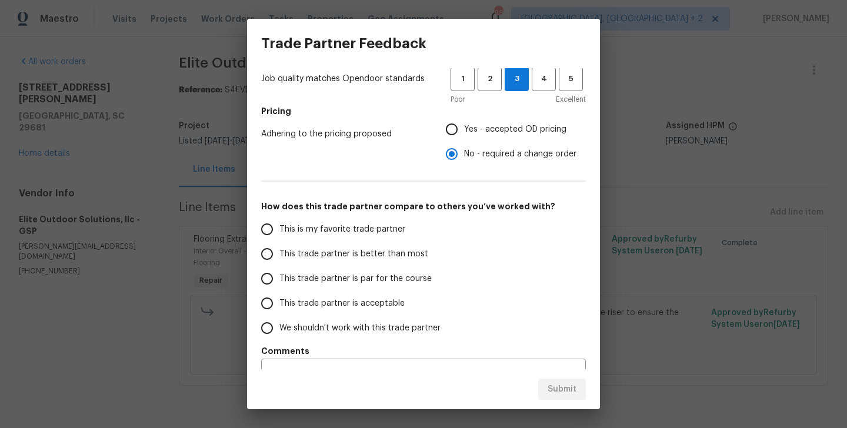
click at [361, 252] on span "This trade partner is better than most" at bounding box center [353, 254] width 149 height 12
click at [279, 252] on input "This trade partner is better than most" at bounding box center [267, 254] width 25 height 25
click at [574, 387] on span "Submit" at bounding box center [562, 389] width 29 height 15
radio input "true"
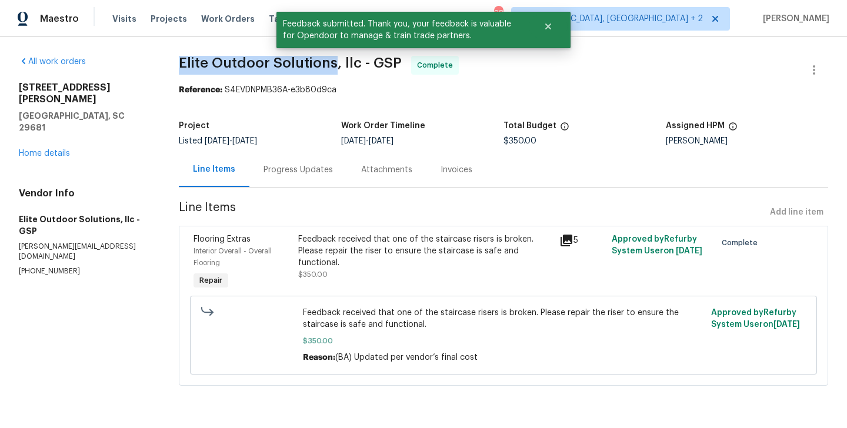
drag, startPoint x: 175, startPoint y: 66, endPoint x: 335, endPoint y: 66, distance: 160.0
click at [335, 66] on div "All work orders [STREET_ADDRESS][PERSON_NAME] Home details Vendor Info Elite Ou…" at bounding box center [423, 228] width 847 height 382
copy span "Elite Outdoor Solutions"
click at [278, 158] on div "Progress Updates" at bounding box center [298, 169] width 98 height 35
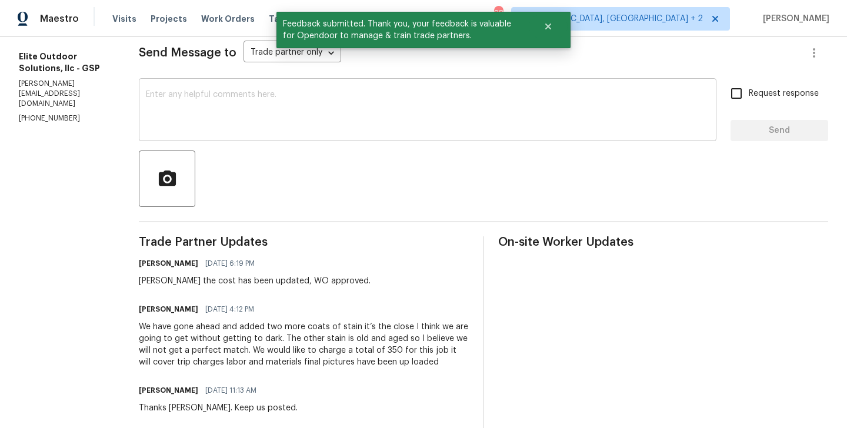
scroll to position [376, 0]
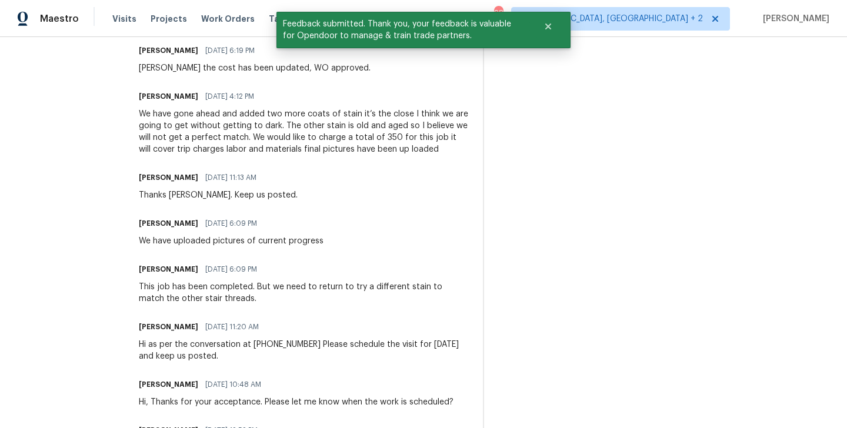
click at [267, 155] on div "Trade Partner Updates Blessida Angeline M [DATE] 6:19 PM [PERSON_NAME] the cost…" at bounding box center [304, 316] width 330 height 585
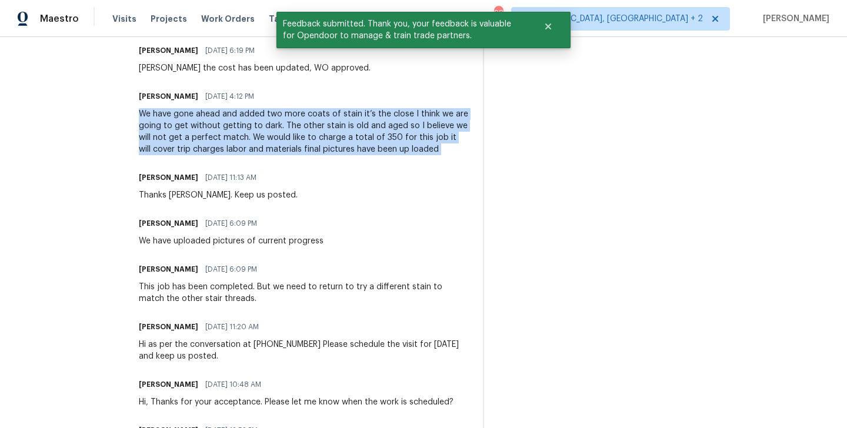
click at [267, 155] on div "Trade Partner Updates Blessida Angeline M [DATE] 6:19 PM [PERSON_NAME] the cost…" at bounding box center [304, 316] width 330 height 585
copy div "We have gone ahead and added two more coats of stain it’s the close I think we …"
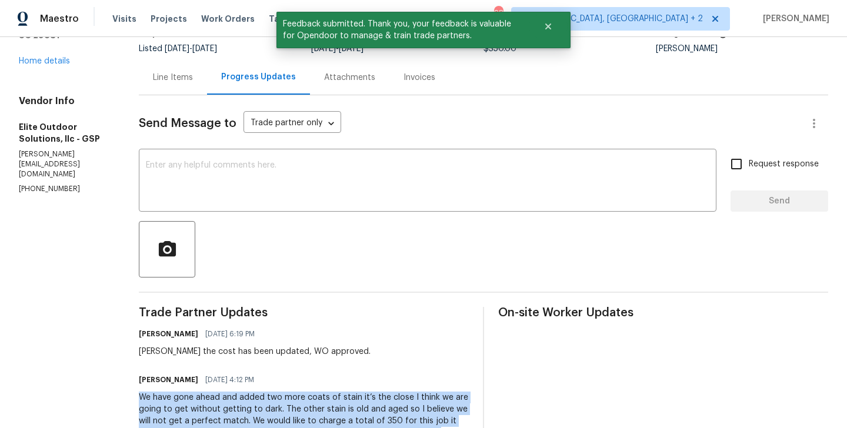
scroll to position [0, 0]
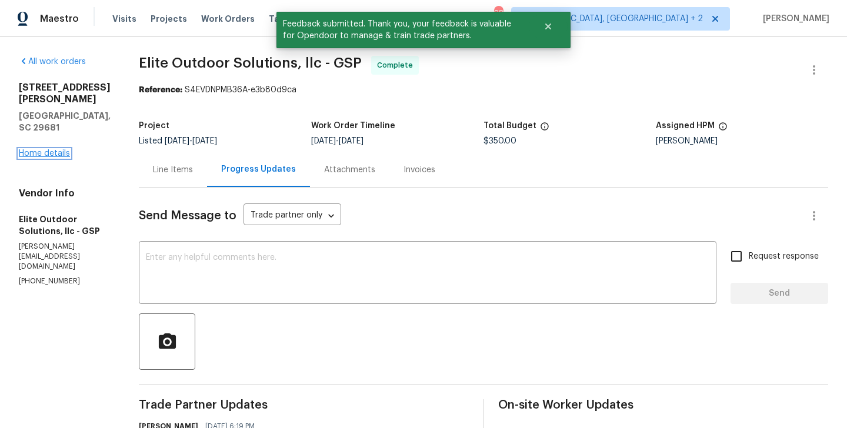
click at [49, 149] on link "Home details" at bounding box center [44, 153] width 51 height 8
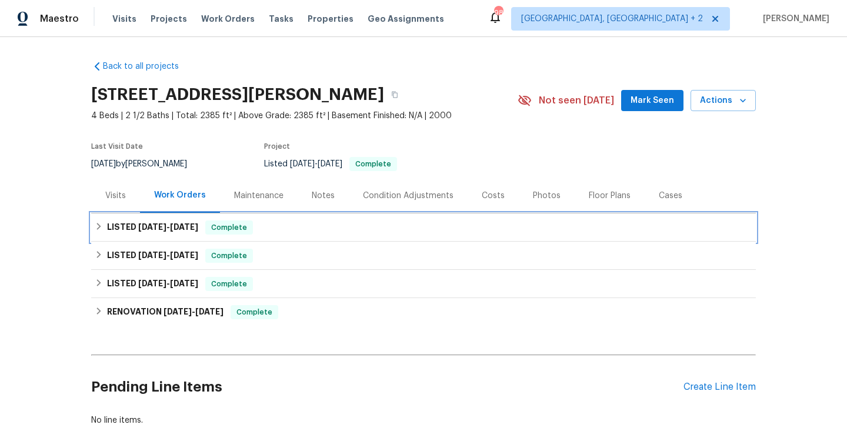
click at [227, 231] on span "Complete" at bounding box center [229, 228] width 45 height 12
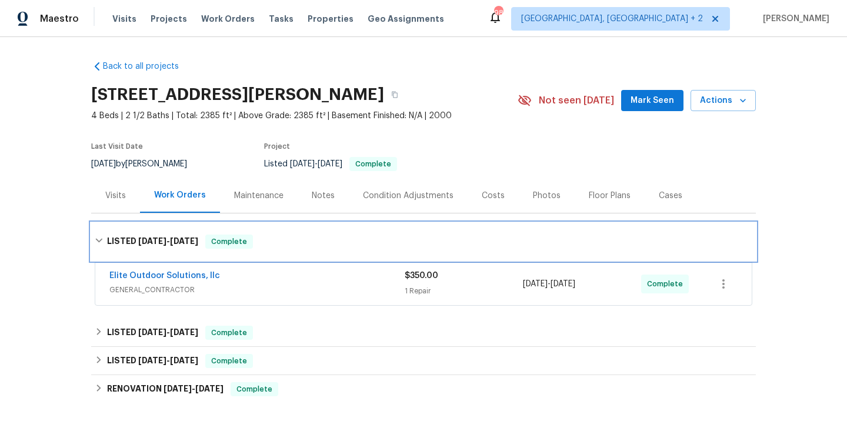
click at [227, 231] on div "LISTED [DATE] - [DATE] Complete" at bounding box center [423, 242] width 665 height 38
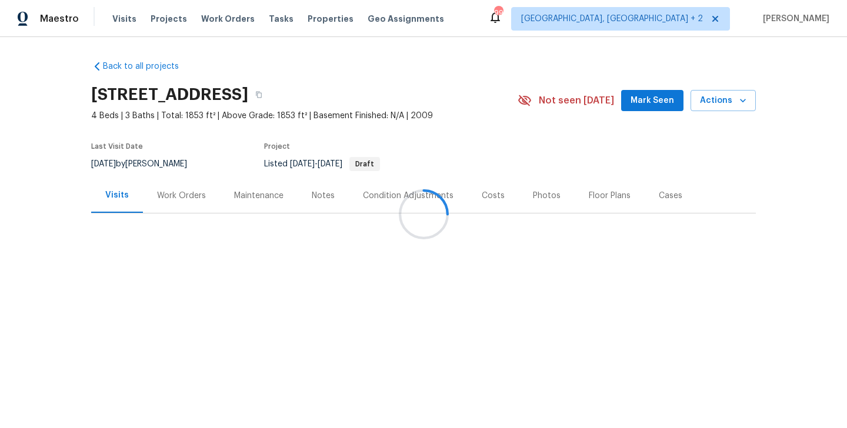
click at [178, 199] on div "Work Orders" at bounding box center [181, 196] width 49 height 12
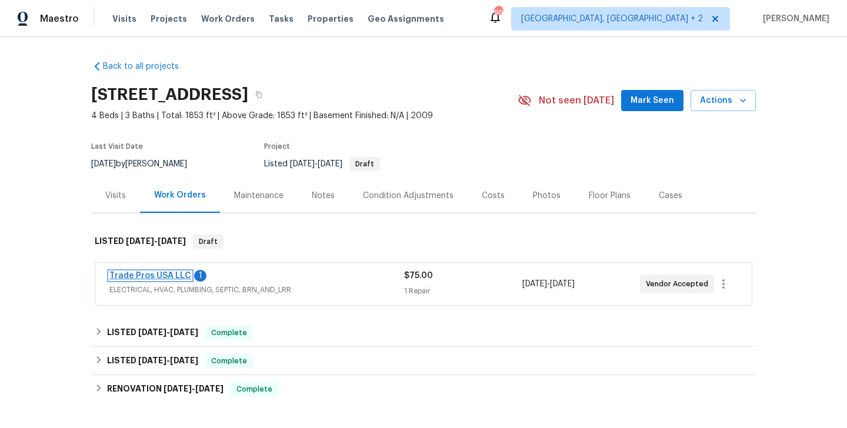
click at [172, 273] on link "Trade Pros USA LLC" at bounding box center [150, 276] width 82 height 8
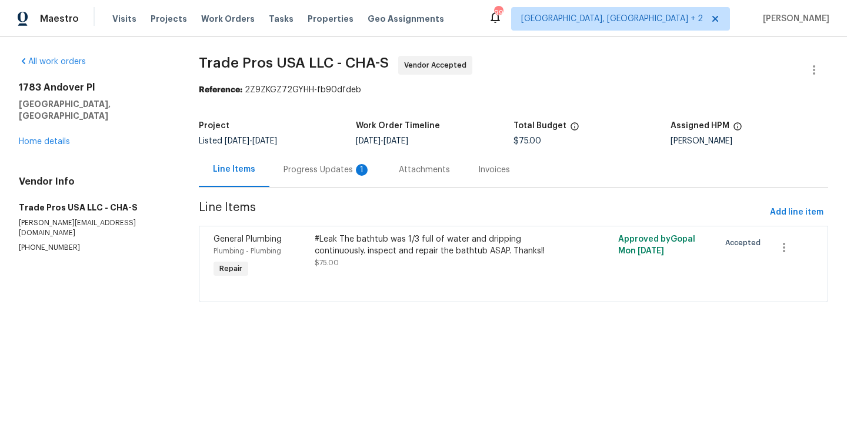
click at [316, 163] on div "Progress Updates 1" at bounding box center [326, 169] width 115 height 35
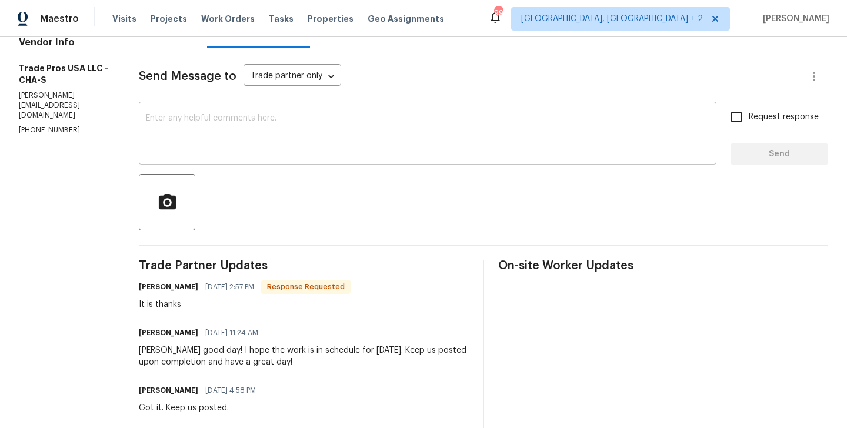
scroll to position [136, 0]
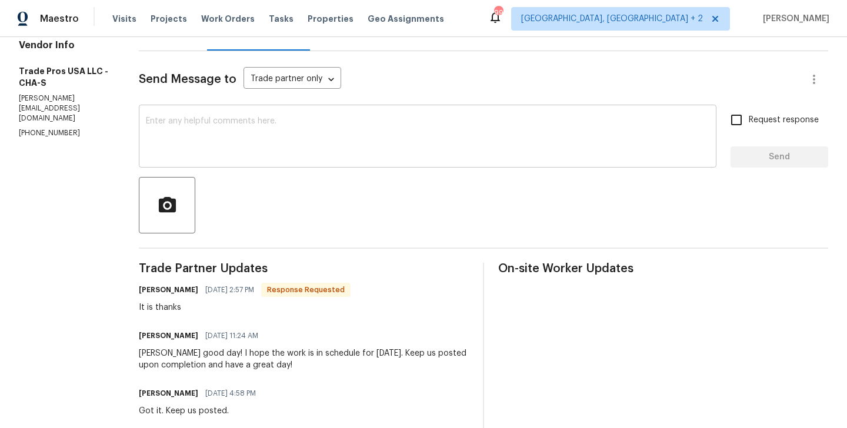
click at [239, 110] on div "x ​" at bounding box center [428, 138] width 578 height 60
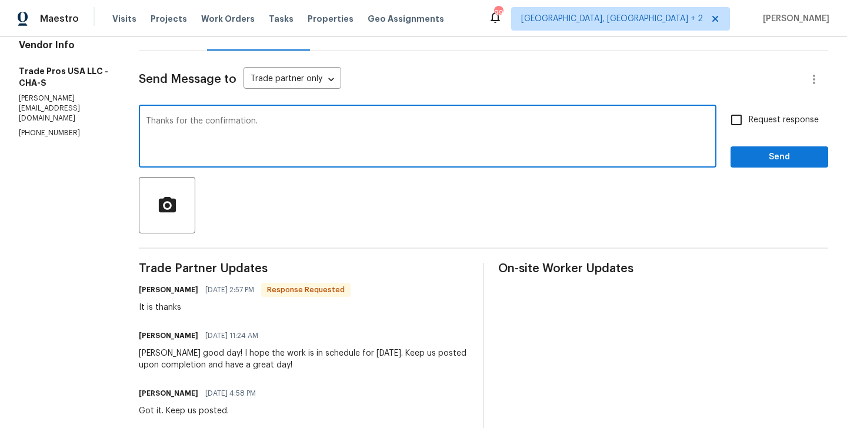
type textarea "Thanks for the confirmation."
click at [746, 125] on input "Request response" at bounding box center [736, 120] width 25 height 25
checkbox input "true"
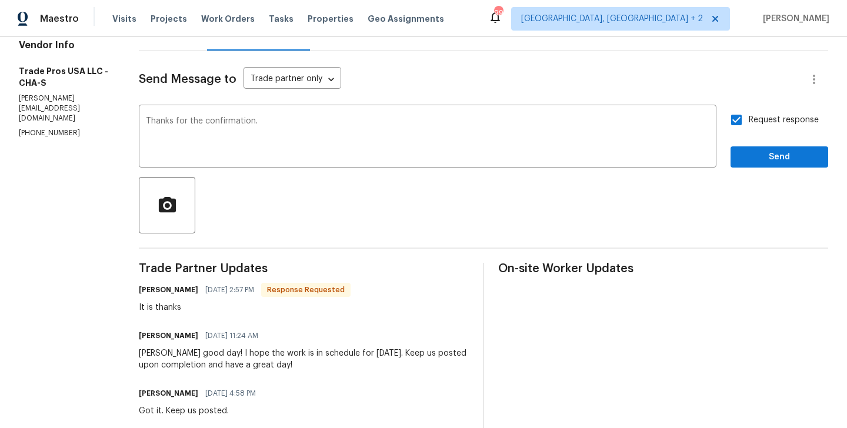
click at [742, 157] on span "Send" at bounding box center [779, 157] width 79 height 15
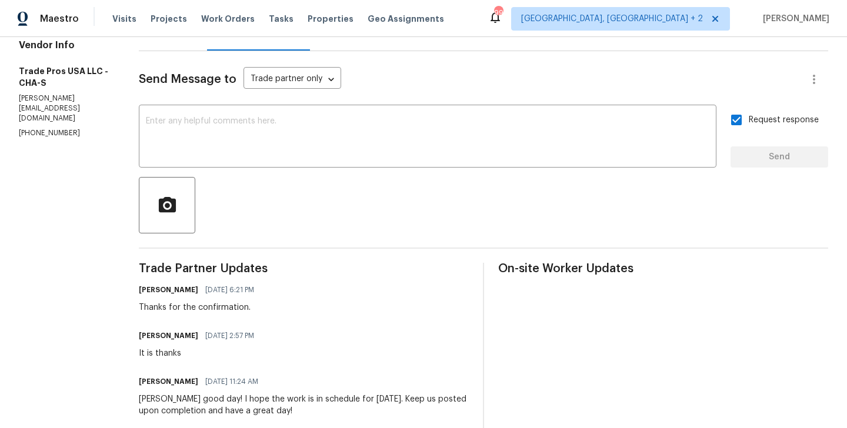
scroll to position [0, 0]
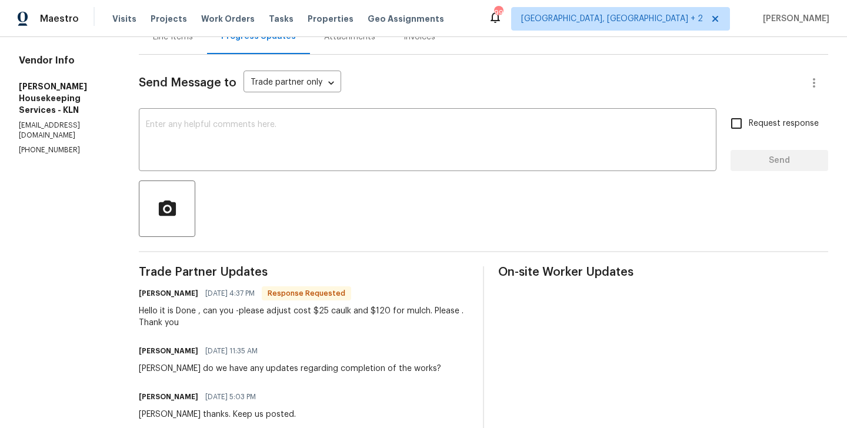
scroll to position [36, 0]
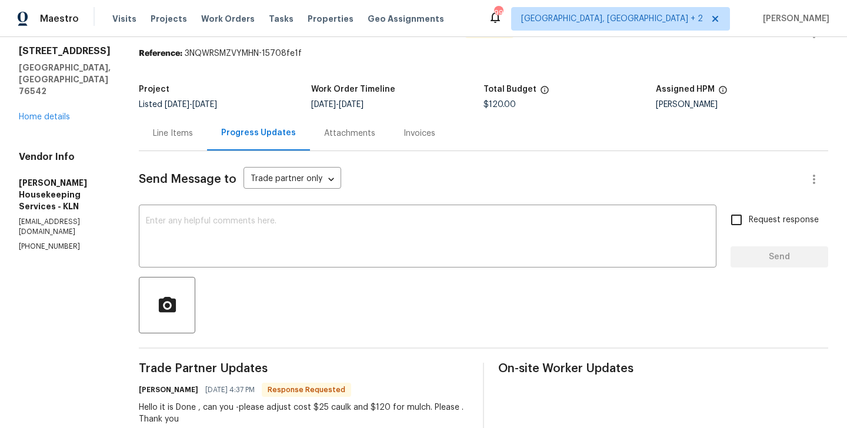
click at [163, 141] on div "Line Items" at bounding box center [173, 133] width 68 height 35
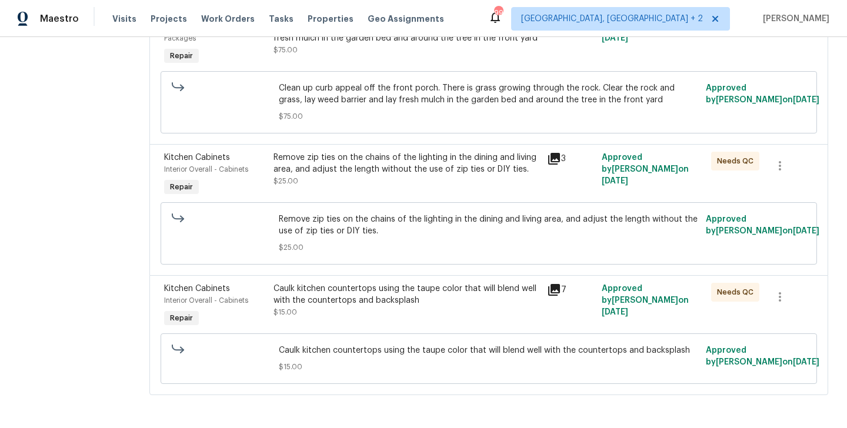
scroll to position [371, 0]
click at [368, 297] on div "Caulk kitchen countertops using the taupe color that will blend well with the c…" at bounding box center [407, 295] width 267 height 24
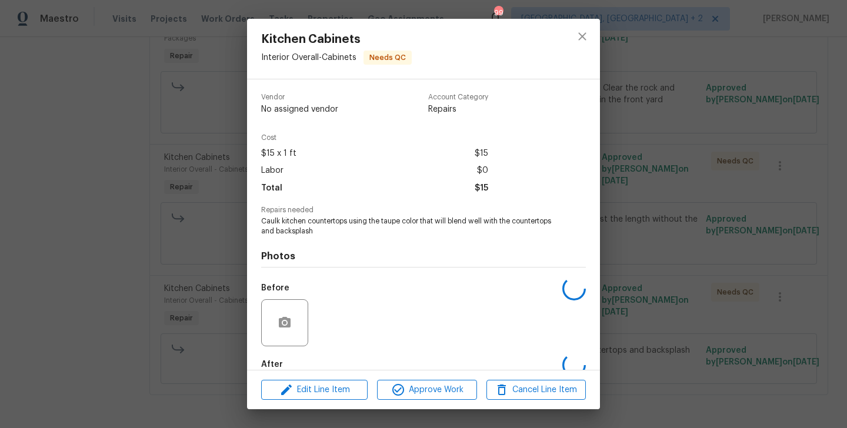
scroll to position [65, 0]
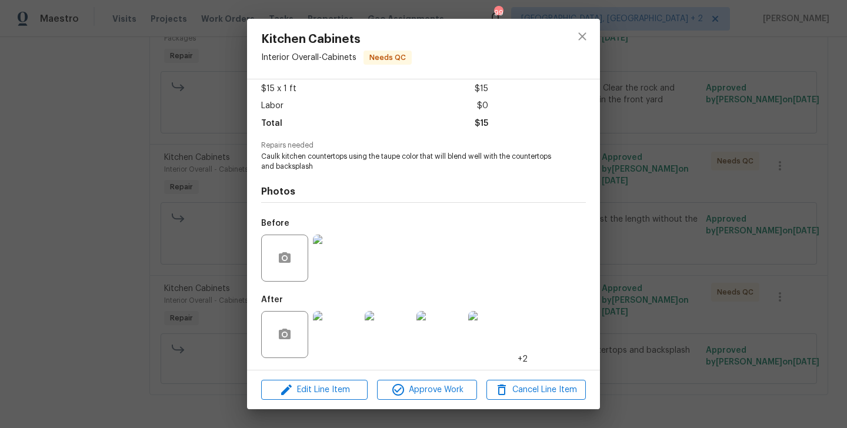
click at [308, 401] on div "Edit Line Item Approve Work Cancel Line Item" at bounding box center [423, 390] width 353 height 39
click at [311, 388] on span "Edit Line Item" at bounding box center [314, 390] width 99 height 15
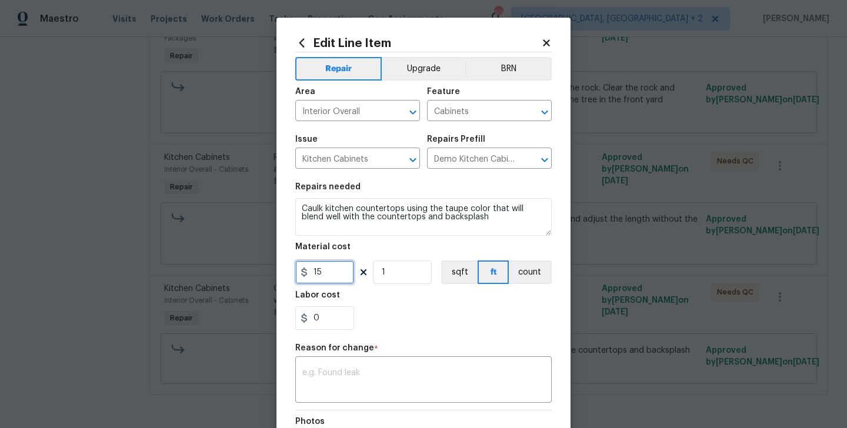
click at [317, 276] on input "15" at bounding box center [324, 273] width 59 height 24
type input "25"
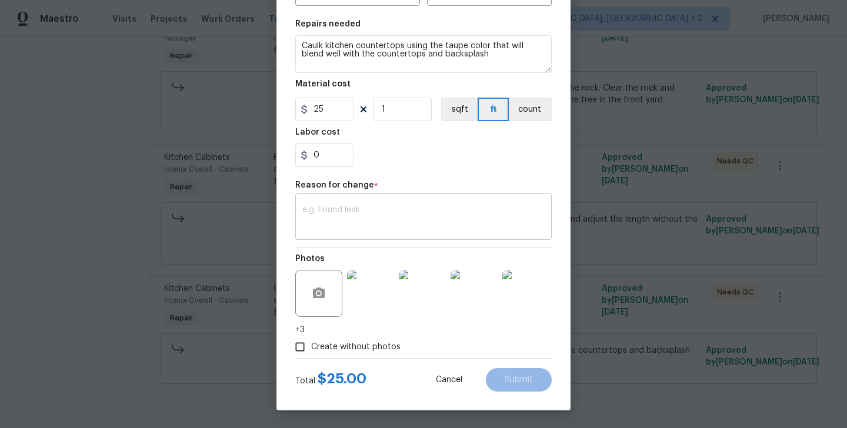
click at [357, 220] on textarea at bounding box center [423, 218] width 242 height 25
paste textarea "(BA) Updated per vendor’s final cost"
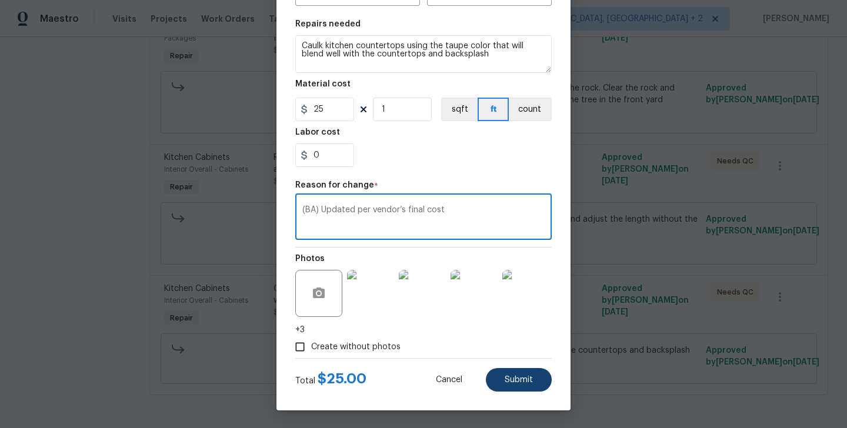
type textarea "(BA) Updated per vendor’s final cost"
click at [513, 378] on span "Submit" at bounding box center [519, 380] width 28 height 9
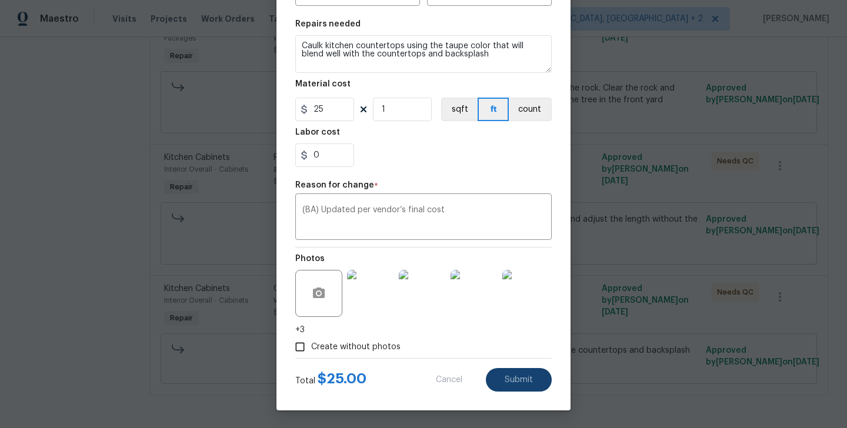
type input "15"
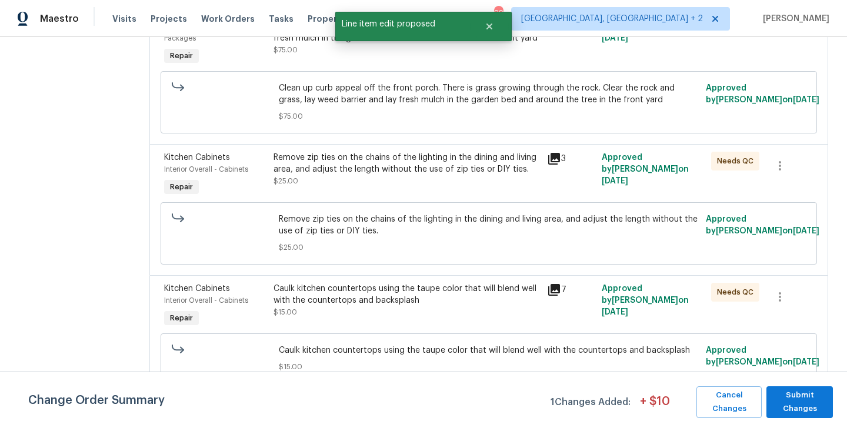
scroll to position [0, 0]
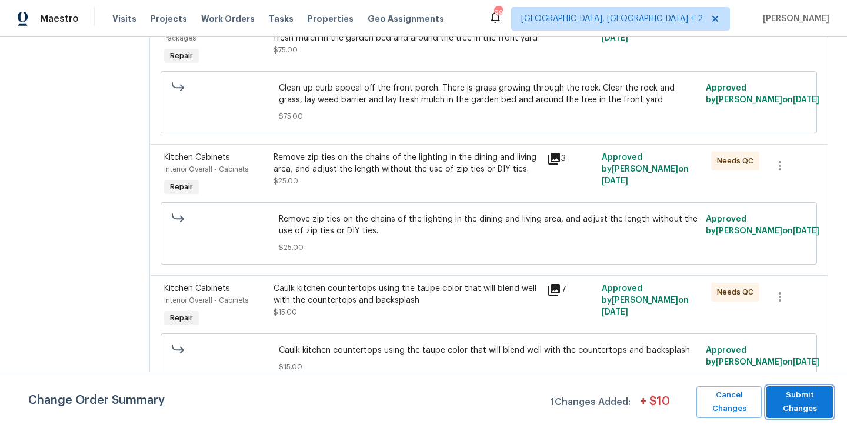
click at [818, 404] on span "Submit Changes" at bounding box center [799, 402] width 55 height 27
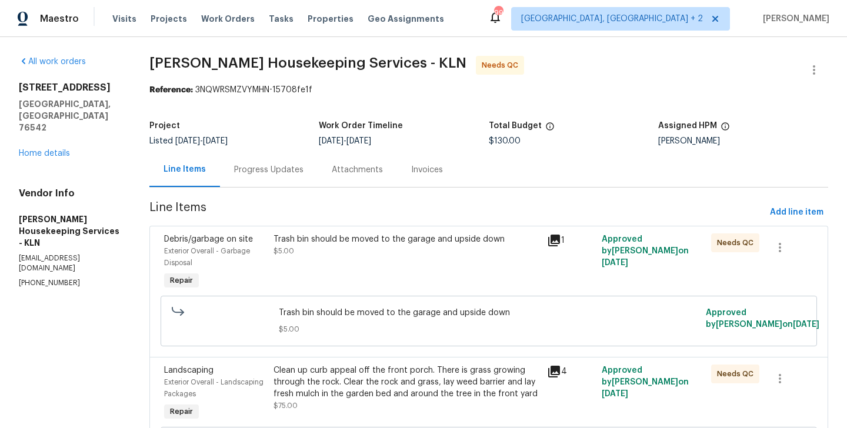
click at [259, 153] on div "Progress Updates" at bounding box center [269, 169] width 98 height 35
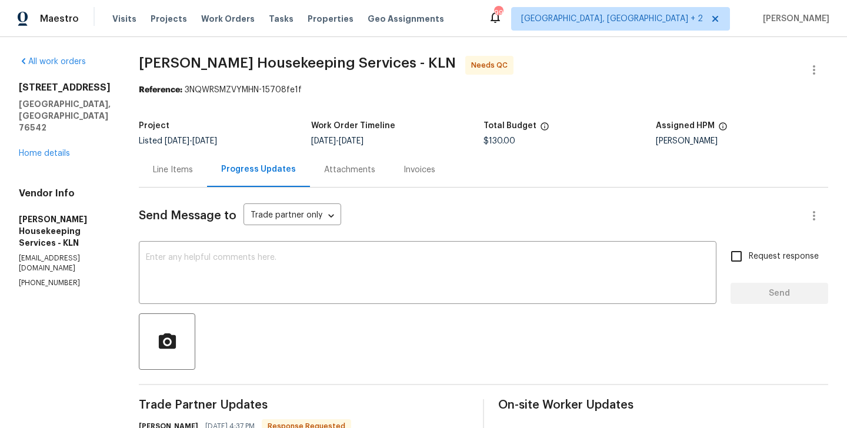
click at [193, 175] on div "Line Items" at bounding box center [173, 170] width 40 height 12
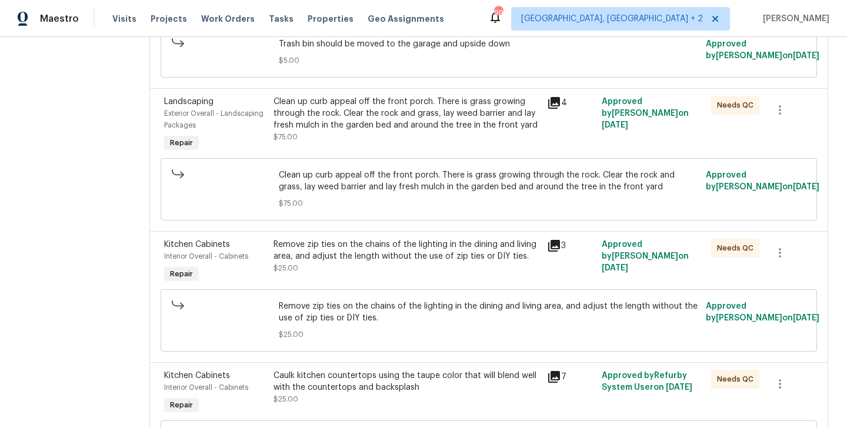
scroll to position [267, 0]
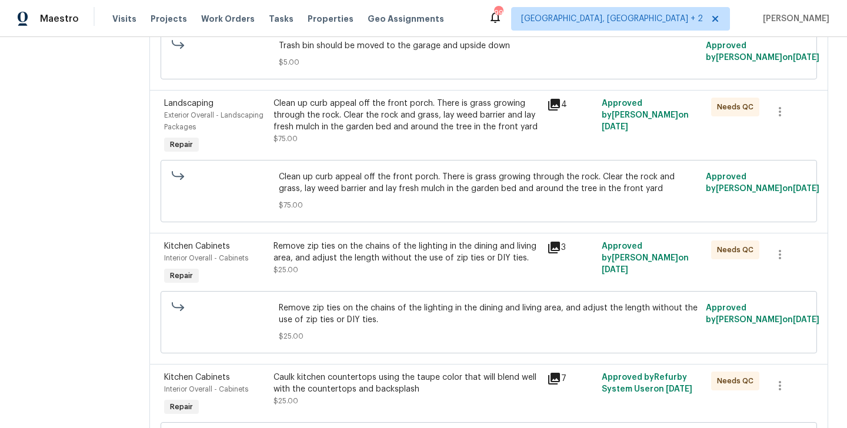
click at [414, 211] on span "$75.00" at bounding box center [489, 205] width 421 height 12
click at [352, 121] on div "Clean up curb appeal off the front porch. There is grass growing through the ro…" at bounding box center [407, 115] width 267 height 35
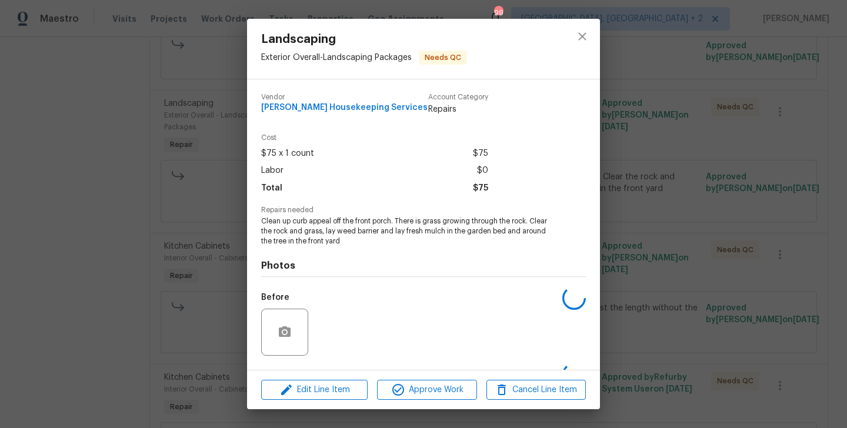
scroll to position [74, 0]
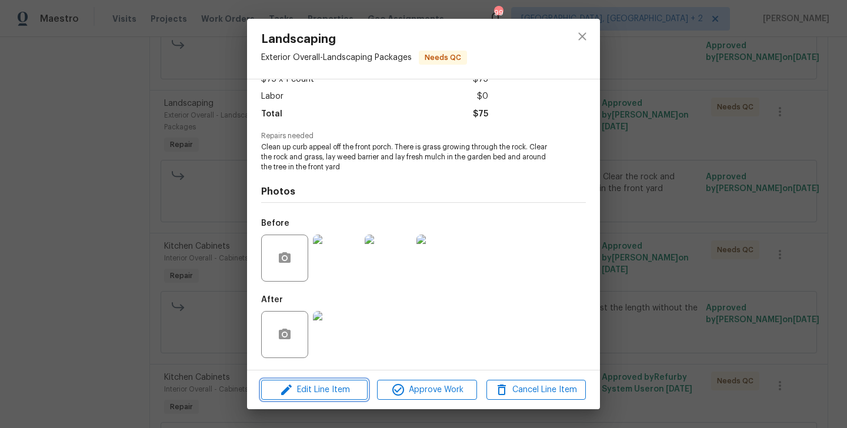
click at [308, 384] on span "Edit Line Item" at bounding box center [314, 390] width 99 height 15
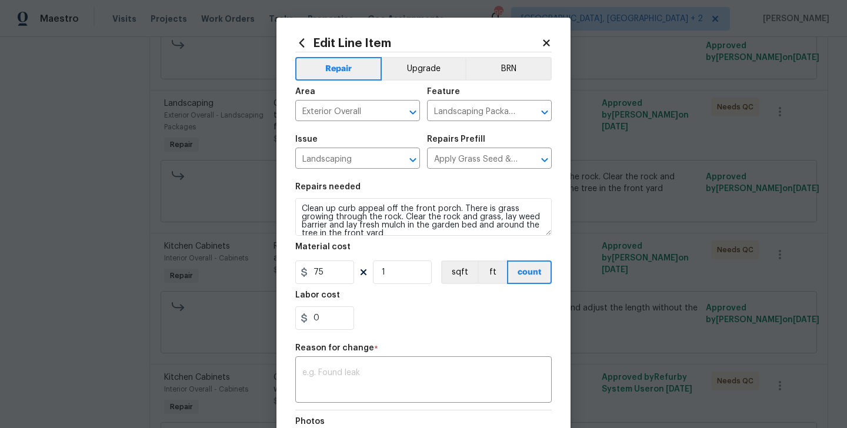
click at [314, 288] on section "Repairs needed Clean up curb appeal off the front porch. There is grass growing…" at bounding box center [423, 256] width 257 height 161
click at [314, 270] on input "75" at bounding box center [324, 273] width 59 height 24
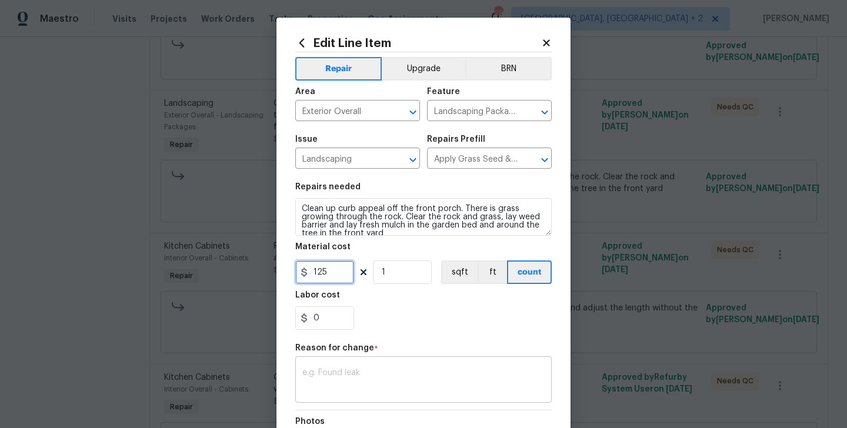
type input "125"
click at [336, 377] on textarea at bounding box center [423, 381] width 242 height 25
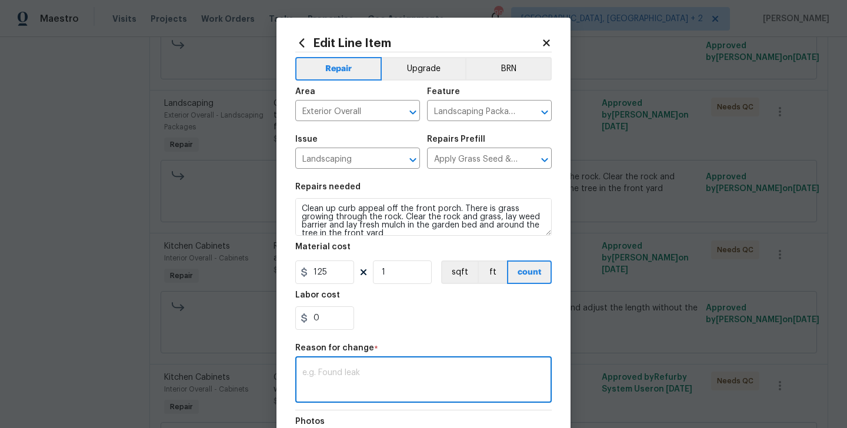
paste textarea "(BA) Updated per vendor’s final cost"
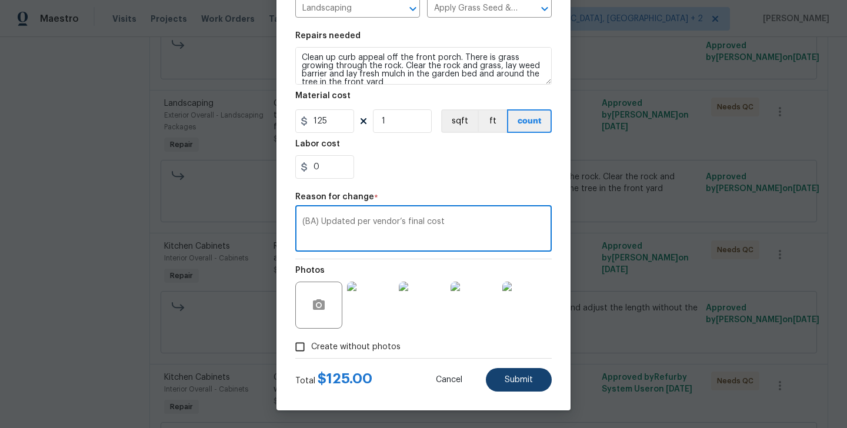
type textarea "(BA) Updated per vendor’s final cost"
click at [507, 381] on span "Submit" at bounding box center [519, 380] width 28 height 9
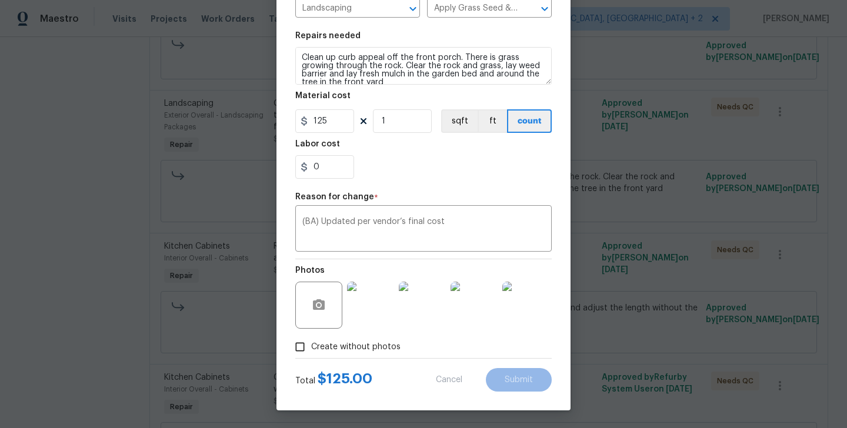
type input "75"
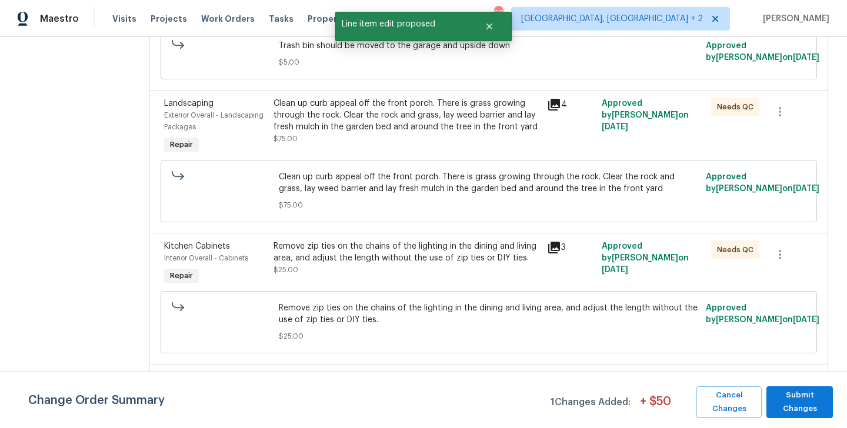
scroll to position [0, 0]
click at [779, 403] on span "Submit Changes" at bounding box center [799, 402] width 55 height 27
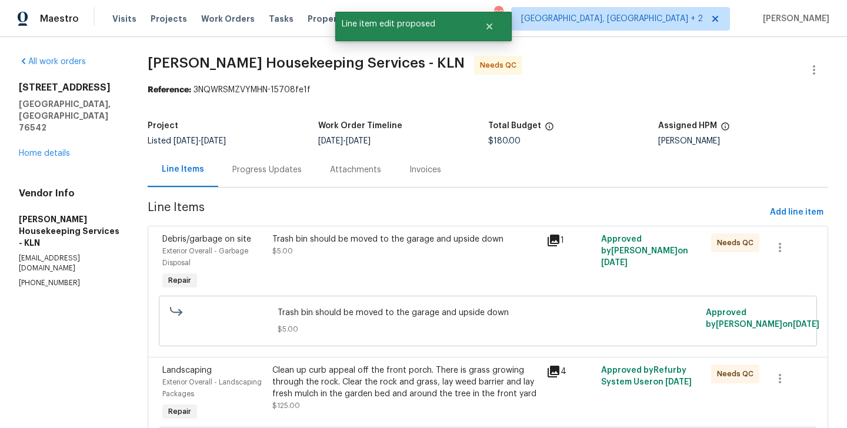
click at [291, 169] on div "Progress Updates" at bounding box center [266, 170] width 69 height 12
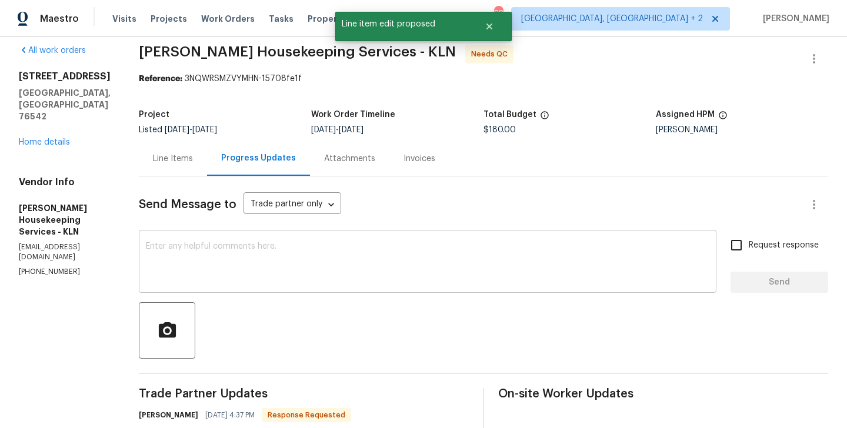
scroll to position [275, 0]
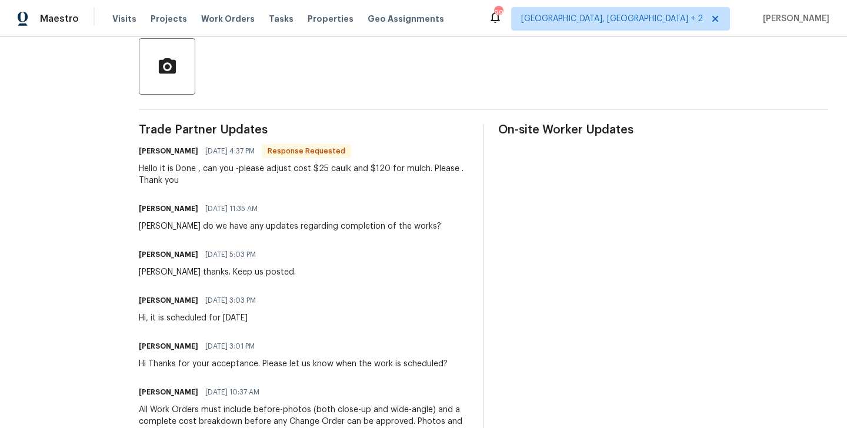
click at [164, 154] on h6 "[PERSON_NAME]" at bounding box center [168, 151] width 59 height 12
copy h6 "Arelis"
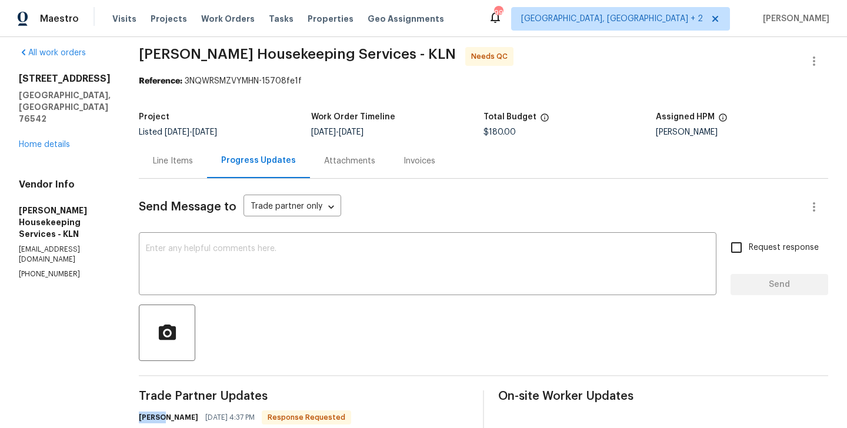
scroll to position [0, 0]
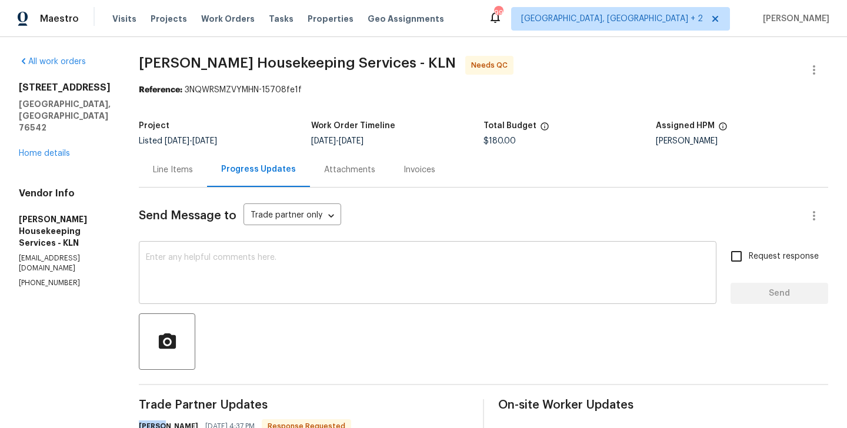
click at [198, 259] on textarea at bounding box center [428, 274] width 564 height 41
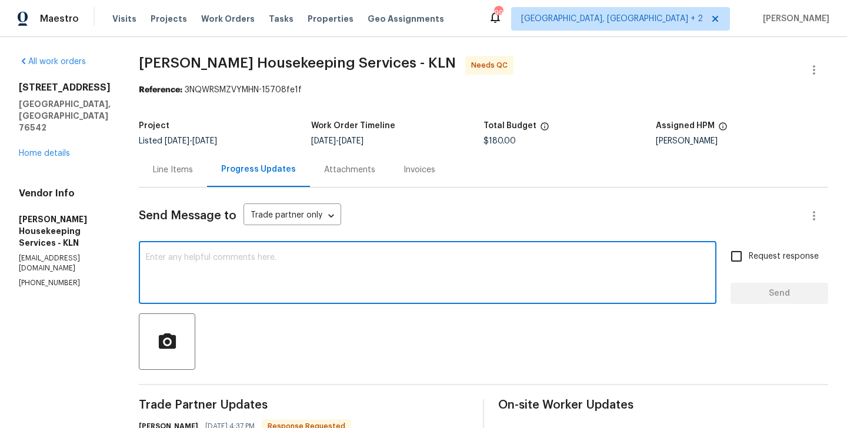
paste textarea "Arelis"
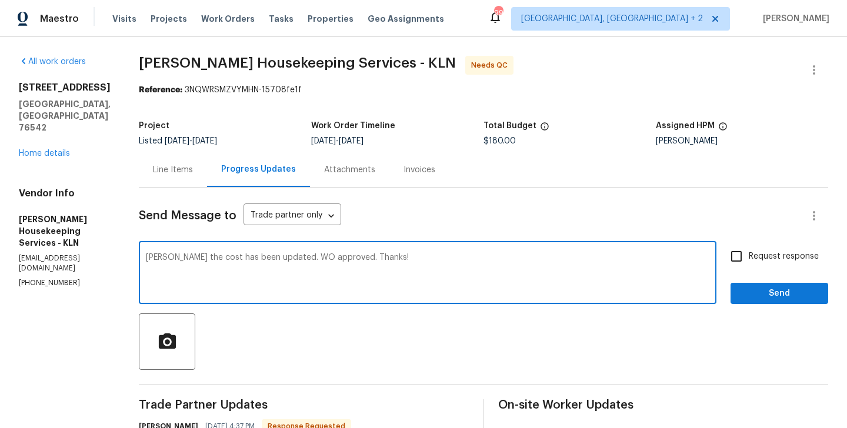
type textarea "[PERSON_NAME] the cost has been updated. WO approved. Thanks!"
click at [759, 295] on span "Send" at bounding box center [779, 294] width 79 height 15
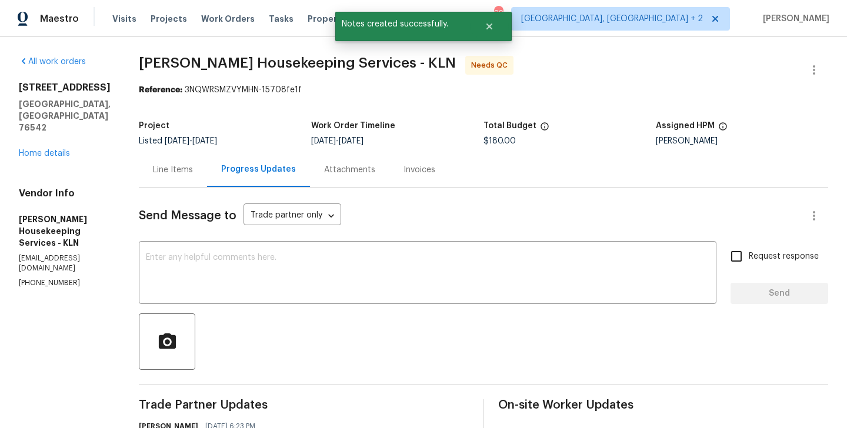
click at [194, 176] on div "Line Items" at bounding box center [173, 169] width 68 height 35
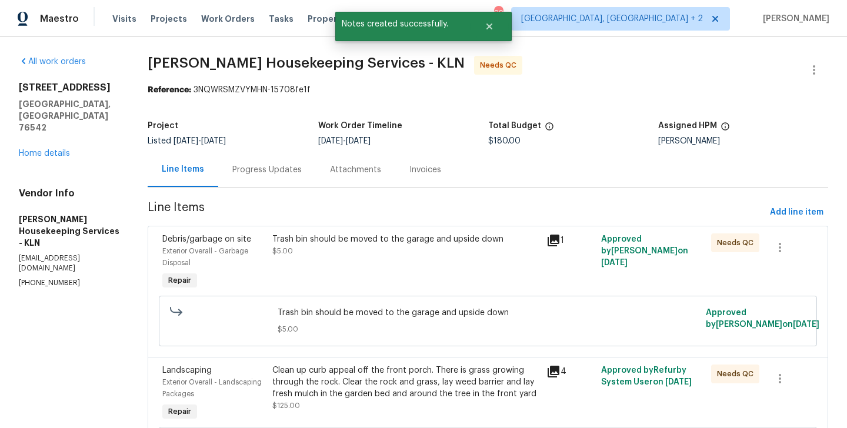
click at [351, 265] on div "Trash bin should be moved to the garage and upside down $5.00" at bounding box center [406, 263] width 274 height 66
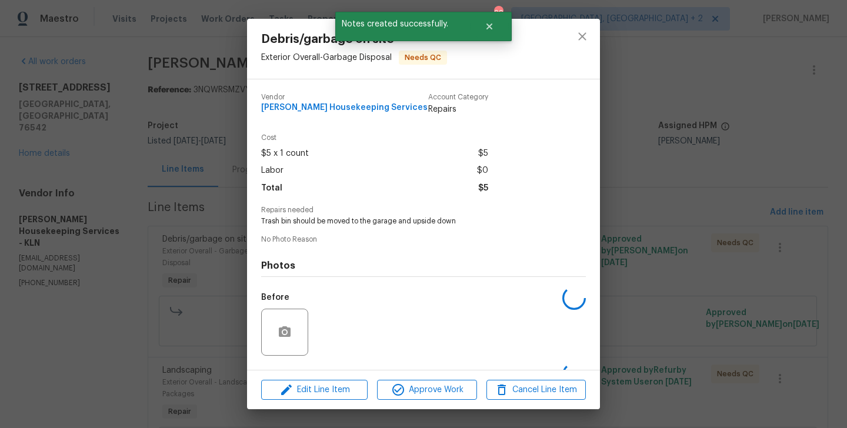
scroll to position [74, 0]
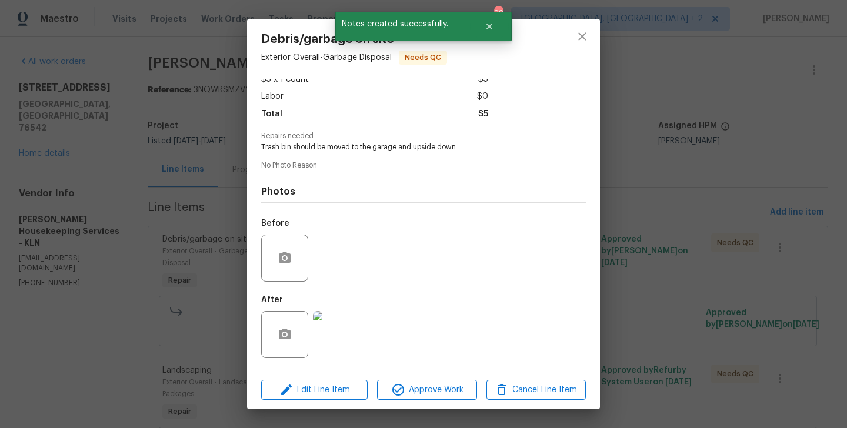
click at [339, 334] on img at bounding box center [336, 334] width 47 height 47
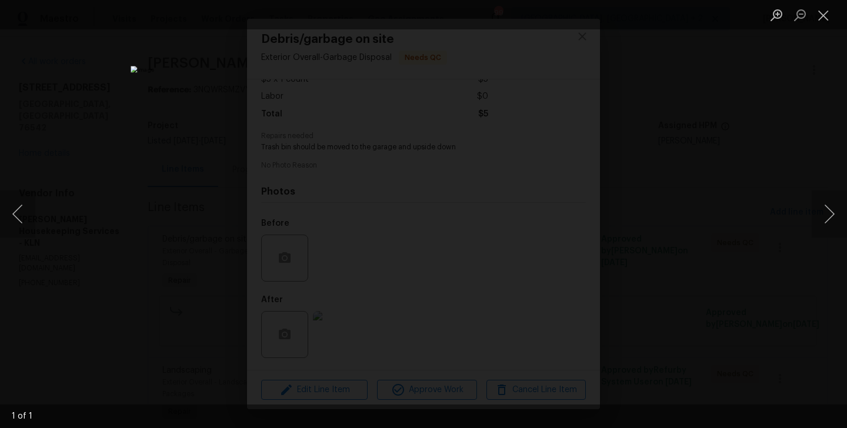
click at [731, 182] on div "Lightbox" at bounding box center [423, 214] width 847 height 428
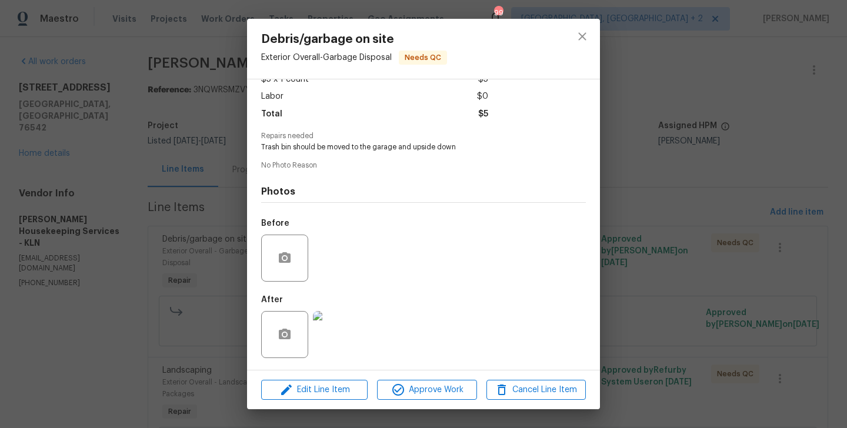
click at [727, 274] on div "Debris/garbage on site Exterior Overall - Garbage Disposal Needs QC Vendor Arel…" at bounding box center [423, 214] width 847 height 428
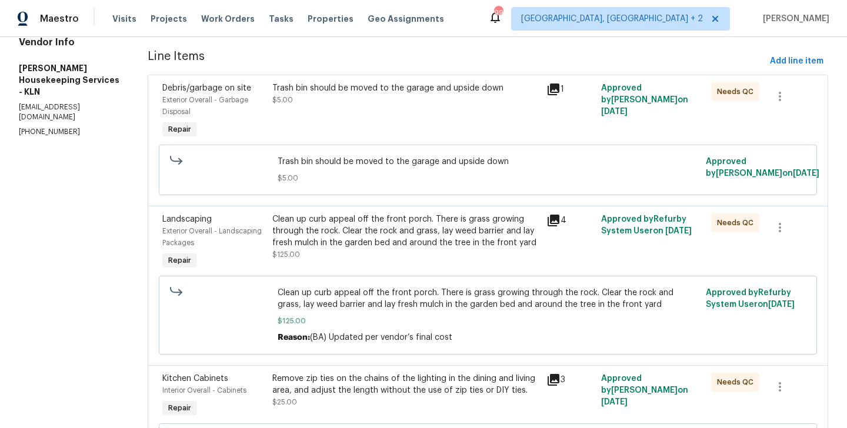
scroll to position [182, 0]
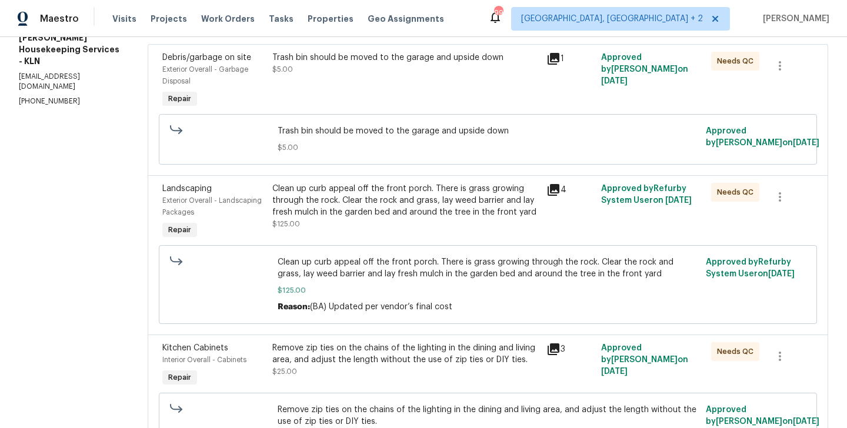
click at [363, 226] on div "Clean up curb appeal off the front porch. There is grass growing through the ro…" at bounding box center [405, 206] width 267 height 47
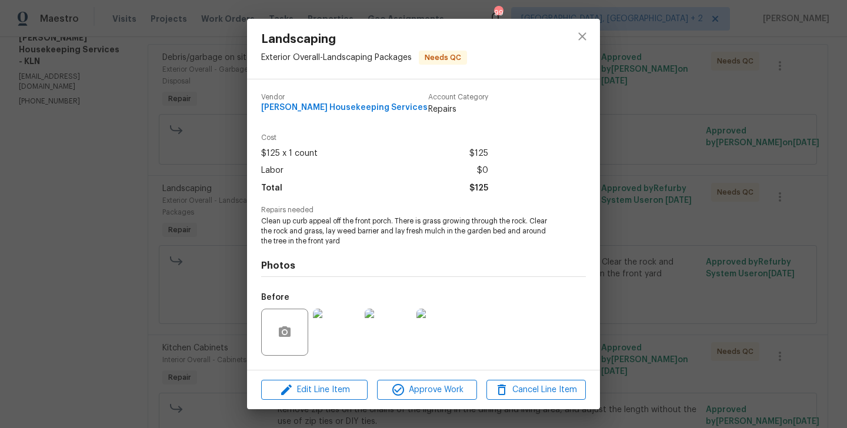
scroll to position [74, 0]
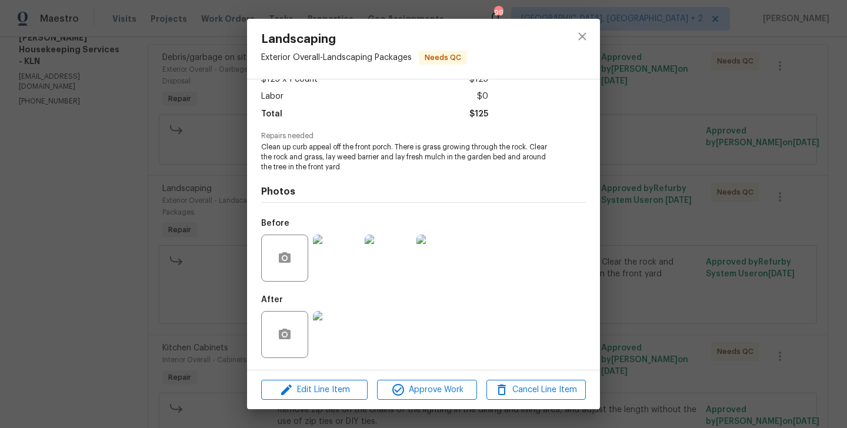
click at [184, 258] on div "Landscaping Exterior Overall - Landscaping Packages Needs QC Vendor Arelis Hous…" at bounding box center [423, 214] width 847 height 428
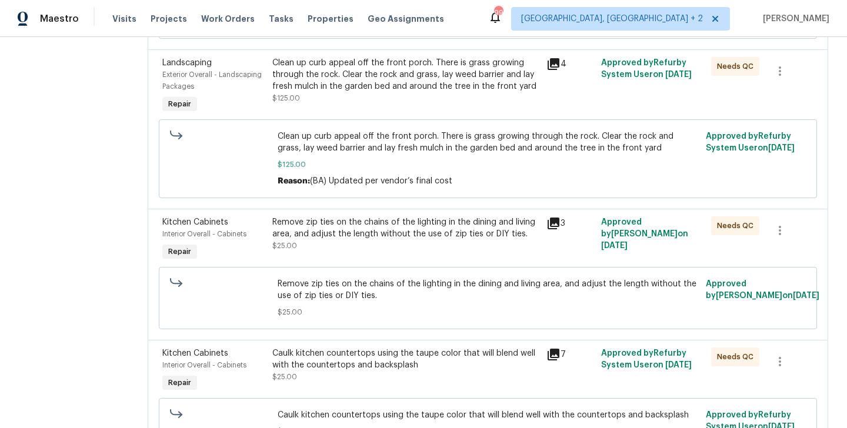
scroll to position [329, 0]
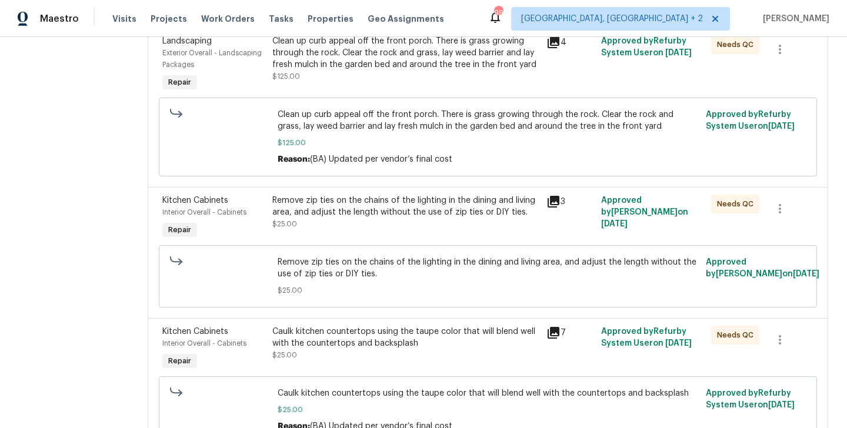
click at [349, 245] on div "Remove zip ties on the chains of the lighting in the dining and living area, an…" at bounding box center [406, 218] width 274 height 54
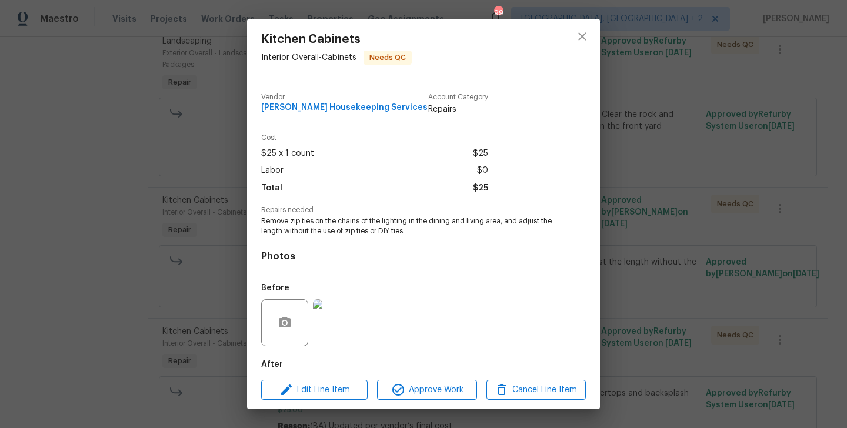
scroll to position [65, 0]
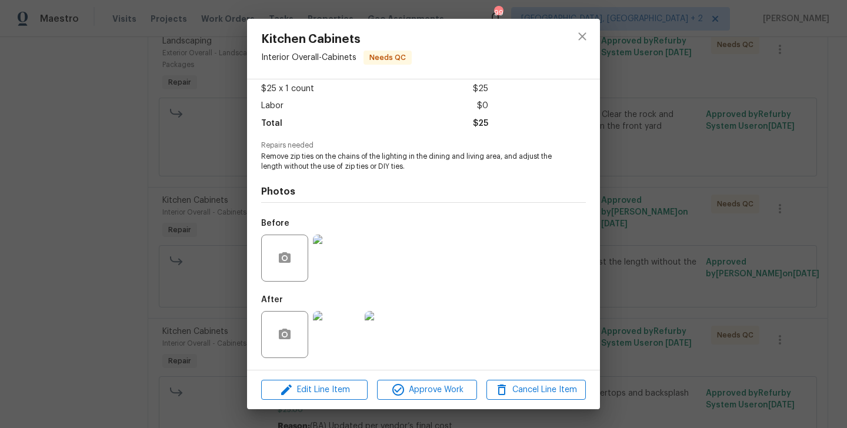
click at [338, 315] on img at bounding box center [336, 334] width 47 height 47
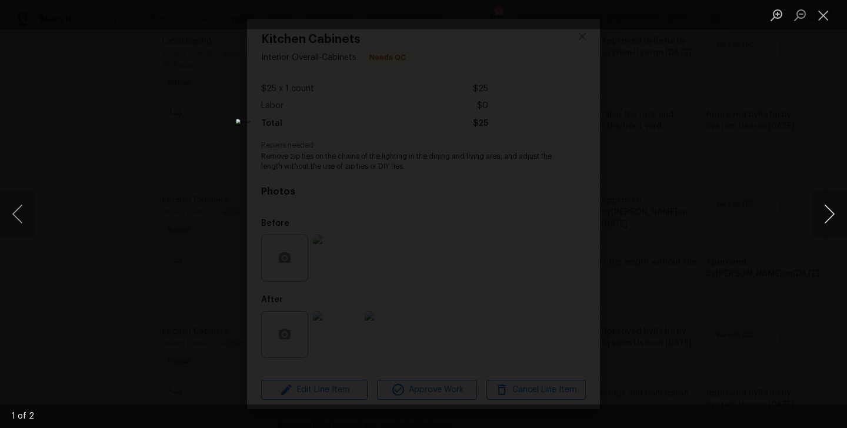
click at [827, 215] on button "Next image" at bounding box center [829, 214] width 35 height 47
click at [757, 204] on div "Lightbox" at bounding box center [423, 214] width 847 height 428
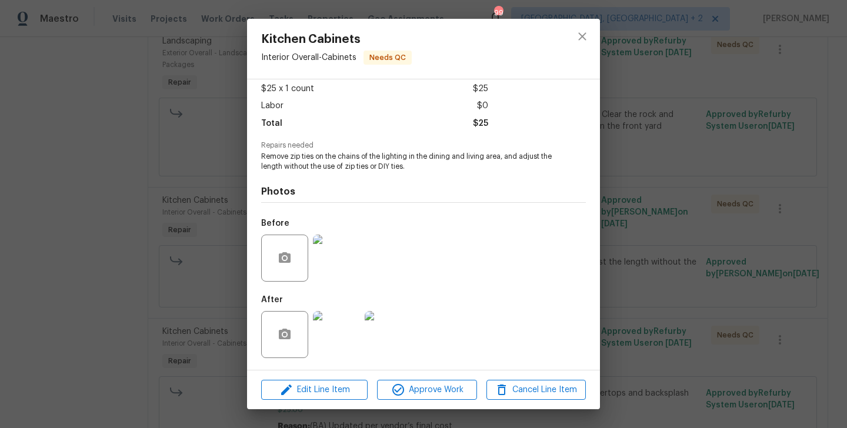
click at [757, 204] on div "Kitchen Cabinets Interior Overall - Cabinets Needs QC Vendor Arelis Housekeepin…" at bounding box center [423, 214] width 847 height 428
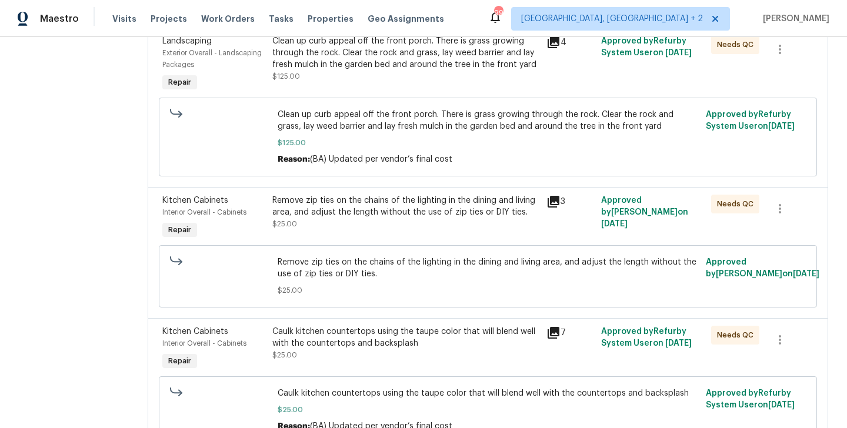
scroll to position [398, 0]
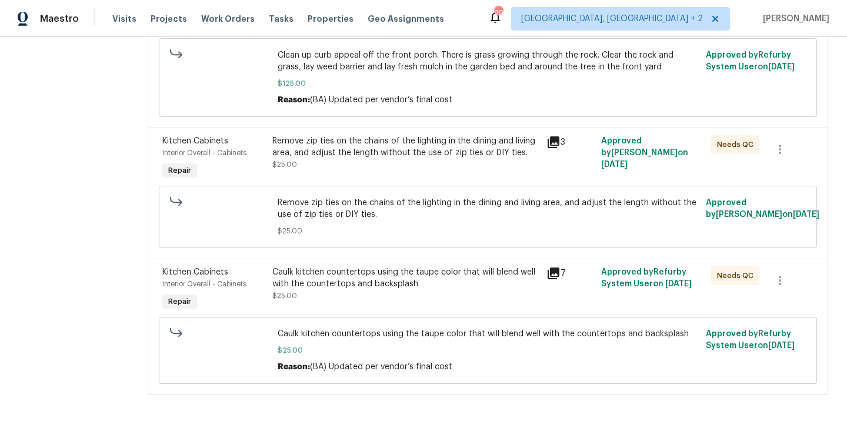
click at [387, 264] on div "Caulk kitchen countertops using the taupe color that will blend well with the c…" at bounding box center [406, 290] width 274 height 54
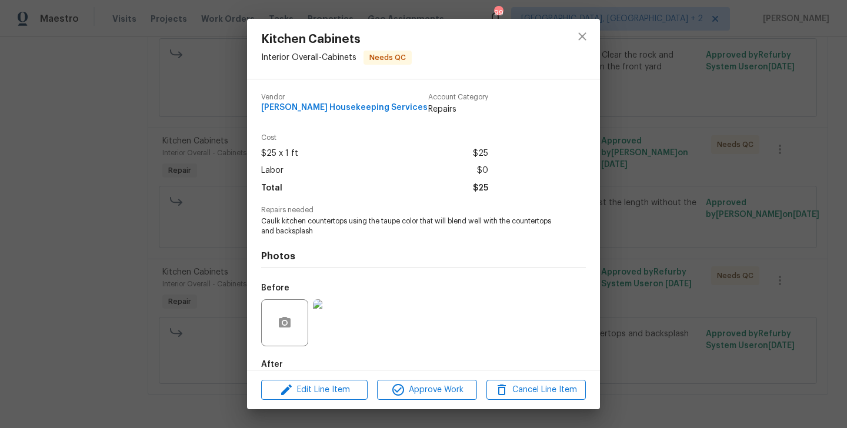
scroll to position [65, 0]
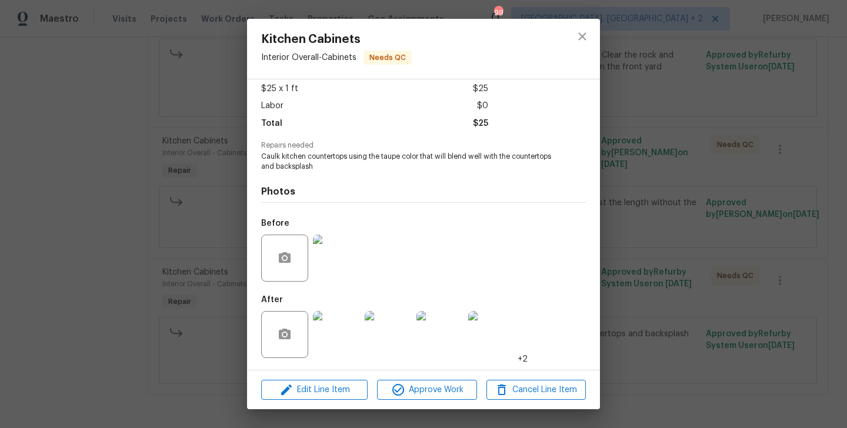
click at [484, 329] on img at bounding box center [491, 334] width 47 height 47
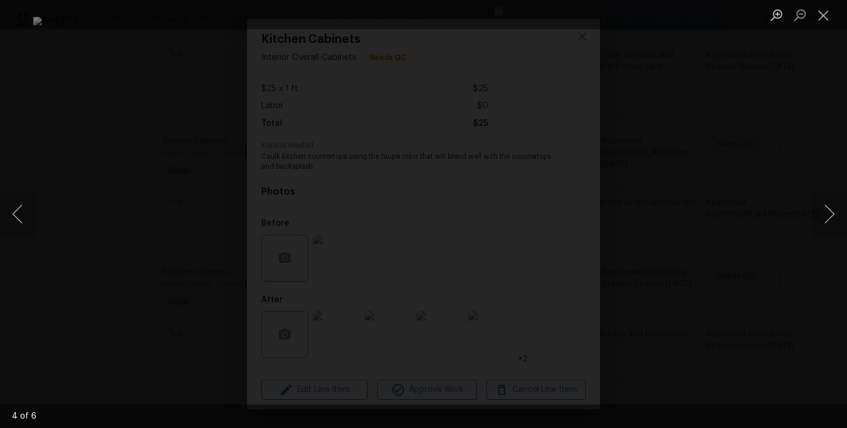
click at [40, 212] on div "Lightbox" at bounding box center [423, 214] width 847 height 428
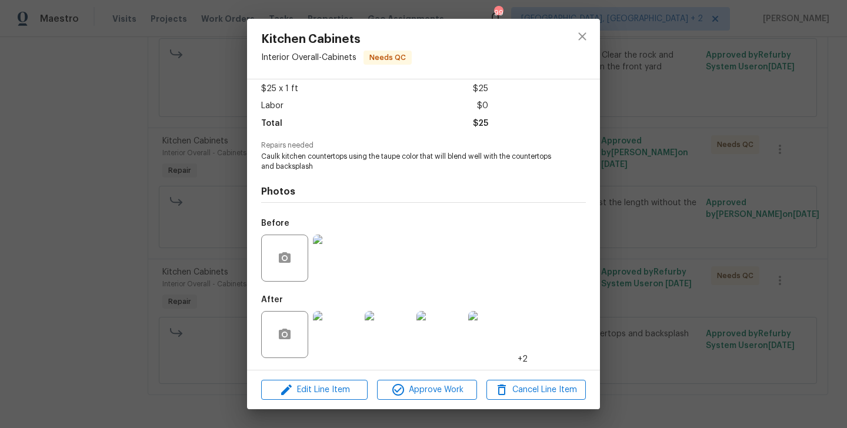
click at [397, 334] on img at bounding box center [388, 334] width 47 height 47
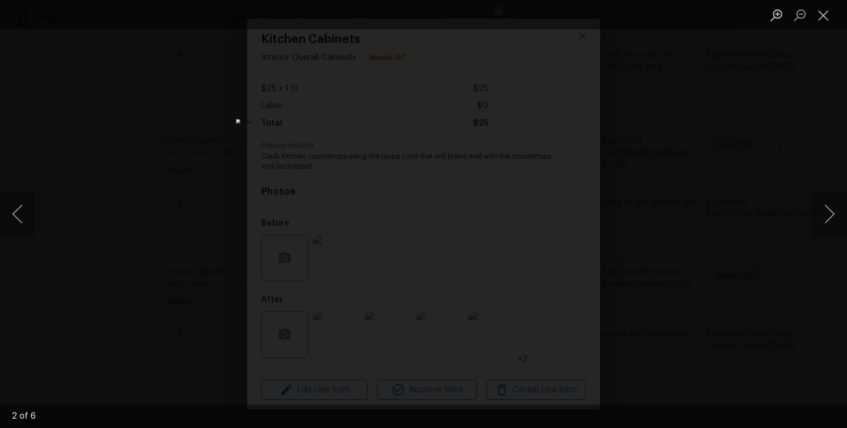
click at [660, 253] on div "Lightbox" at bounding box center [423, 214] width 847 height 428
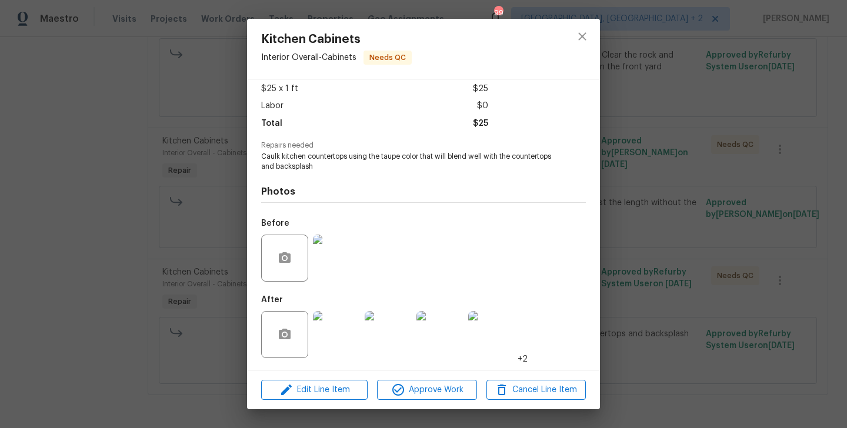
click at [660, 253] on div "Kitchen Cabinets Interior Overall - Cabinets Needs QC Vendor Arelis Housekeepin…" at bounding box center [423, 214] width 847 height 428
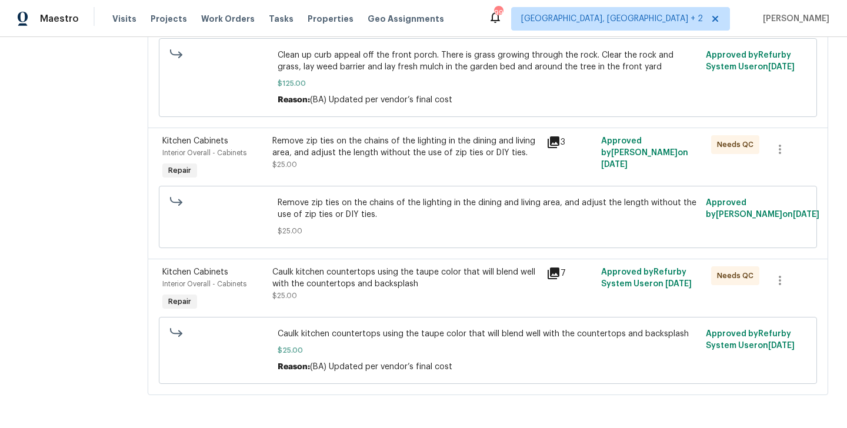
scroll to position [0, 0]
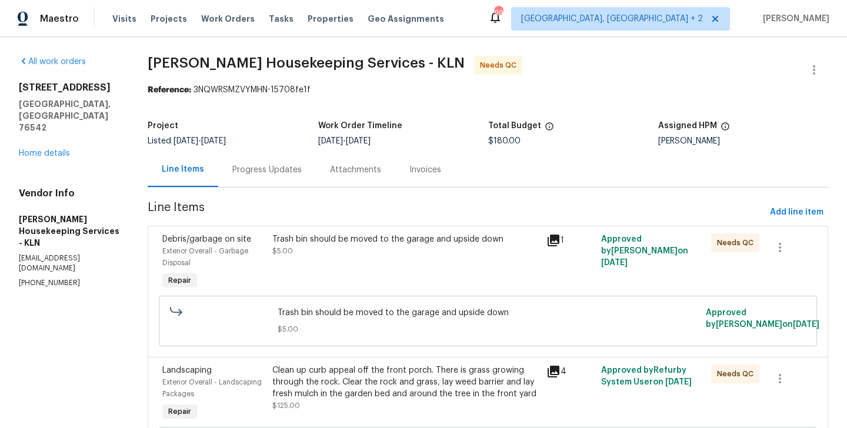
click at [274, 162] on div "Progress Updates" at bounding box center [267, 169] width 98 height 35
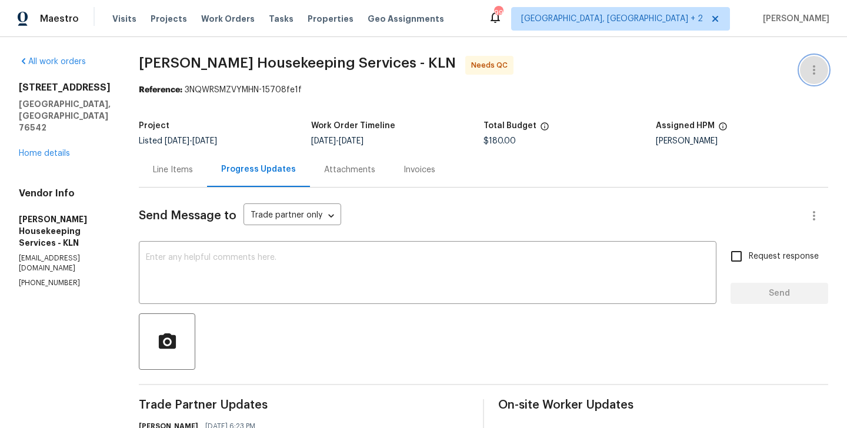
click at [815, 68] on icon "button" at bounding box center [814, 70] width 14 height 14
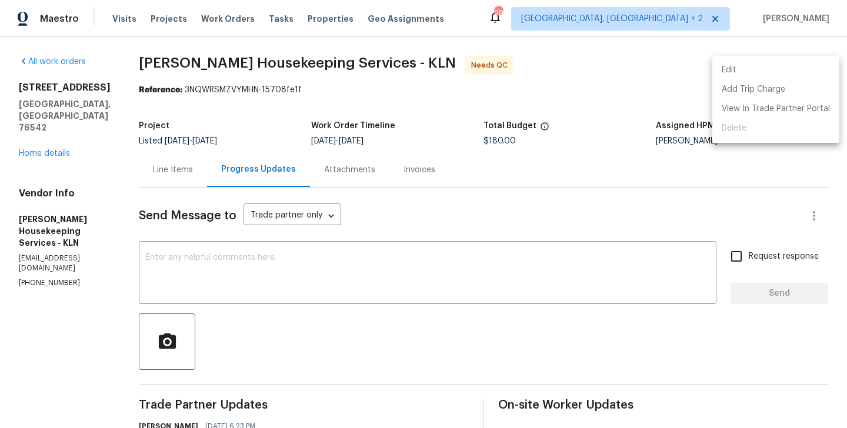
click at [798, 68] on li "Edit" at bounding box center [775, 70] width 127 height 19
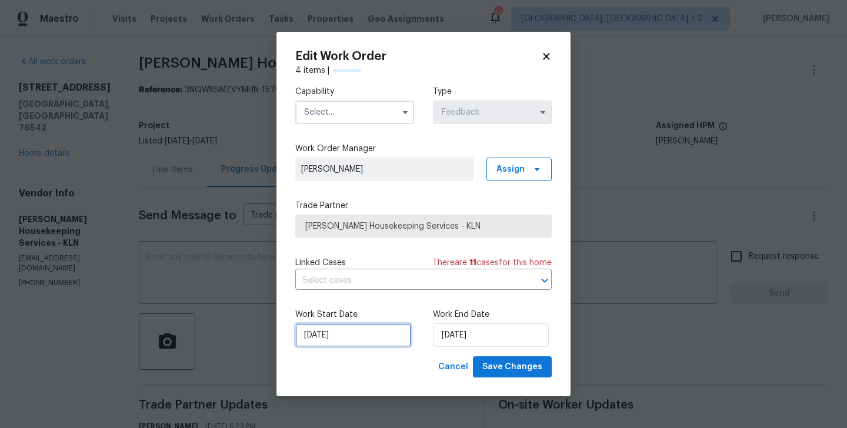
click at [368, 327] on input "24/09/2025" at bounding box center [353, 336] width 116 height 24
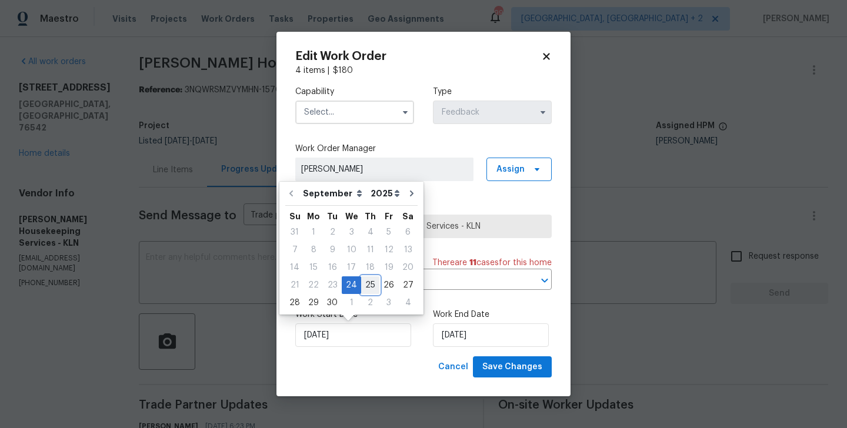
click at [371, 281] on div "25" at bounding box center [370, 285] width 18 height 16
type input "25/09/2025"
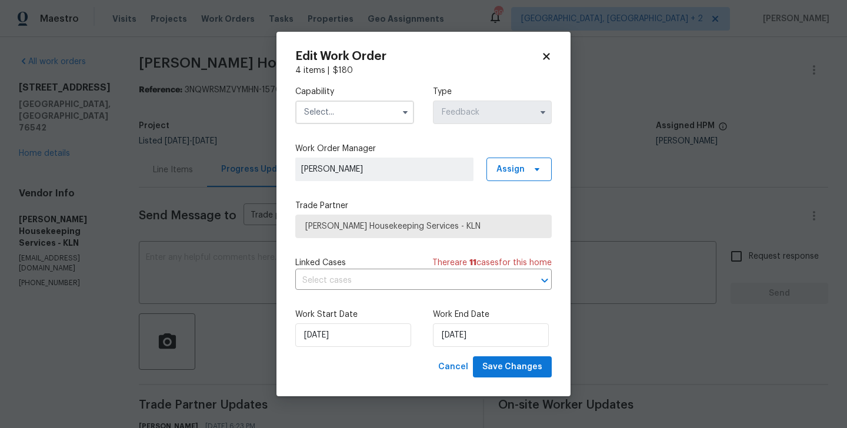
click at [336, 112] on input "text" at bounding box center [354, 113] width 119 height 24
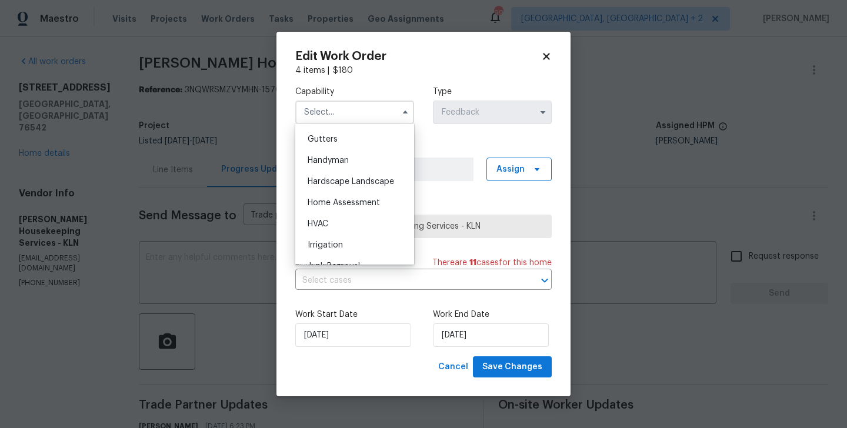
scroll to position [637, 0]
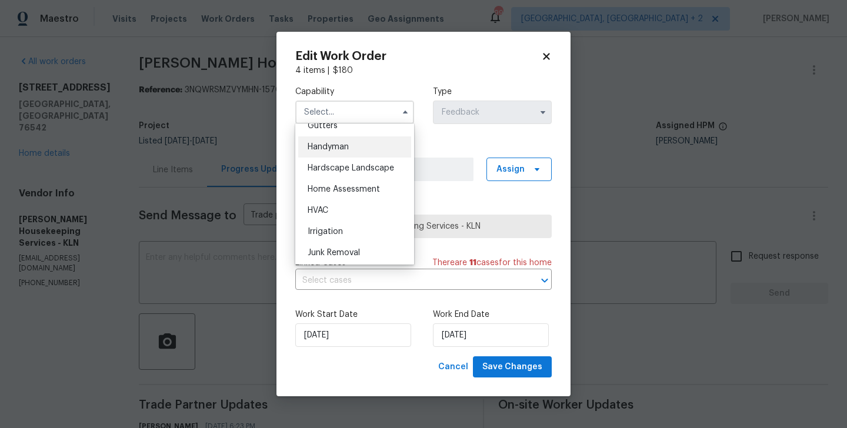
click at [329, 149] on span "Handyman" at bounding box center [328, 147] width 41 height 8
type input "Handyman"
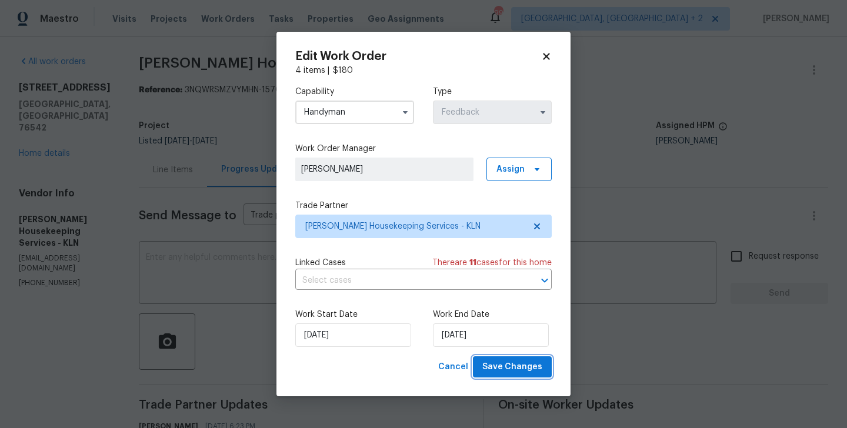
click at [495, 374] on span "Save Changes" at bounding box center [512, 367] width 60 height 15
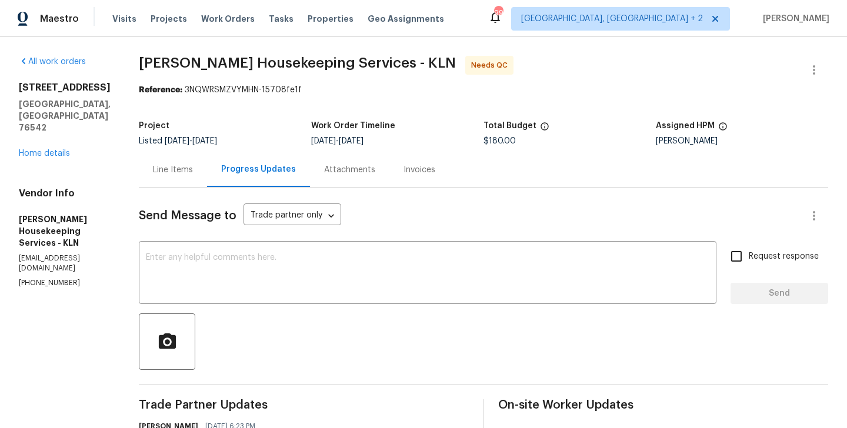
click at [188, 171] on div "Line Items" at bounding box center [173, 170] width 40 height 12
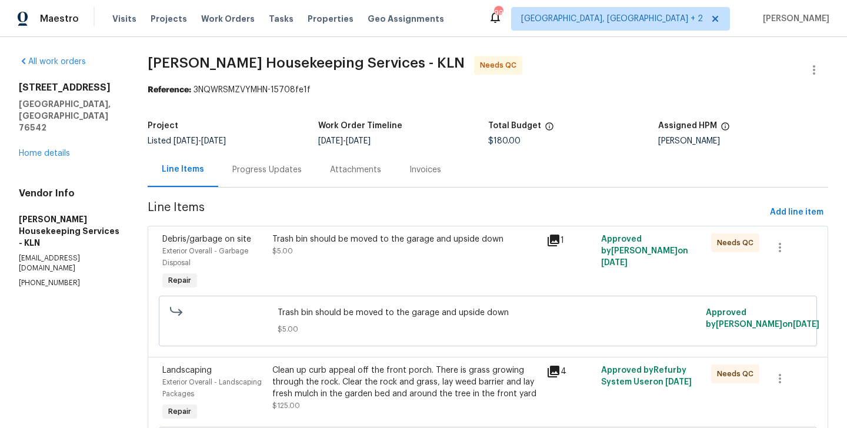
click at [361, 243] on div "Trash bin should be moved to the garage and upside down" at bounding box center [405, 240] width 267 height 12
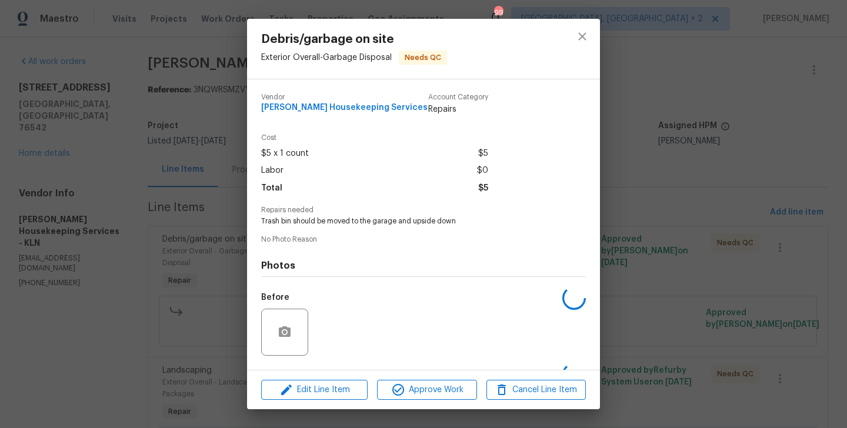
scroll to position [74, 0]
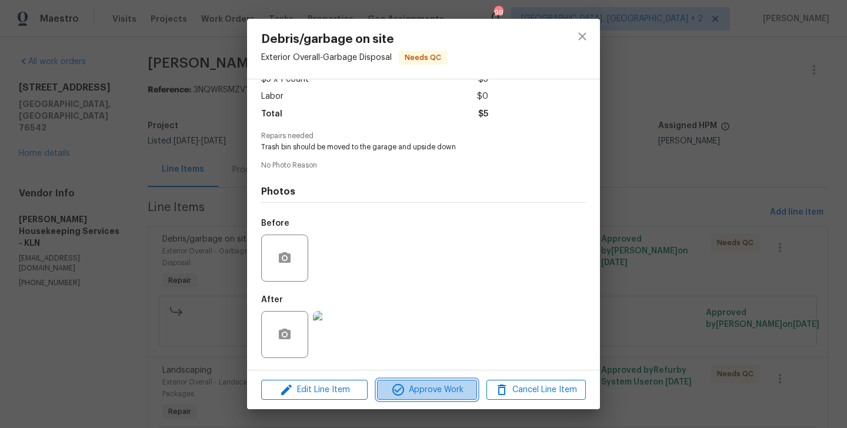
click at [394, 393] on icon "button" at bounding box center [398, 390] width 12 height 12
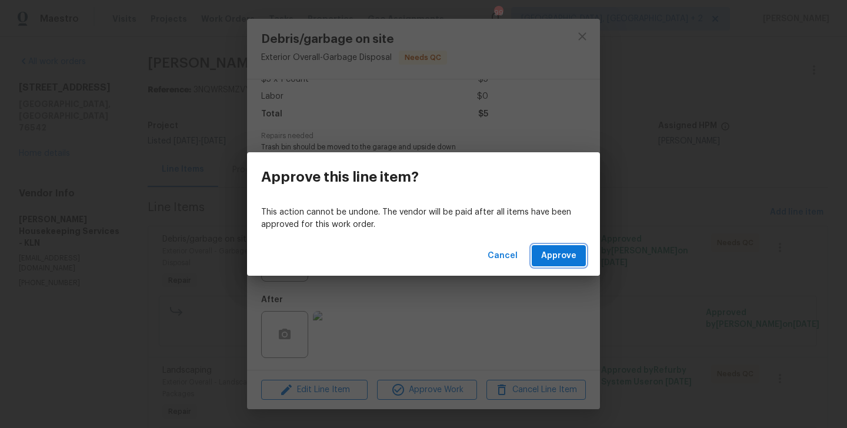
click at [559, 265] on button "Approve" at bounding box center [559, 256] width 54 height 22
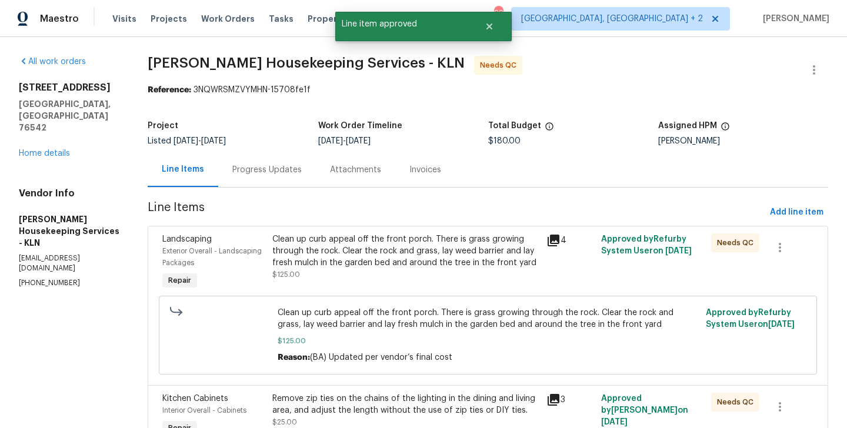
click at [364, 237] on div "Clean up curb appeal off the front porch. There is grass growing through the ro…" at bounding box center [405, 251] width 267 height 35
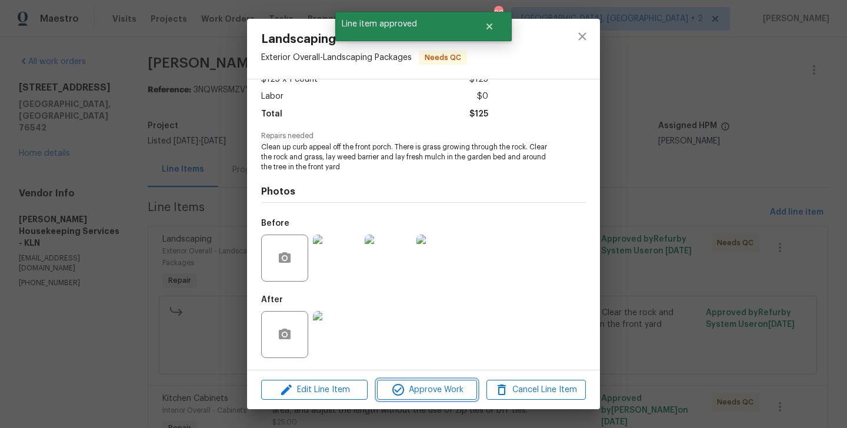
click at [402, 383] on icon "button" at bounding box center [398, 390] width 14 height 14
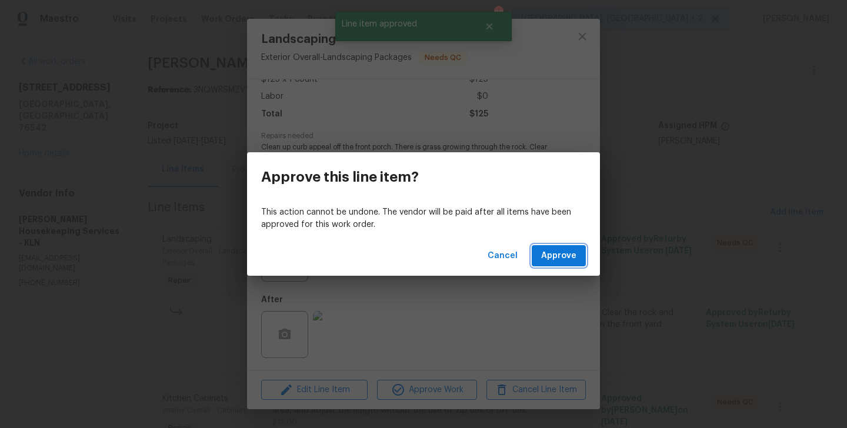
click at [563, 255] on span "Approve" at bounding box center [558, 256] width 35 height 15
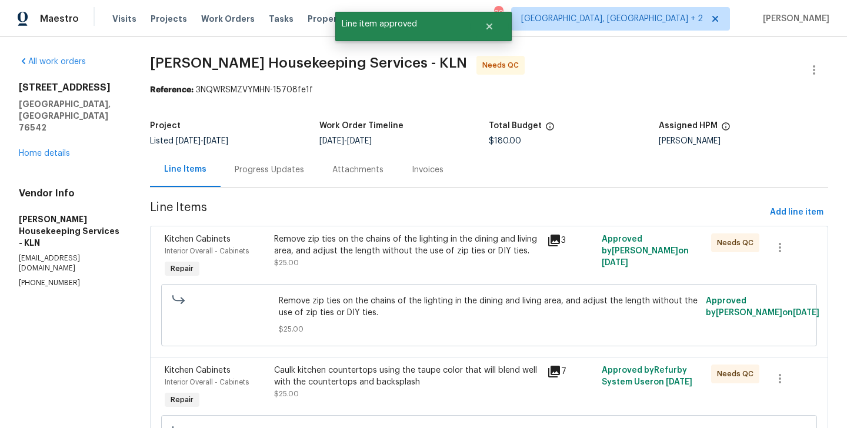
click at [361, 244] on div "Remove zip ties on the chains of the lighting in the dining and living area, an…" at bounding box center [407, 246] width 267 height 24
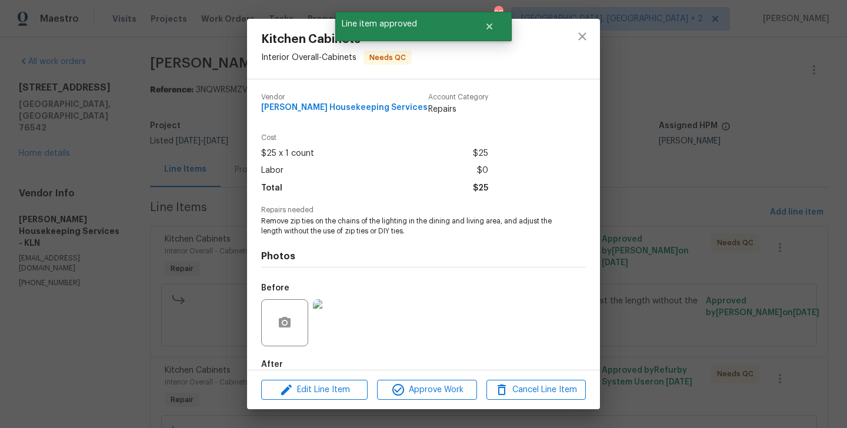
scroll to position [65, 0]
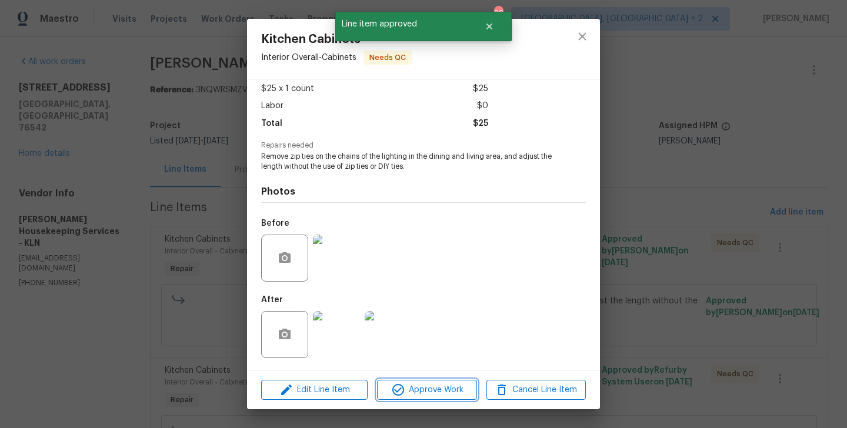
click at [410, 380] on button "Approve Work" at bounding box center [426, 390] width 99 height 21
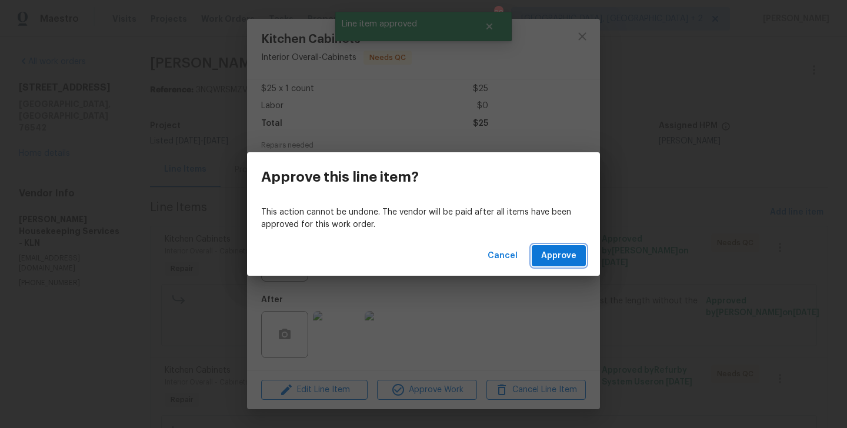
click at [561, 255] on span "Approve" at bounding box center [558, 256] width 35 height 15
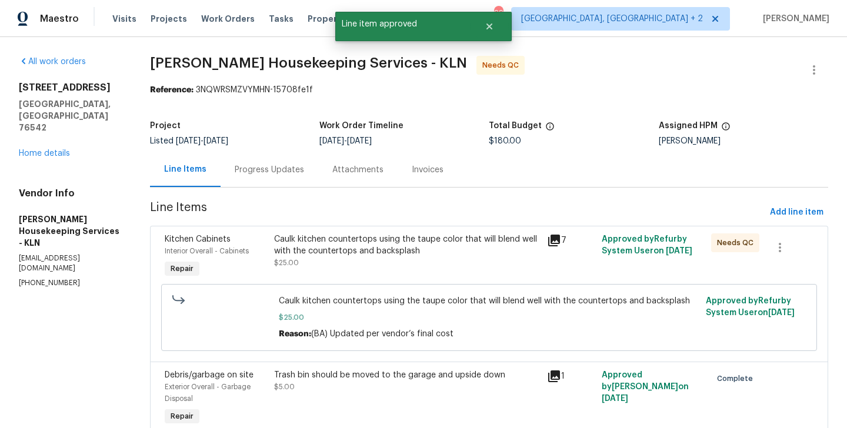
click at [405, 254] on div "Caulk kitchen countertops using the taupe color that will blend well with the c…" at bounding box center [407, 246] width 267 height 24
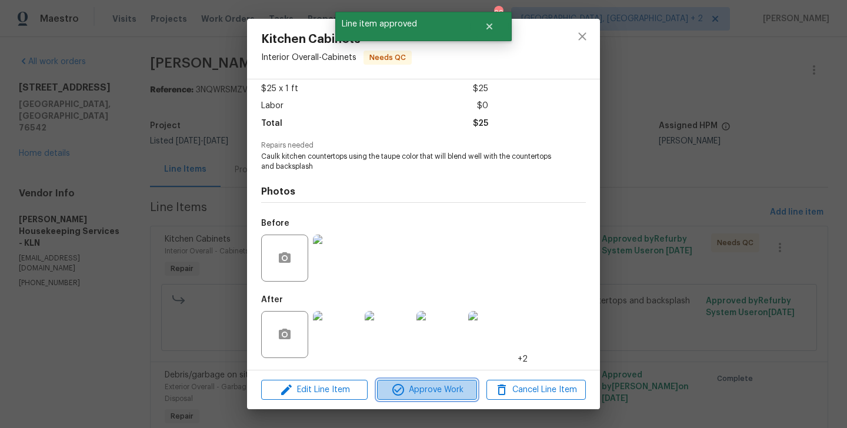
click at [400, 390] on icon "button" at bounding box center [398, 390] width 14 height 14
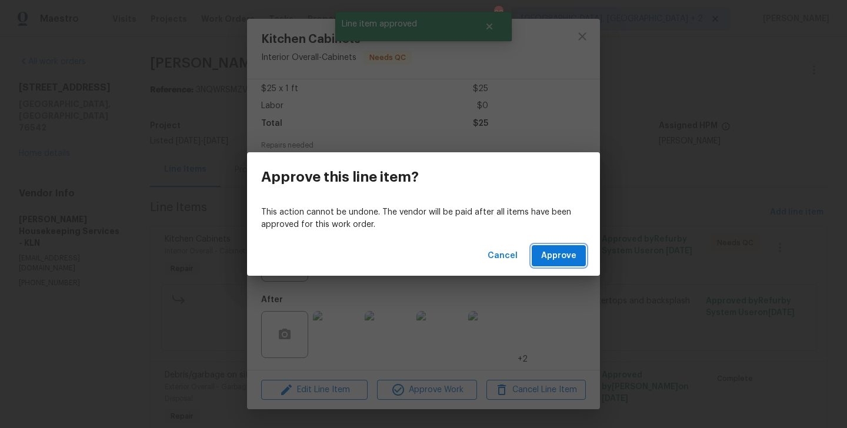
click at [579, 247] on button "Approve" at bounding box center [559, 256] width 54 height 22
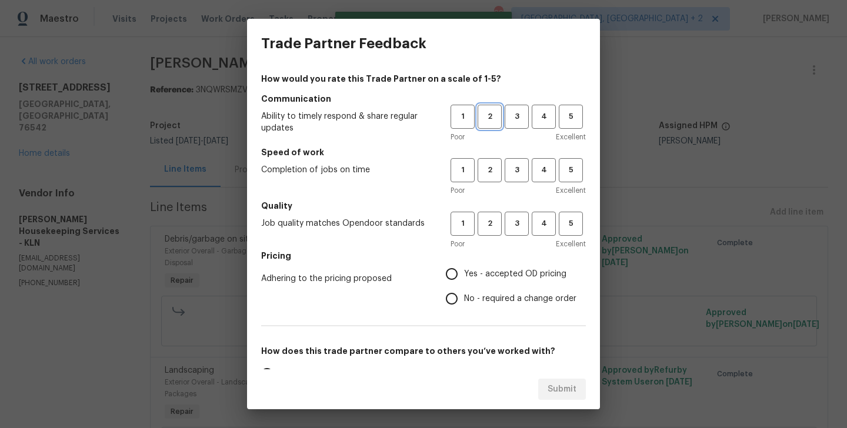
click at [490, 118] on span "2" at bounding box center [490, 117] width 22 height 14
click at [517, 172] on span "3" at bounding box center [517, 171] width 22 height 14
click at [517, 223] on span "3" at bounding box center [517, 224] width 22 height 14
click at [505, 298] on span "No - required a change order" at bounding box center [520, 299] width 112 height 12
click at [464, 298] on input "No - required a change order" at bounding box center [451, 299] width 25 height 25
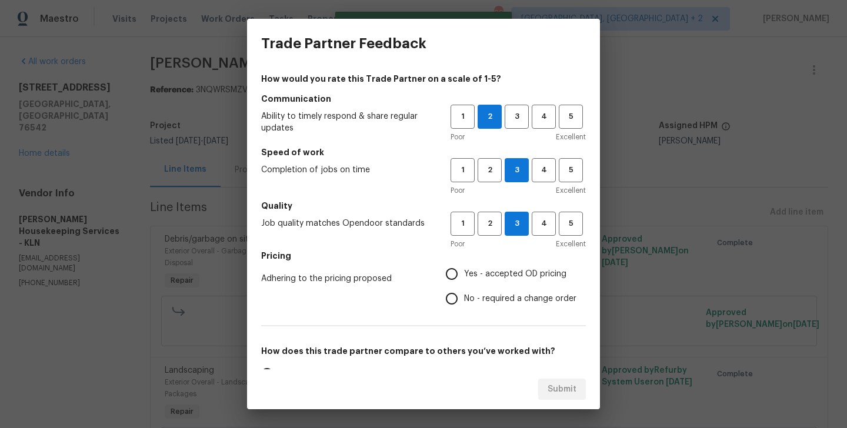
radio input "true"
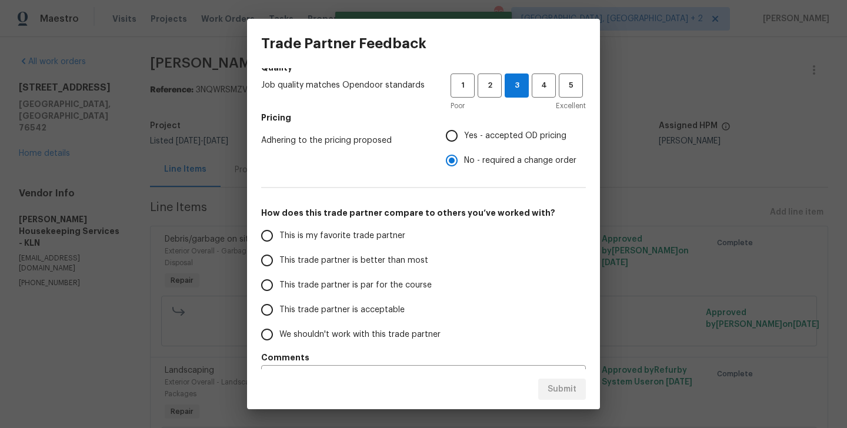
scroll to position [154, 0]
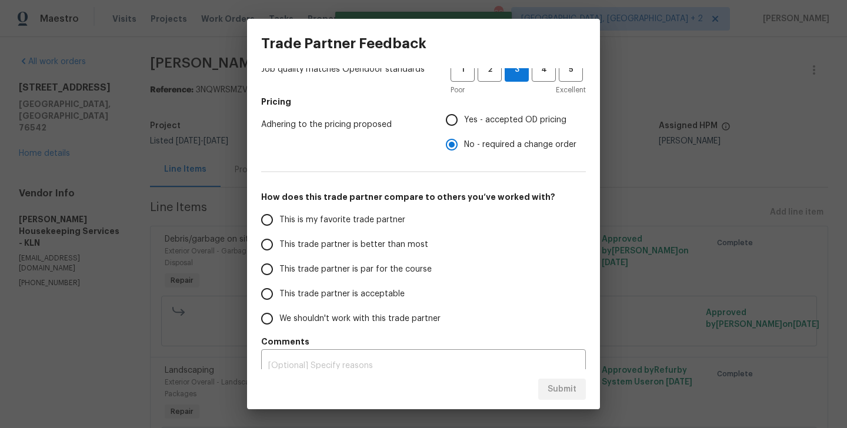
click at [377, 235] on label "This trade partner is better than most" at bounding box center [348, 244] width 186 height 25
click at [279, 235] on input "This trade partner is better than most" at bounding box center [267, 244] width 25 height 25
click at [552, 377] on div "Submit" at bounding box center [423, 389] width 353 height 41
click at [552, 379] on button "Submit" at bounding box center [562, 390] width 48 height 22
radio input "true"
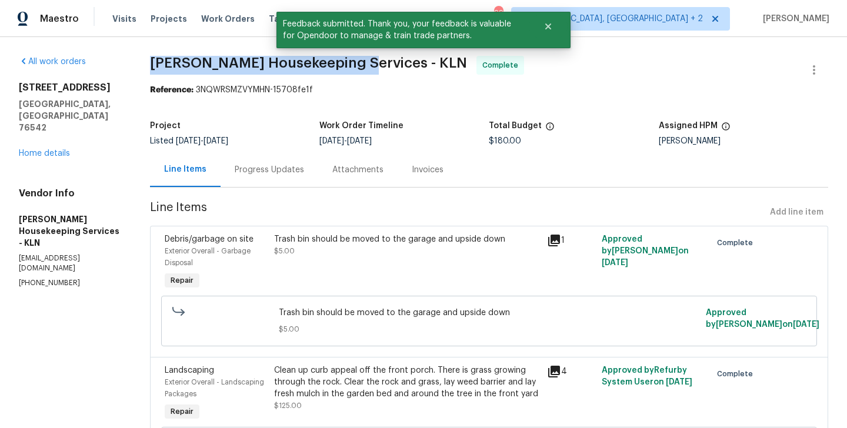
drag, startPoint x: 149, startPoint y: 66, endPoint x: 351, endPoint y: 71, distance: 201.3
click at [351, 71] on div "All work orders 5705 Southern Belle Dr Killeen, TX 76542 Home details Vendor In…" at bounding box center [423, 427] width 847 height 780
copy span "Arelis Housekeeping Services"
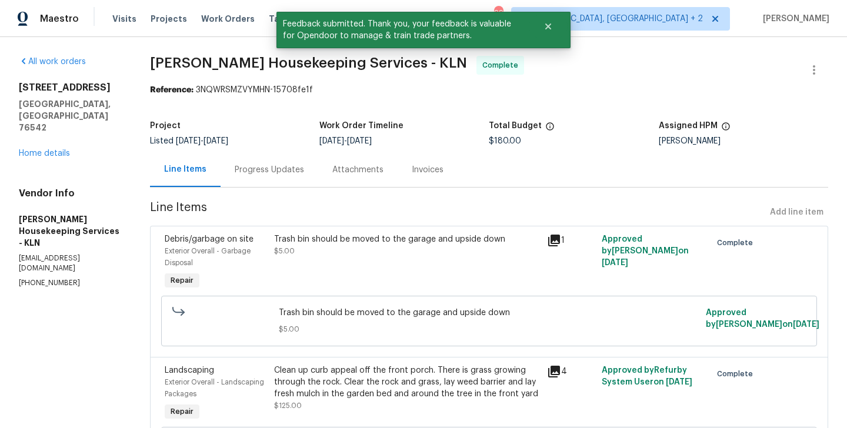
click at [280, 176] on div "Progress Updates" at bounding box center [270, 169] width 98 height 35
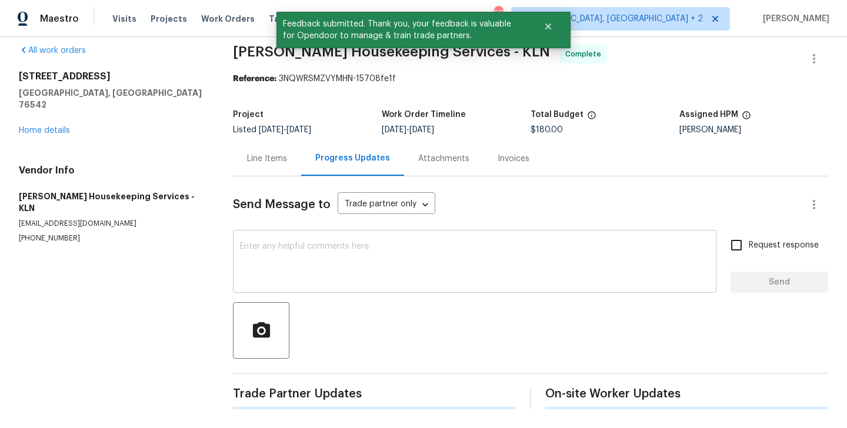
scroll to position [123, 0]
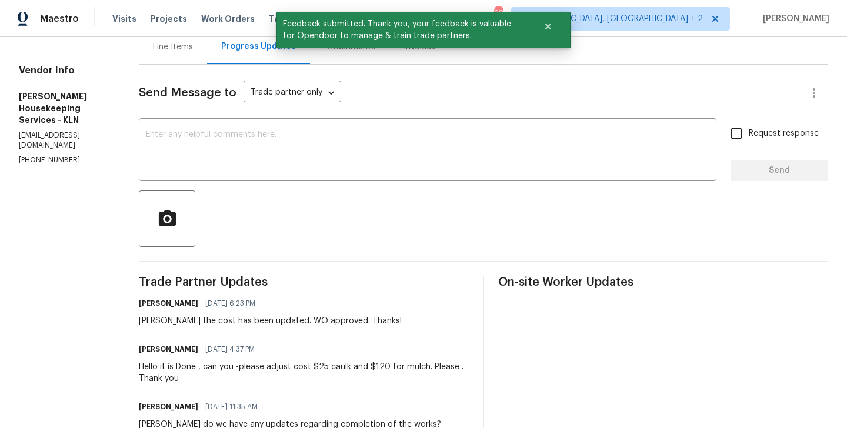
click at [261, 368] on div "Hello it is Done , can you -please adjust cost $25 caulk and $120 for mulch. Pl…" at bounding box center [304, 373] width 330 height 24
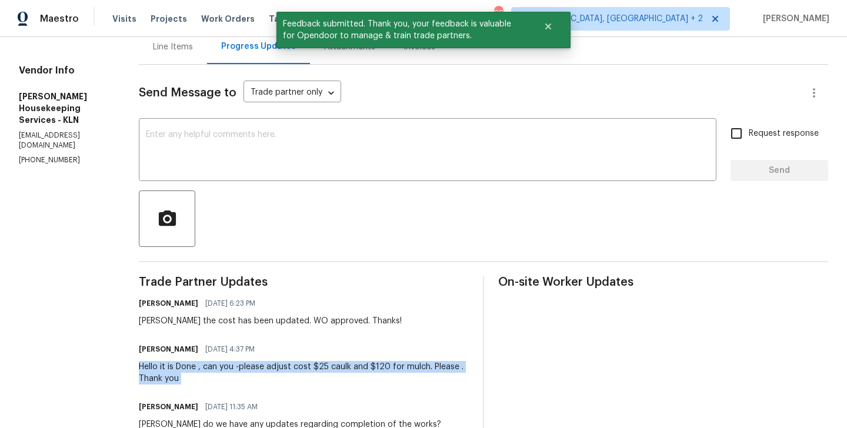
click at [261, 368] on div "Hello it is Done , can you -please adjust cost $25 caulk and $120 for mulch. Pl…" at bounding box center [304, 373] width 330 height 24
copy div "Hello it is Done , can you -please adjust cost $25 caulk and $120 for mulch. Pl…"
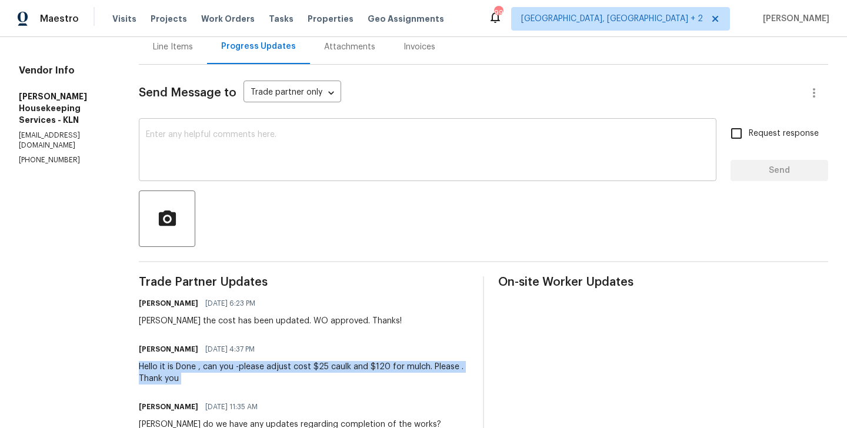
scroll to position [0, 0]
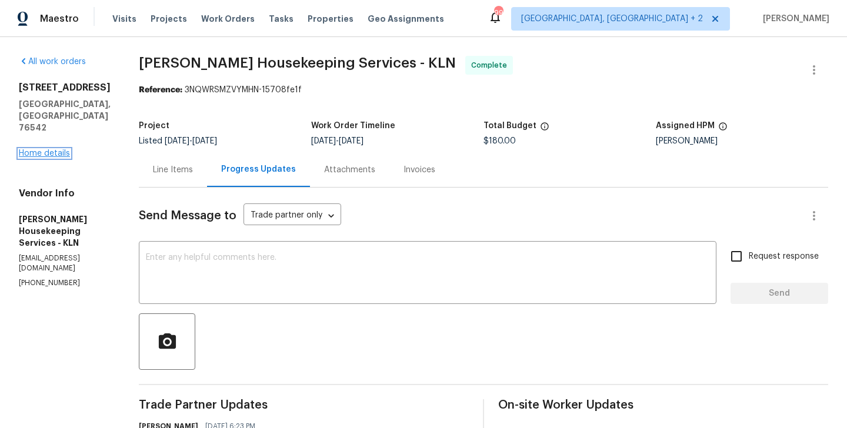
click at [56, 149] on link "Home details" at bounding box center [44, 153] width 51 height 8
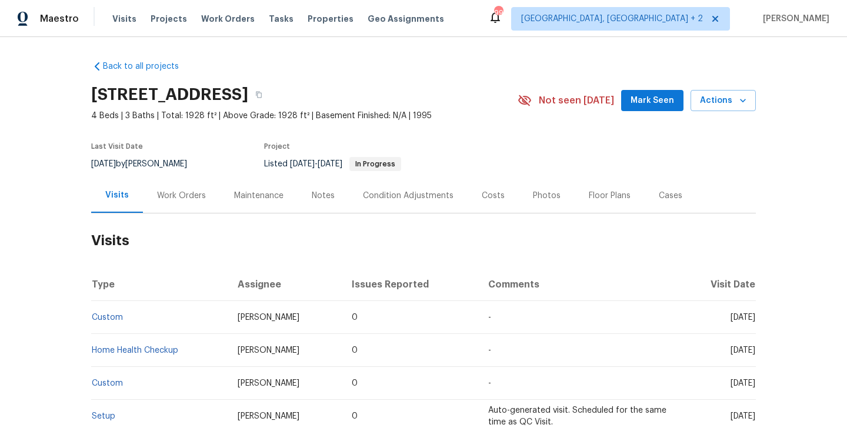
click at [195, 202] on div "Work Orders" at bounding box center [181, 195] width 77 height 35
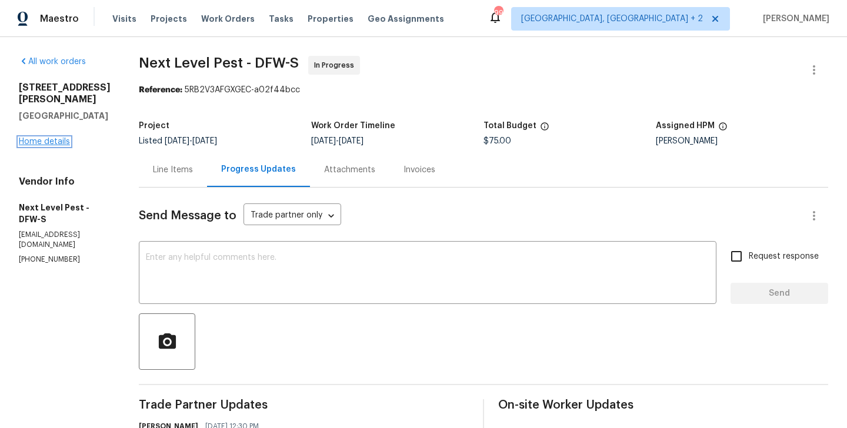
click at [55, 143] on link "Home details" at bounding box center [44, 142] width 51 height 8
click at [46, 124] on div "4823 Isla Canela Ln League City, TX 77573 Home details" at bounding box center [65, 115] width 92 height 66
click at [46, 138] on link "Home details" at bounding box center [44, 142] width 51 height 8
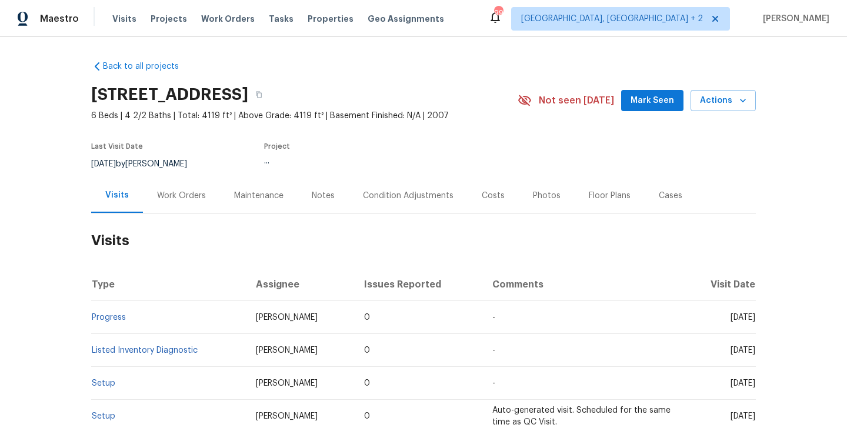
click at [189, 198] on div "Work Orders" at bounding box center [181, 196] width 49 height 12
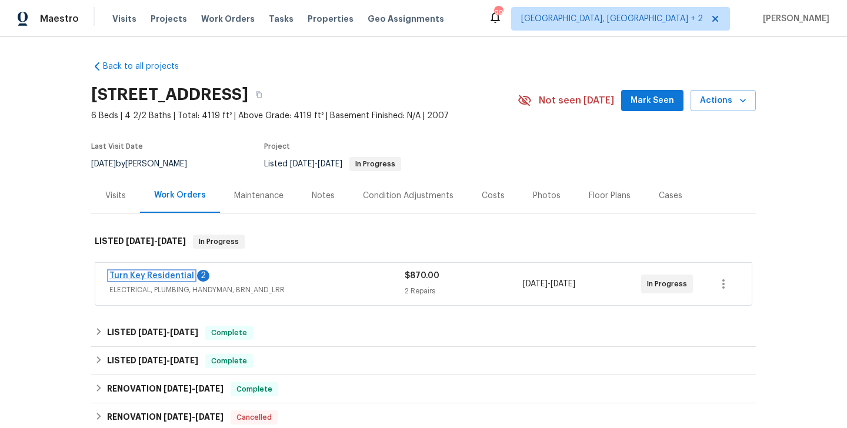
click at [175, 275] on link "Turn Key Residential" at bounding box center [151, 276] width 85 height 8
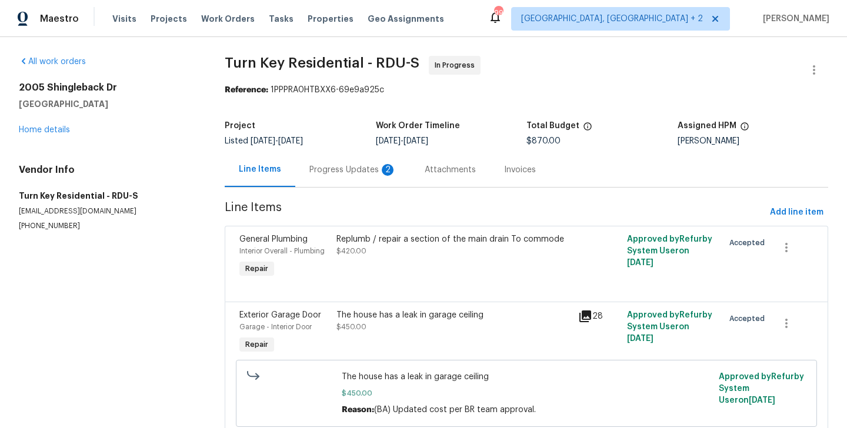
click at [368, 171] on div "Progress Updates 2" at bounding box center [352, 170] width 87 height 12
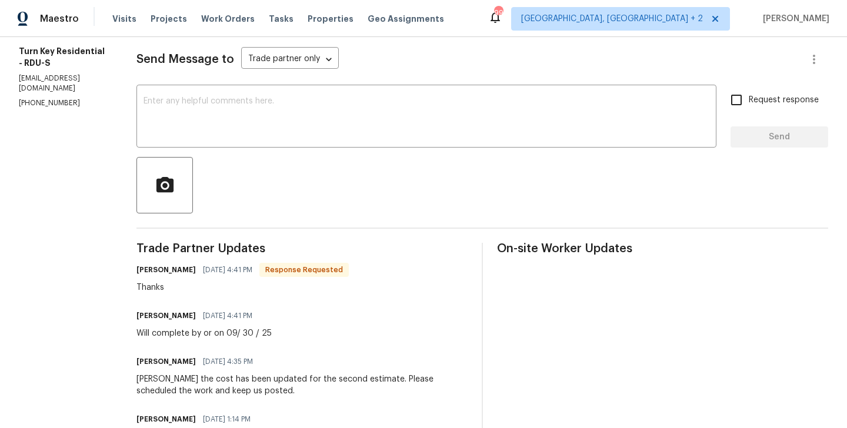
scroll to position [159, 0]
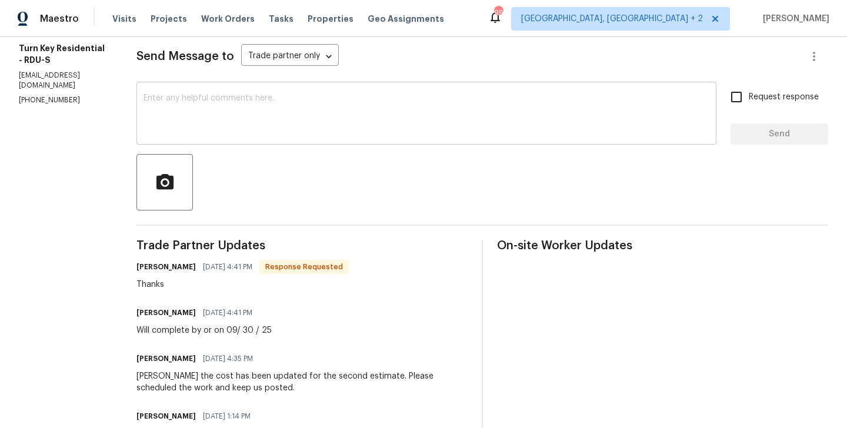
click at [258, 117] on textarea at bounding box center [427, 114] width 566 height 41
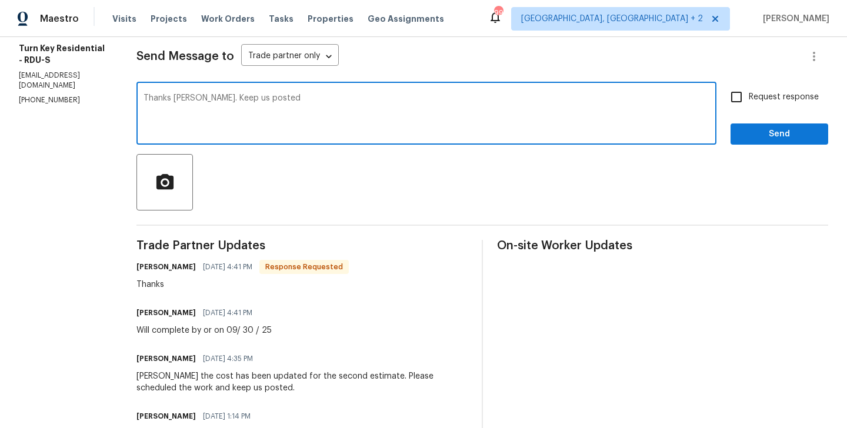
type textarea "Thanks [PERSON_NAME]. Keep us posted"
click at [777, 90] on label "Request response" at bounding box center [771, 97] width 95 height 25
click at [749, 90] on input "Request response" at bounding box center [736, 97] width 25 height 25
checkbox input "true"
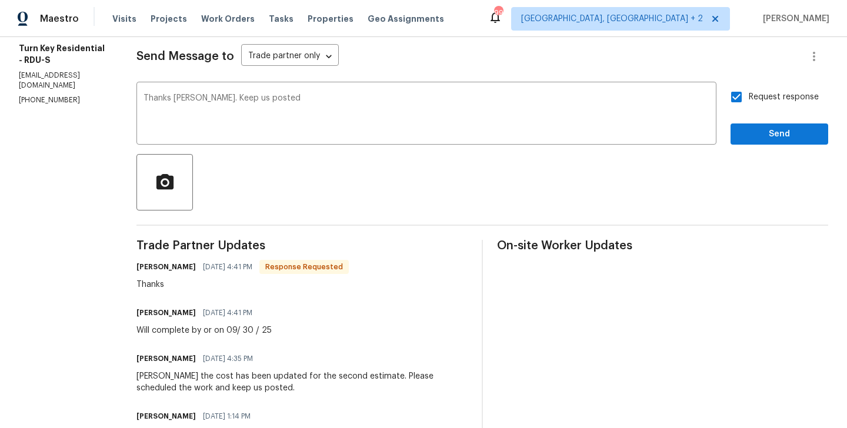
click at [774, 119] on div "Request response Send" at bounding box center [780, 115] width 98 height 60
click at [770, 131] on span "Send" at bounding box center [779, 134] width 79 height 15
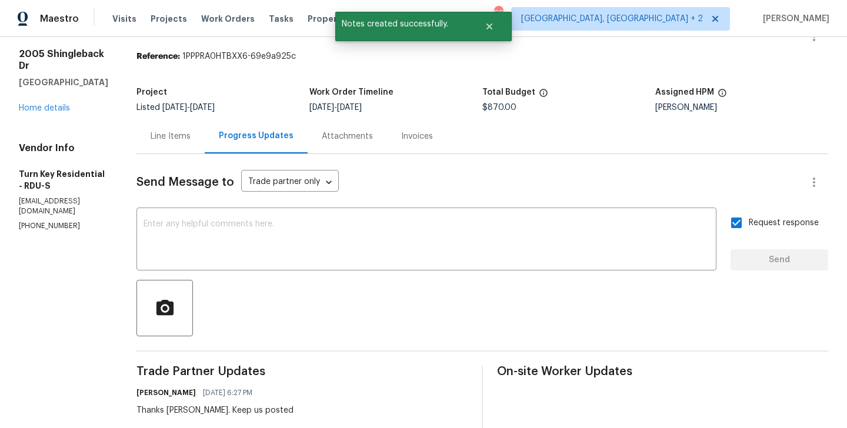
scroll to position [0, 0]
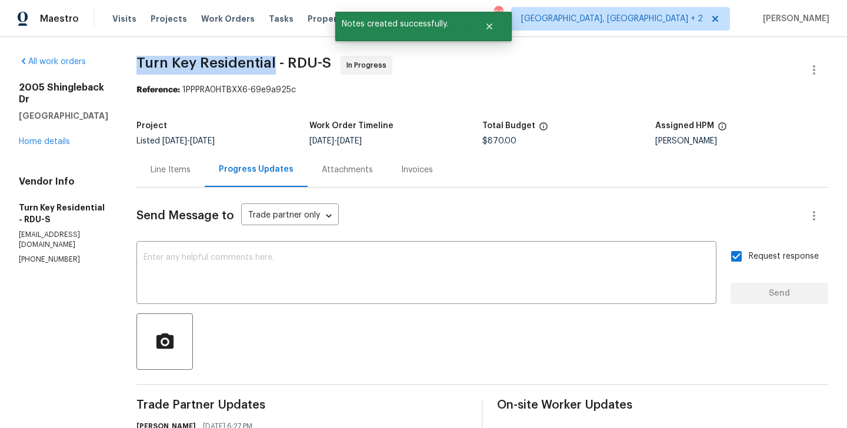
drag, startPoint x: 166, startPoint y: 65, endPoint x: 302, endPoint y: 65, distance: 135.9
copy span "Turn Key Residential"
click at [55, 138] on link "Home details" at bounding box center [44, 142] width 51 height 8
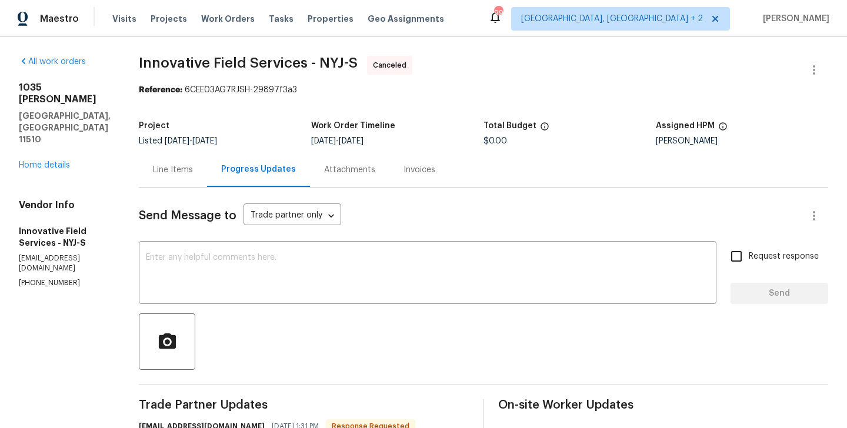
click at [63, 125] on div "[STREET_ADDRESS][PERSON_NAME] Home details" at bounding box center [65, 126] width 92 height 89
click at [48, 161] on link "Home details" at bounding box center [44, 165] width 51 height 8
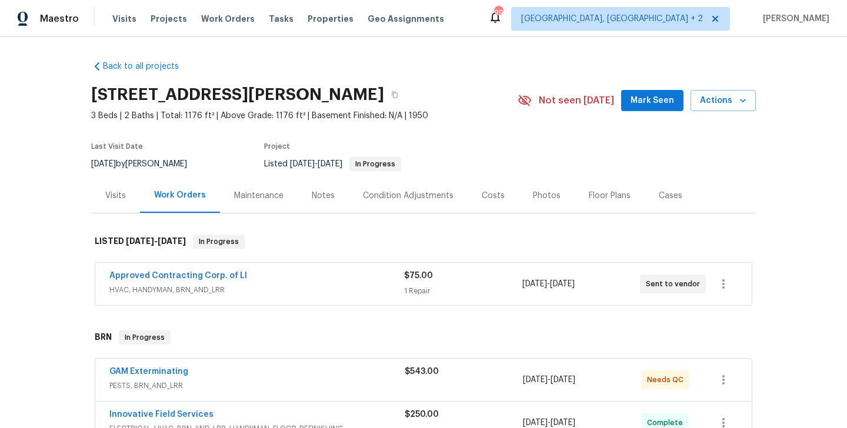
scroll to position [43, 0]
